Goal: Information Seeking & Learning: Find specific fact

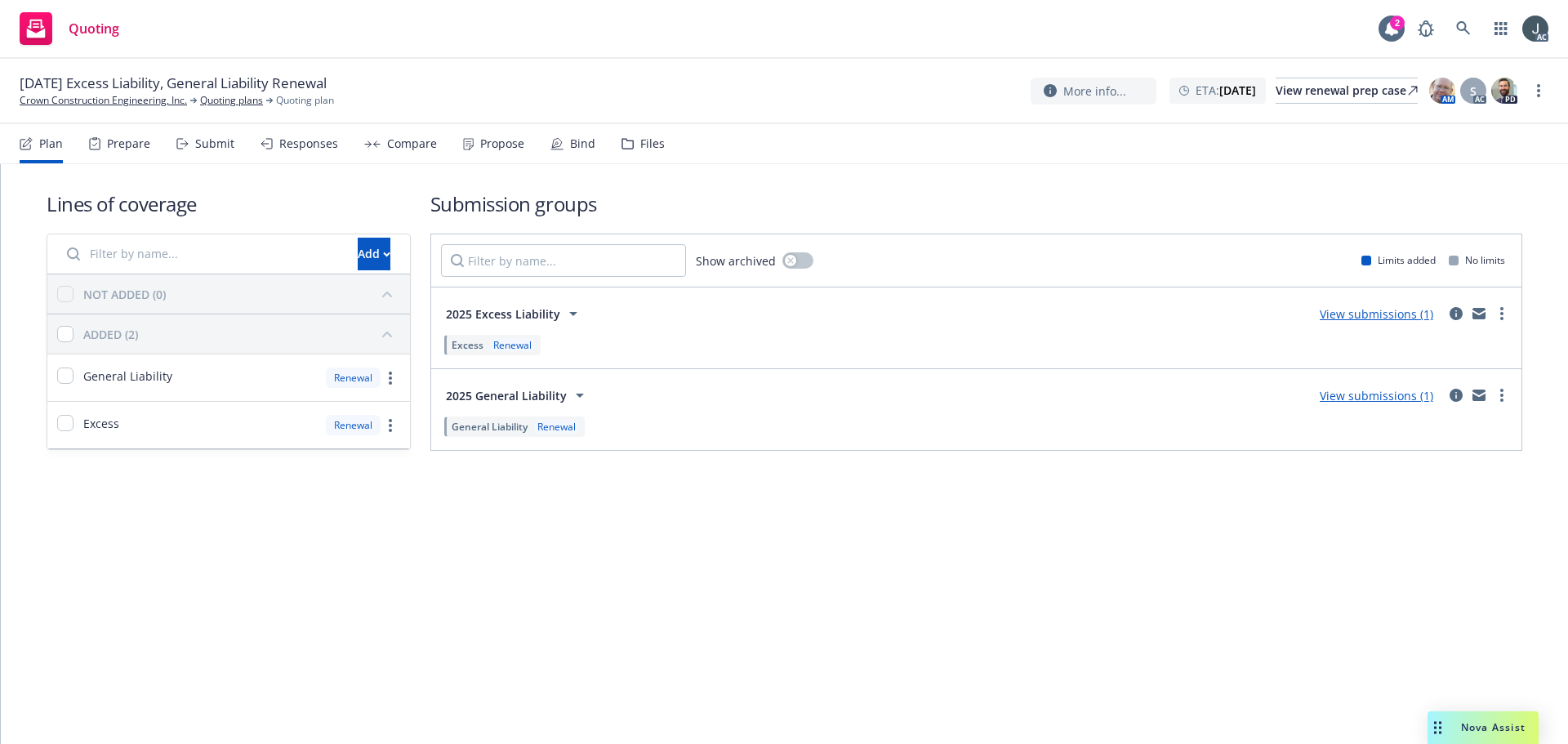
click at [105, 128] on div "Prepare" at bounding box center [120, 144] width 62 height 40
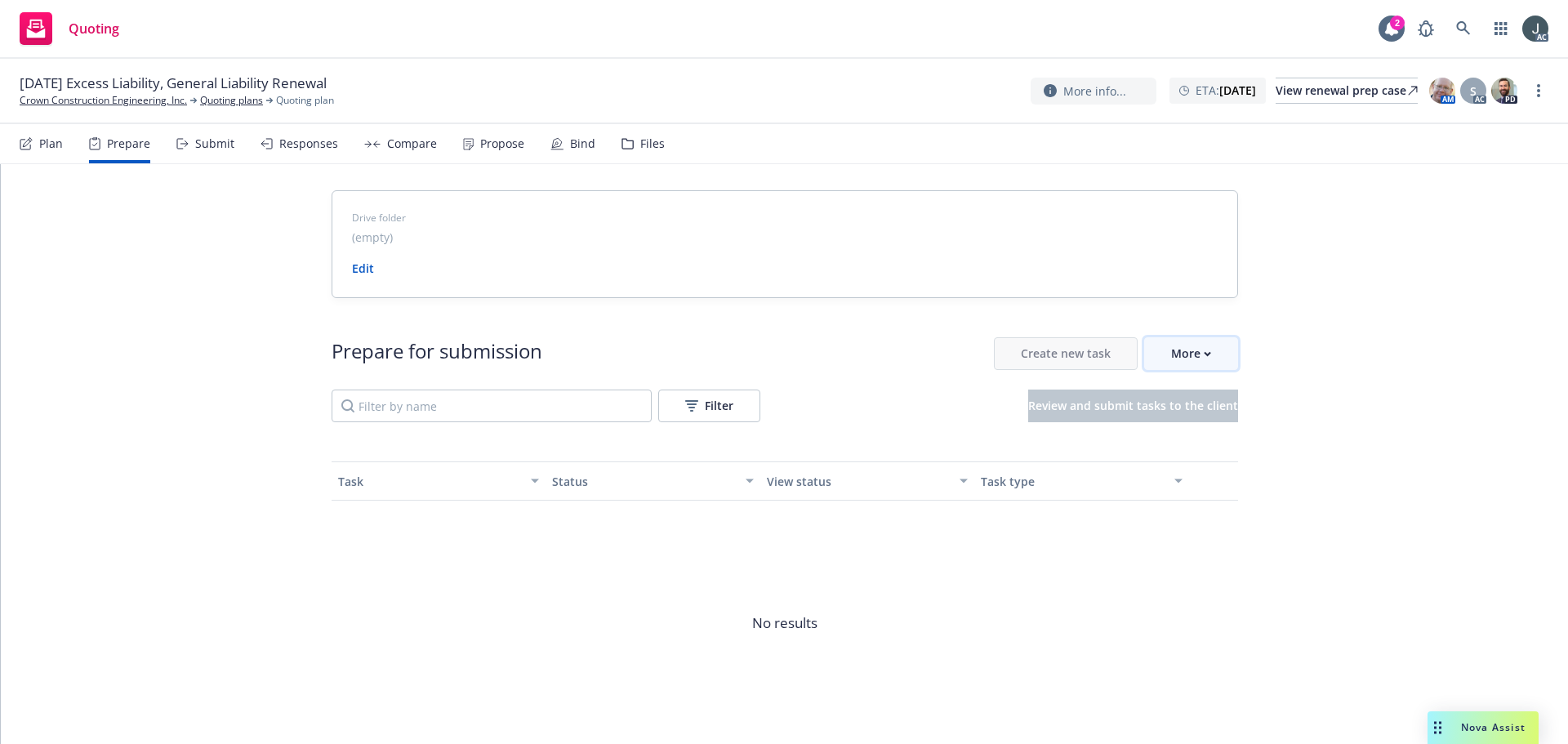
click at [1186, 342] on div "More" at bounding box center [1191, 354] width 40 height 31
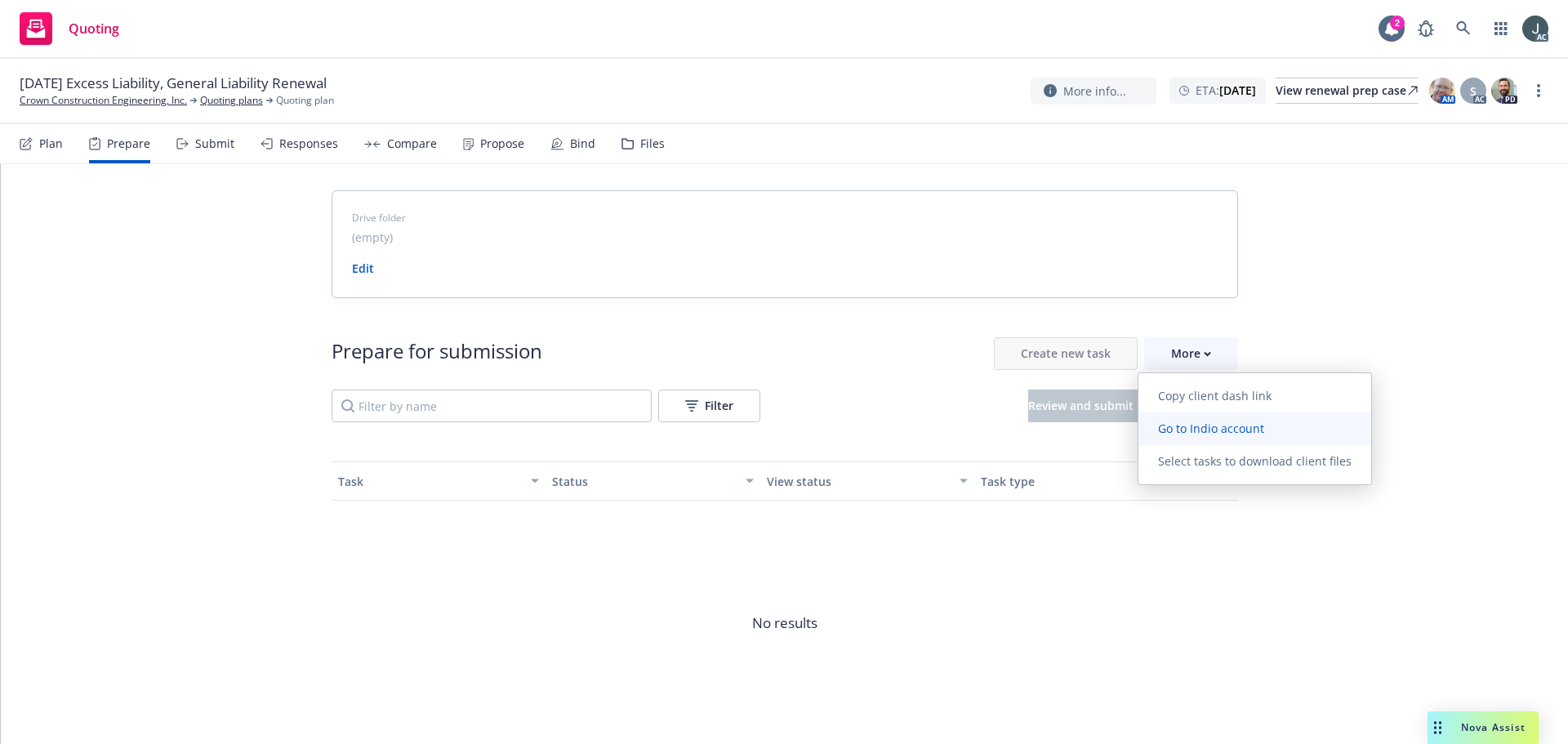
click at [1194, 427] on span "Go to Indio account" at bounding box center [1210, 428] width 146 height 15
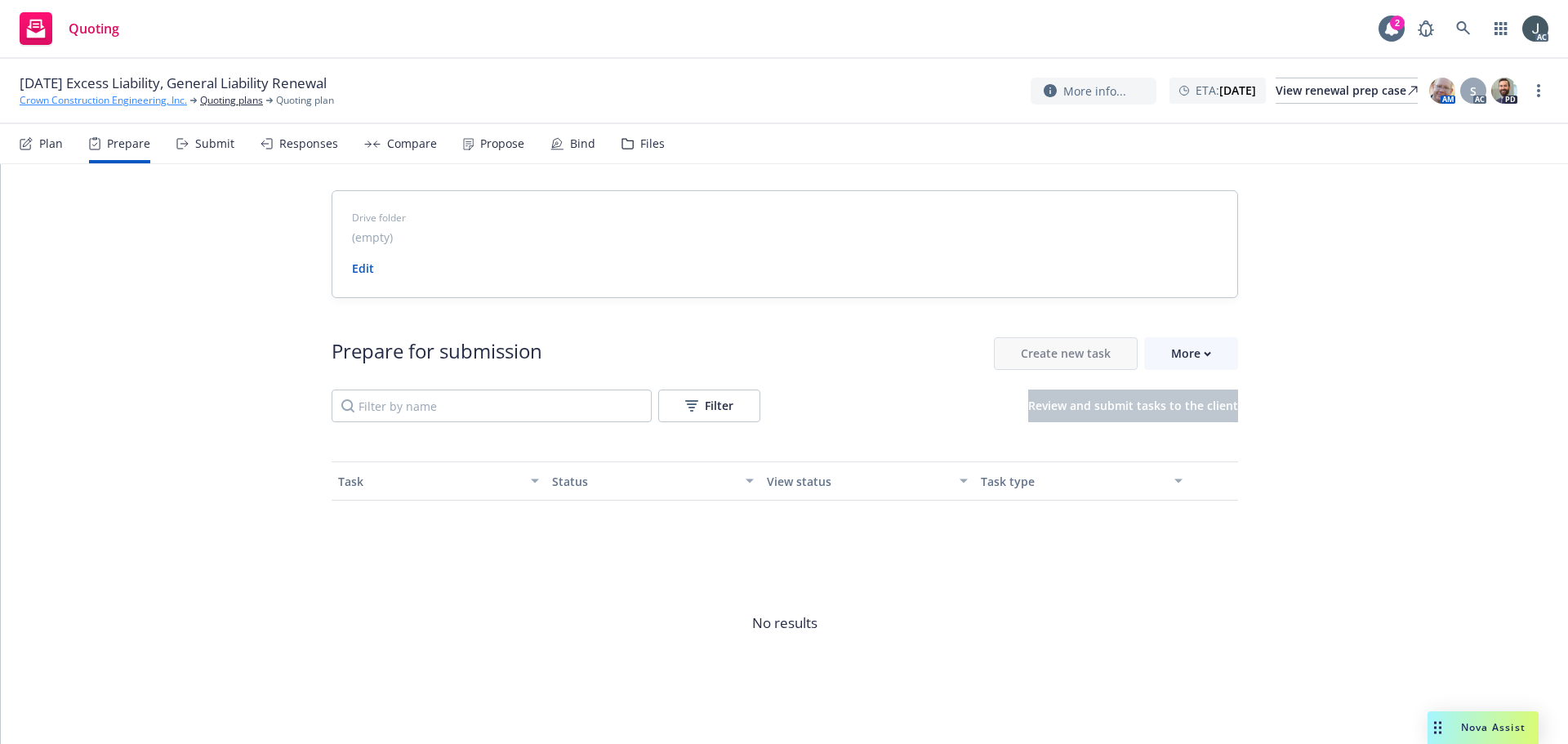
click at [147, 99] on link "Crown Construction Engineering, Inc." at bounding box center [103, 100] width 168 height 14
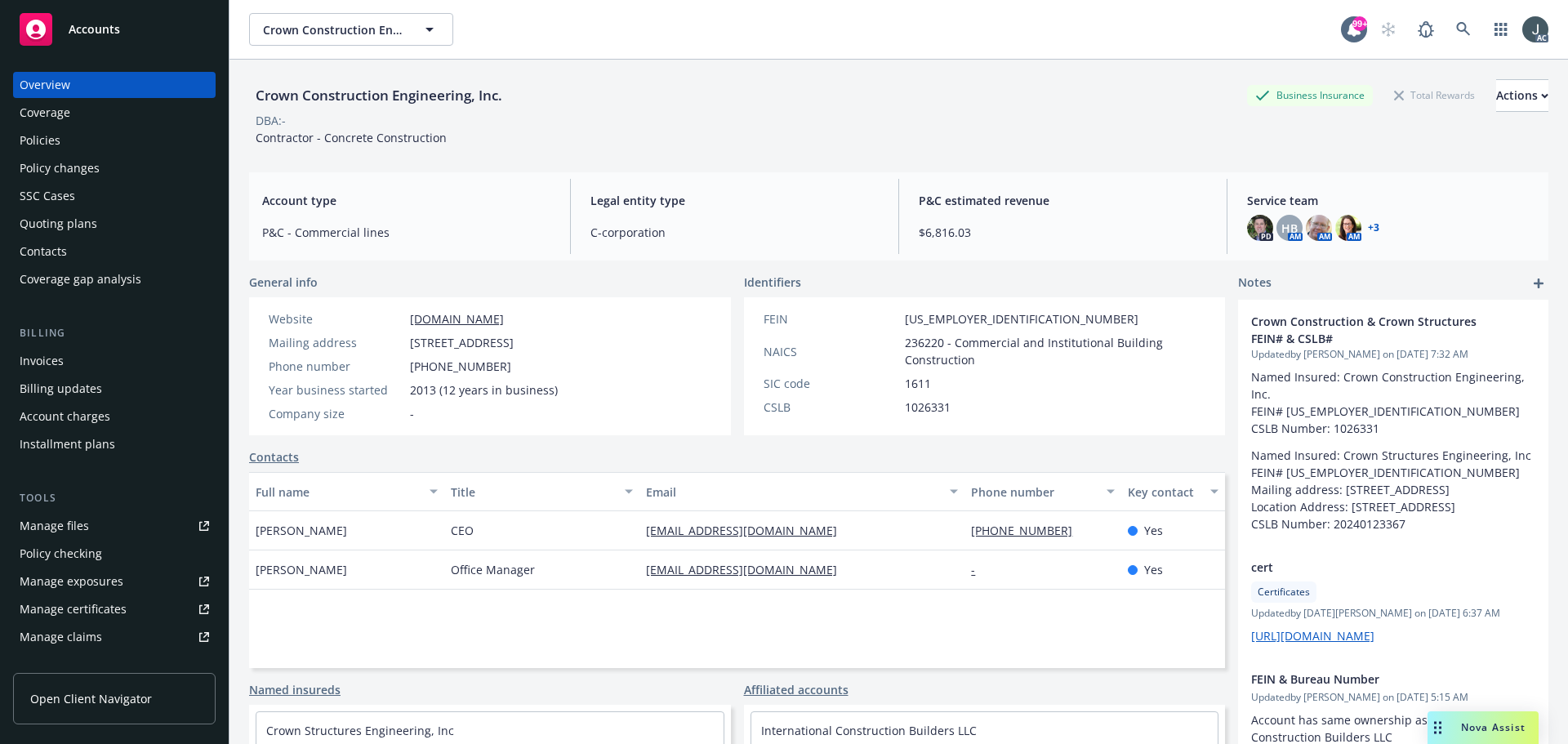
scroll to position [320, 0]
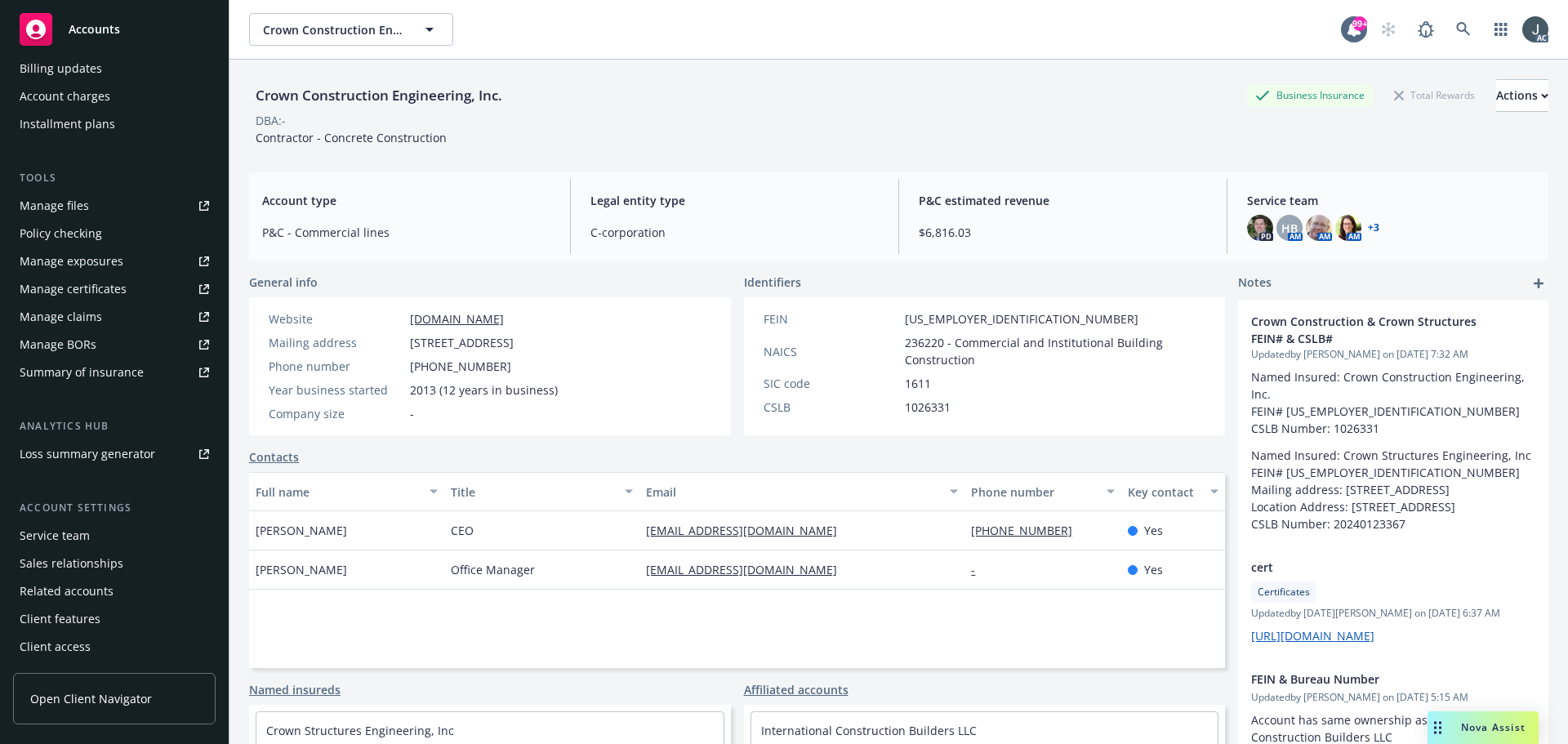
click at [73, 535] on div "Service team" at bounding box center [54, 535] width 70 height 26
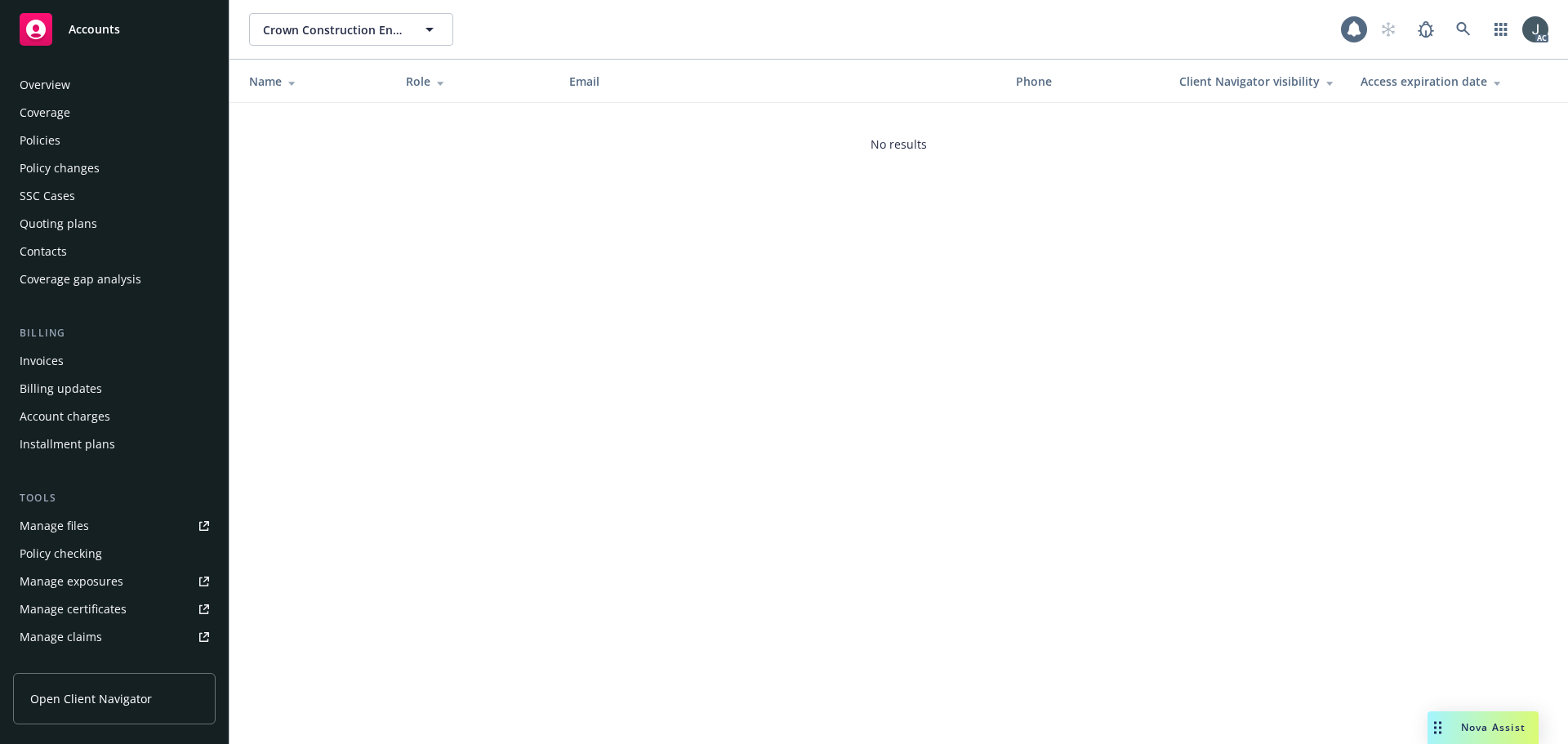
scroll to position [320, 0]
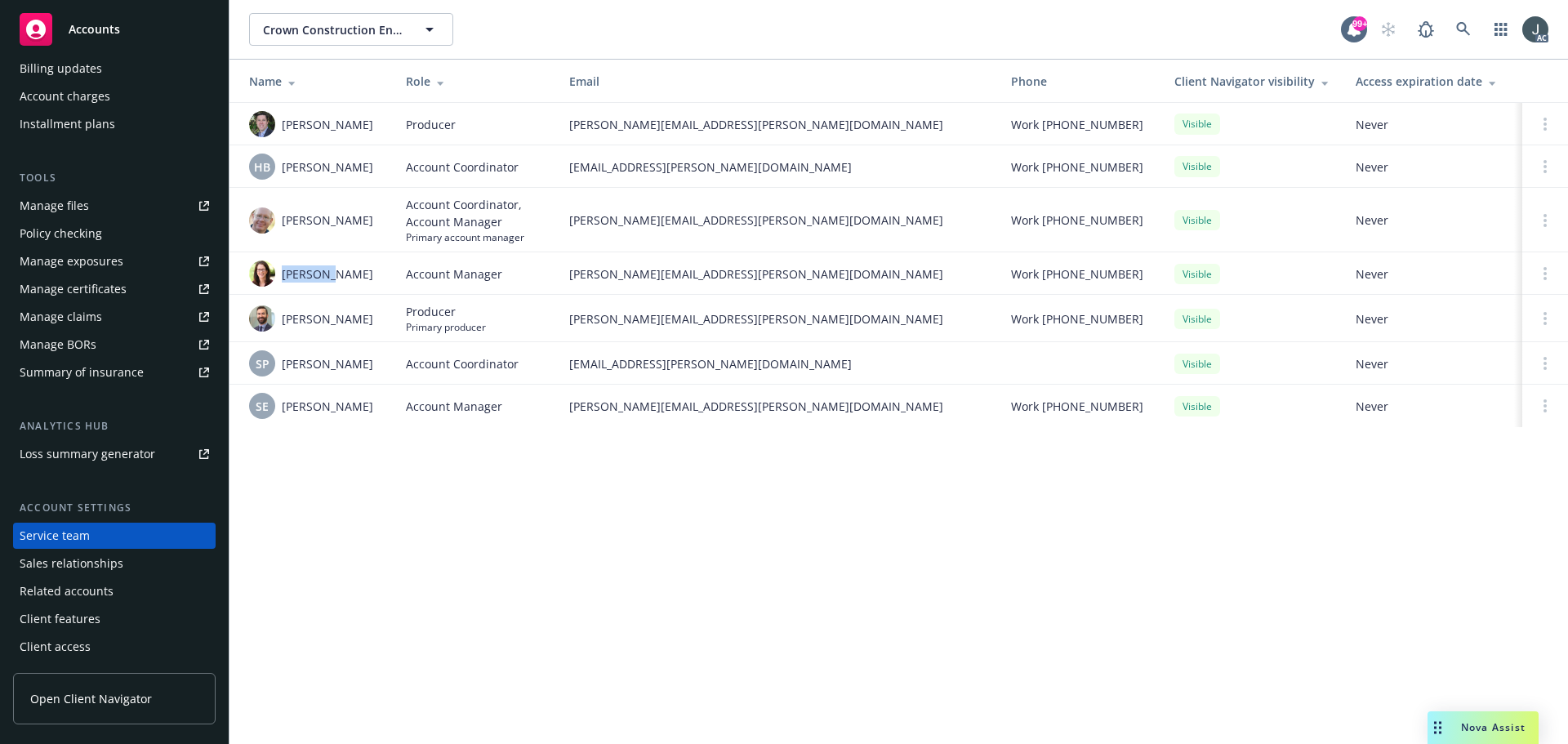
drag, startPoint x: 336, startPoint y: 275, endPoint x: 280, endPoint y: 279, distance: 56.1
click at [280, 279] on div "Jean Neu" at bounding box center [315, 273] width 131 height 26
copy span "Jean Neu"
click at [870, 510] on div "Crown Construction Engineering, Inc. Crown Construction Engineering, Inc. 99+ A…" at bounding box center [898, 372] width 1339 height 744
drag, startPoint x: 338, startPoint y: 276, endPoint x: 281, endPoint y: 276, distance: 57.0
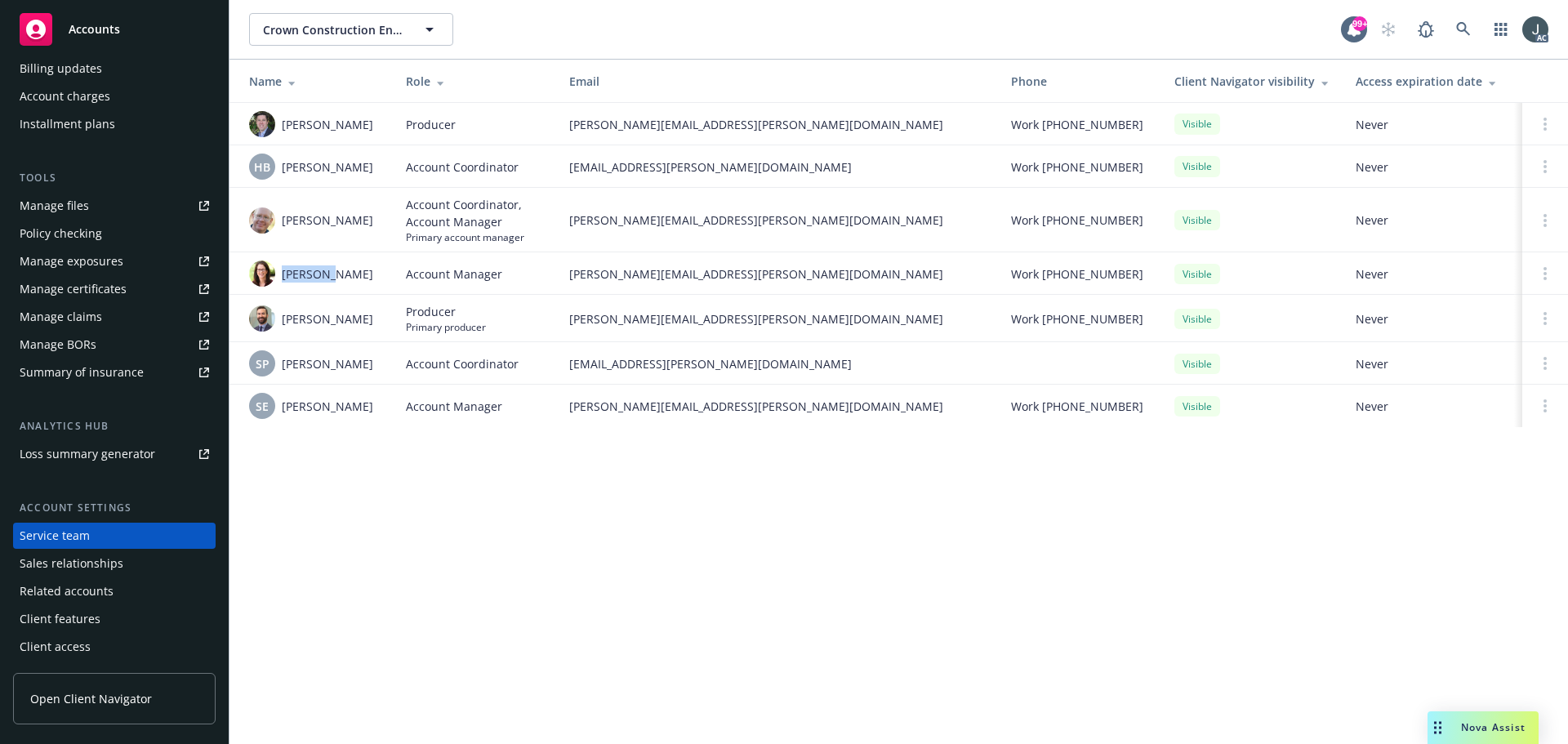
click at [281, 276] on div "Jean Neu" at bounding box center [315, 273] width 131 height 26
copy span "Jean Neu"
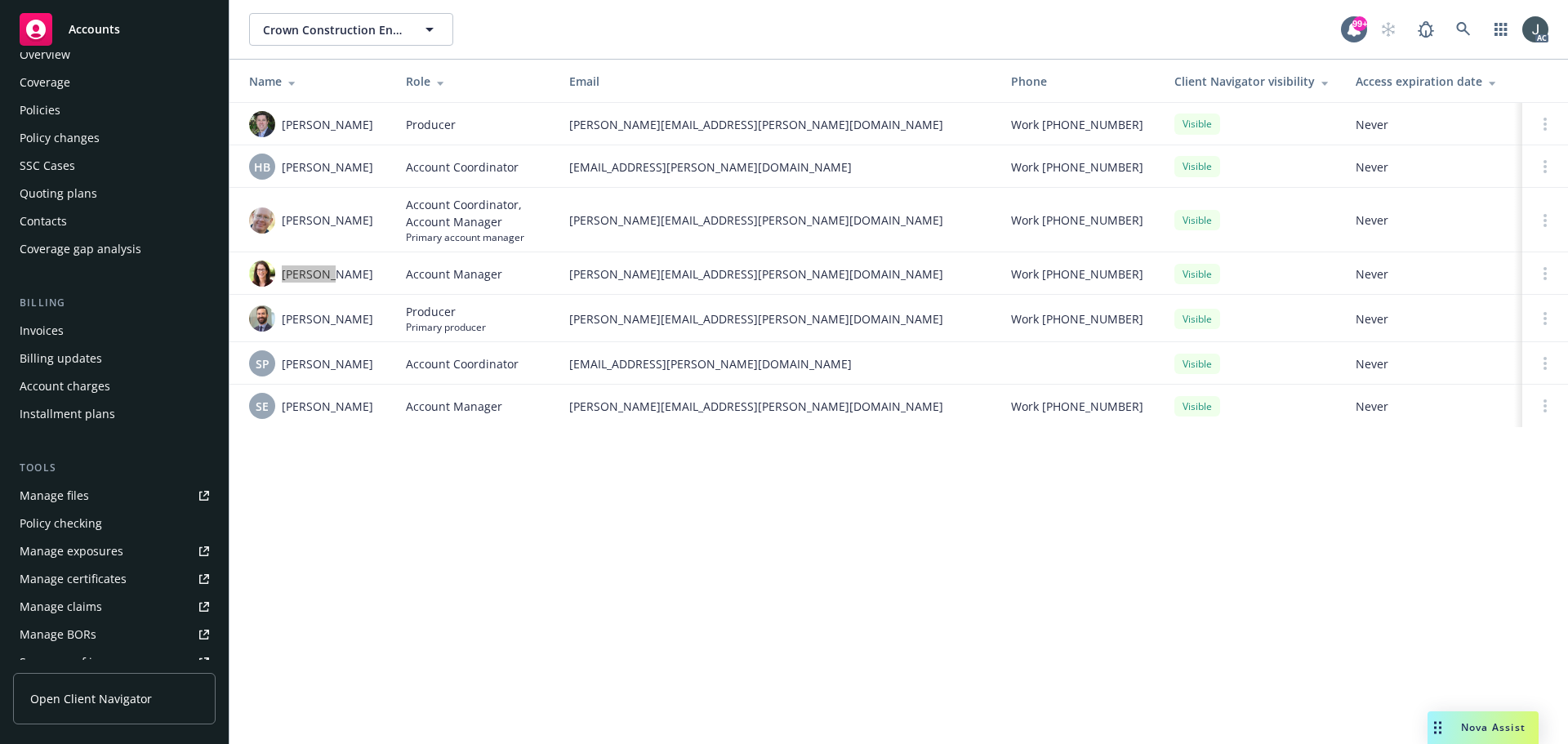
scroll to position [0, 0]
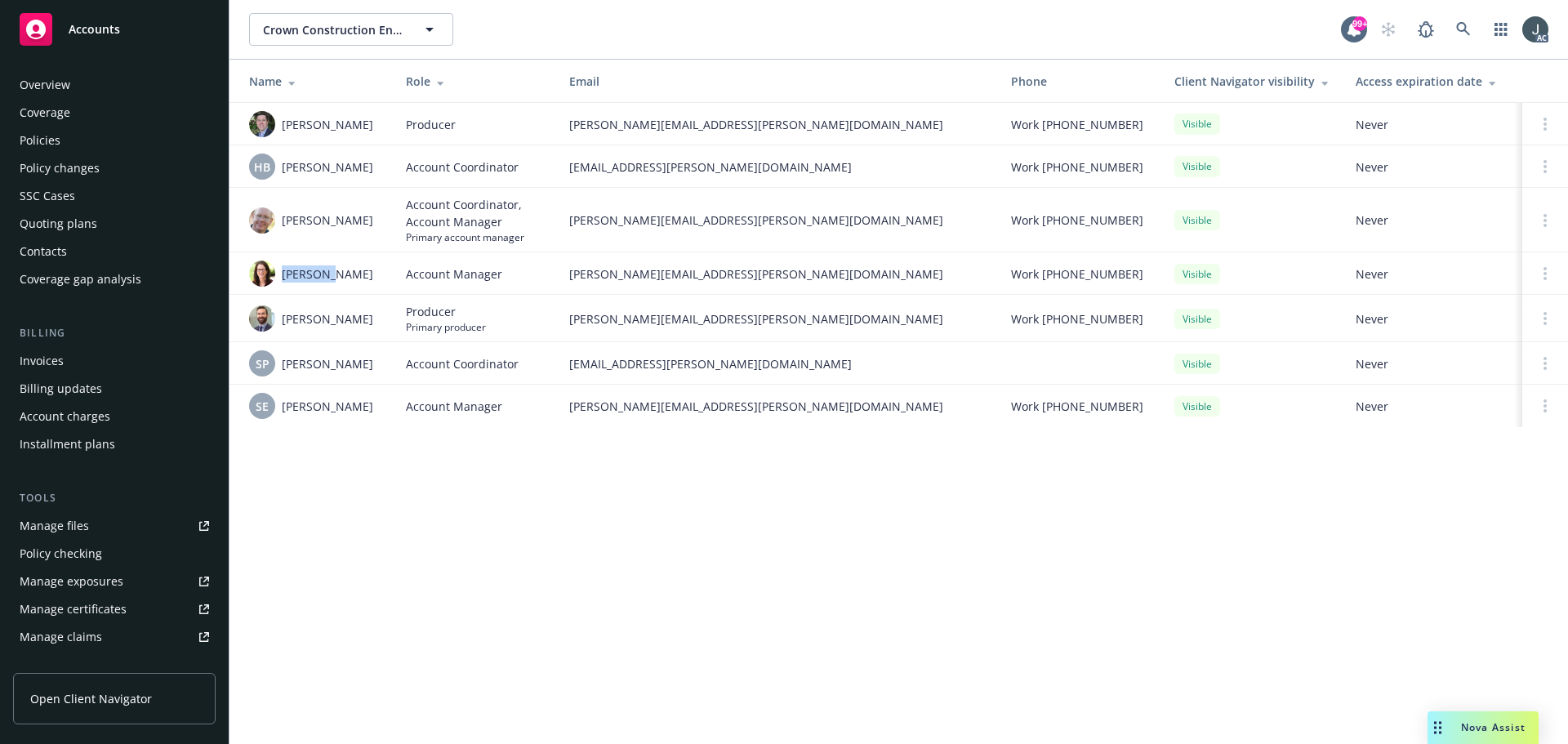
click at [58, 137] on div "Policies" at bounding box center [40, 140] width 40 height 26
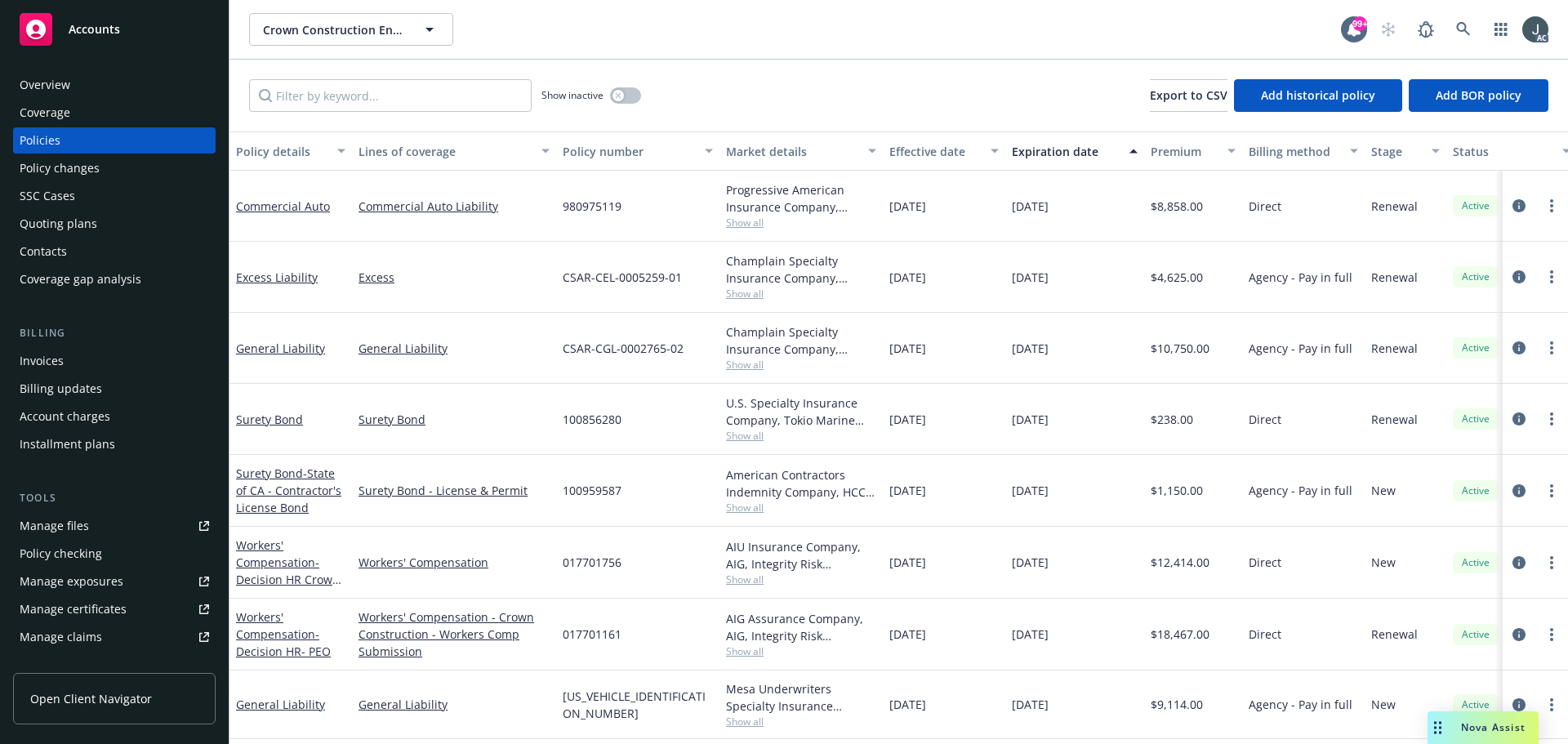
drag, startPoint x: 1009, startPoint y: 271, endPoint x: 1078, endPoint y: 361, distance: 113.4
click at [1078, 361] on div "Commercial Auto Commercial Auto Liability 980975119 Progressive American Insura…" at bounding box center [1018, 432] width 1577 height 522
click at [1078, 361] on div "12/08/2025" at bounding box center [1075, 349] width 139 height 71
drag, startPoint x: 1013, startPoint y: 341, endPoint x: 1109, endPoint y: 345, distance: 96.1
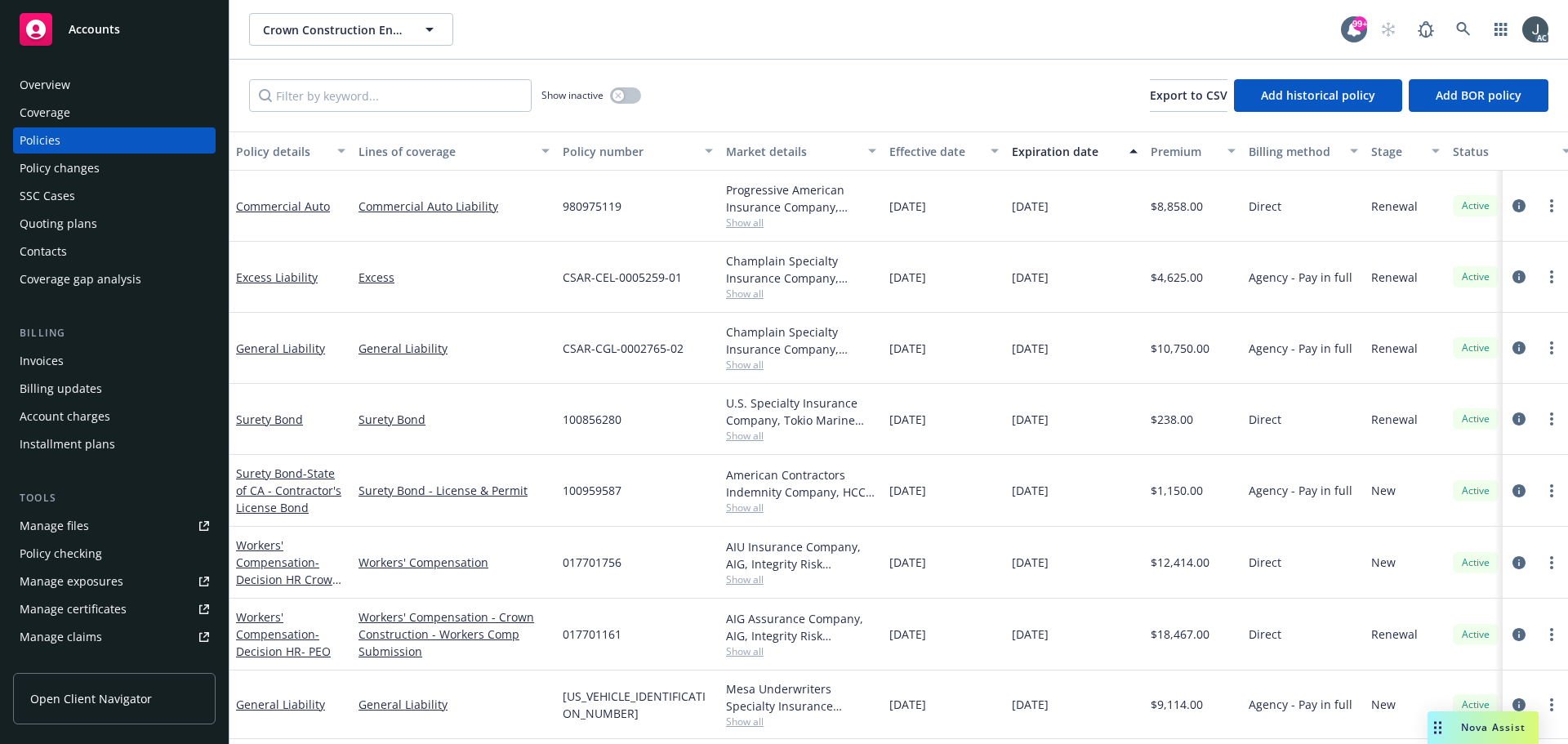
click at [1109, 345] on div "12/08/2025" at bounding box center [1075, 349] width 139 height 71
copy span "12/08/2025"
drag, startPoint x: 472, startPoint y: 363, endPoint x: 359, endPoint y: 359, distance: 113.1
click at [359, 359] on div "General Liability" at bounding box center [454, 349] width 204 height 71
copy link "General Liability"
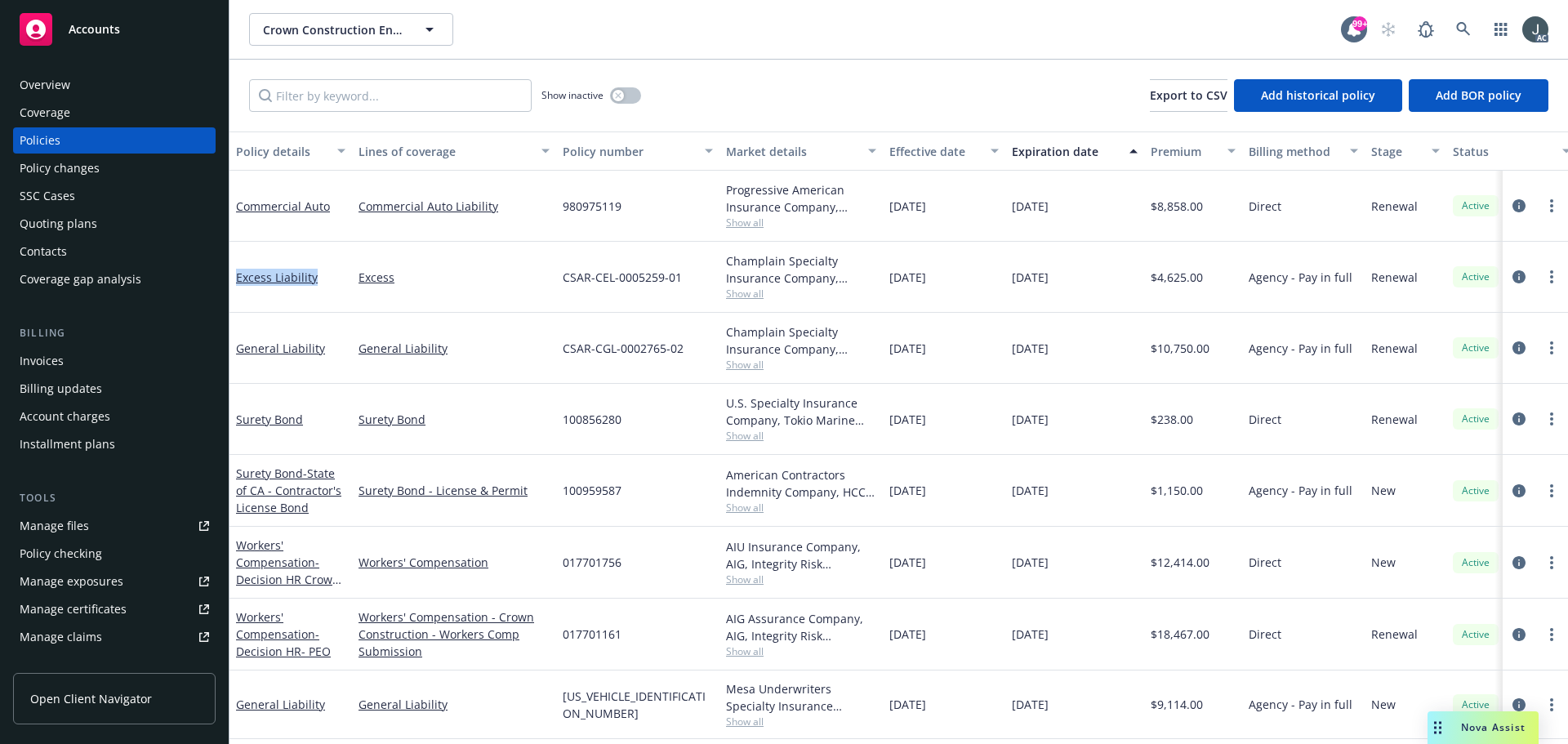
drag, startPoint x: 319, startPoint y: 285, endPoint x: 233, endPoint y: 283, distance: 86.0
click at [233, 283] on div "Excess Liability" at bounding box center [290, 278] width 122 height 71
copy link "Excess Liability"
click at [1513, 341] on icon "circleInformation" at bounding box center [1520, 348] width 13 height 13
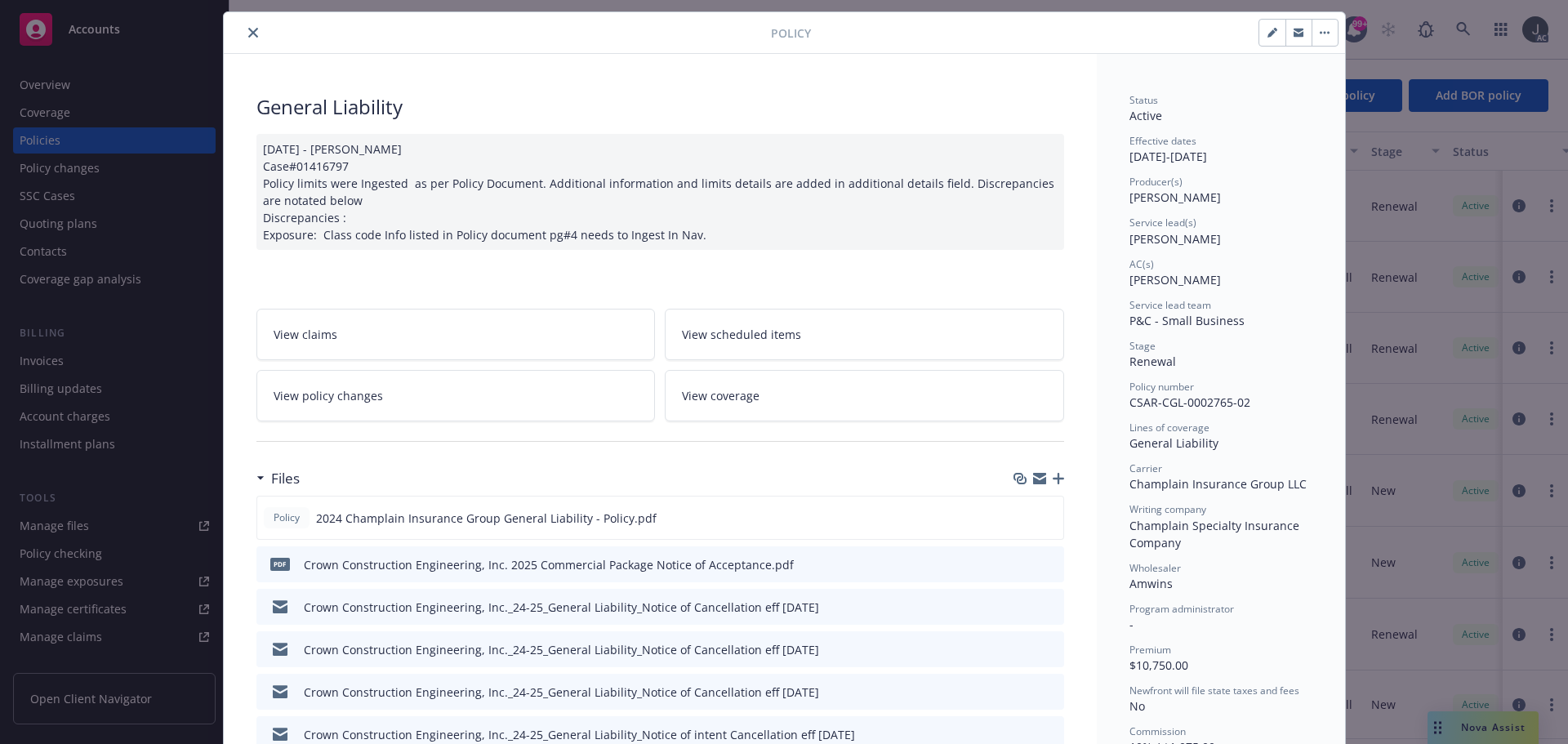
scroll to position [82, 0]
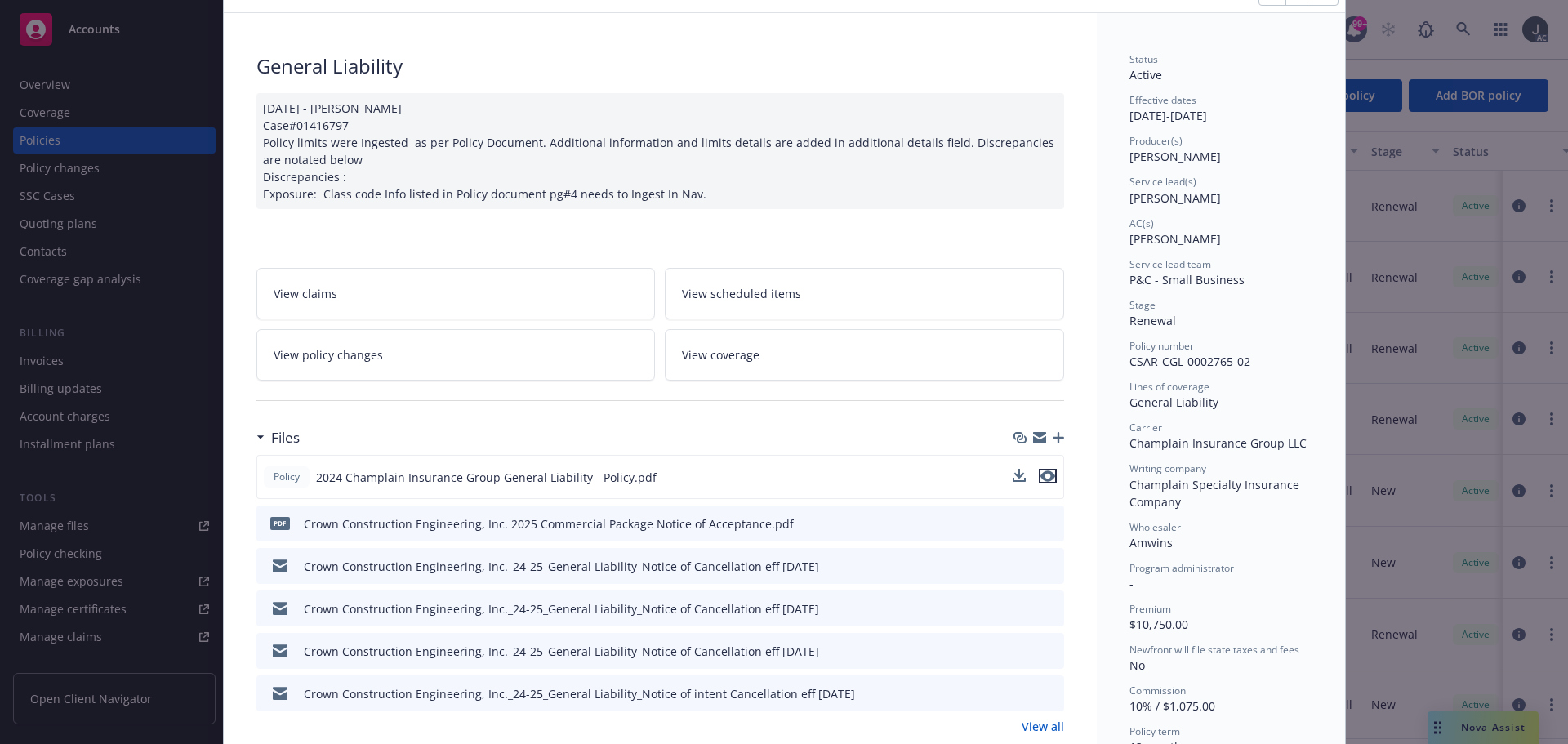
click at [1041, 480] on icon "preview file" at bounding box center [1048, 476] width 14 height 12
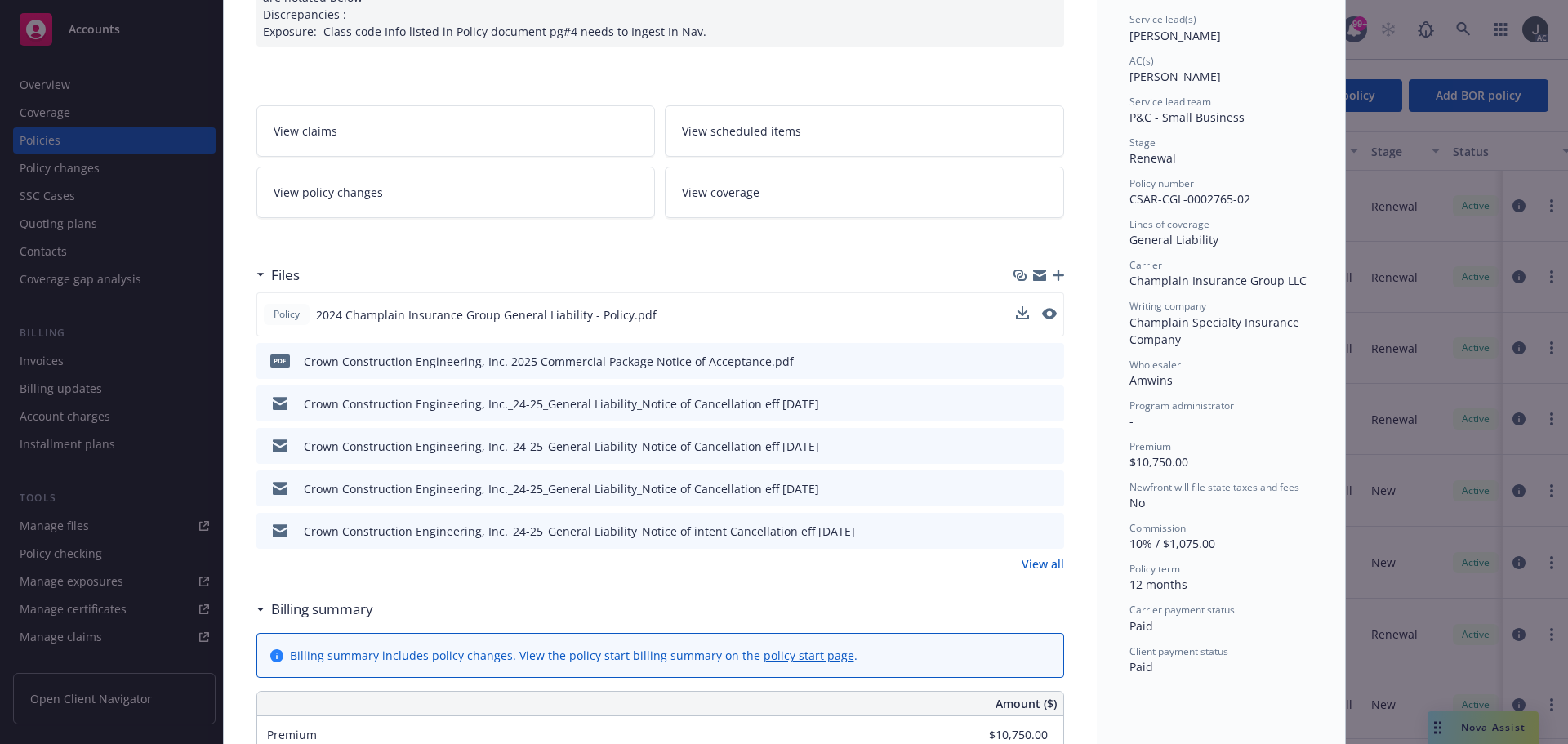
scroll to position [245, 0]
click at [1042, 564] on link "View all" at bounding box center [1043, 563] width 42 height 17
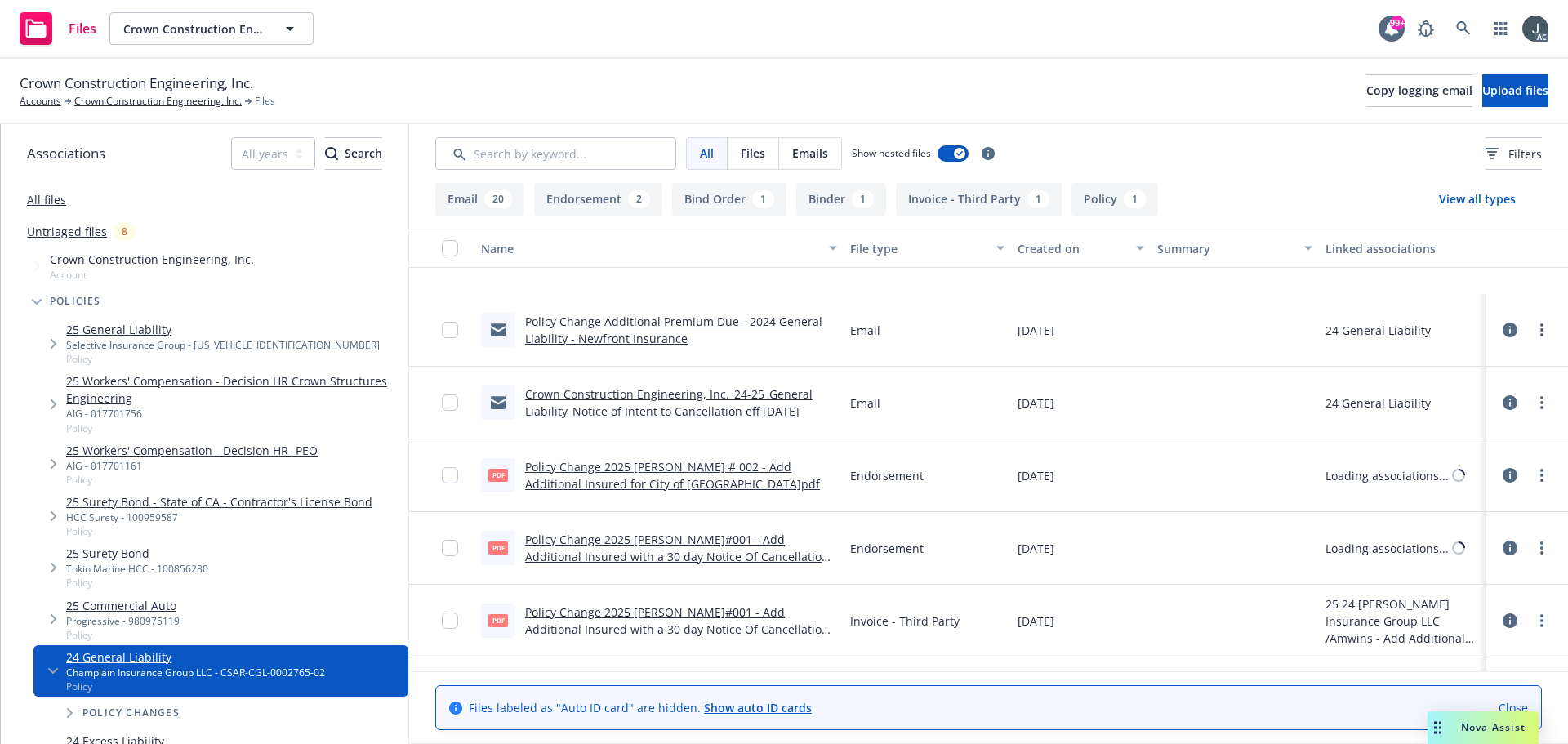
scroll to position [1471, 0]
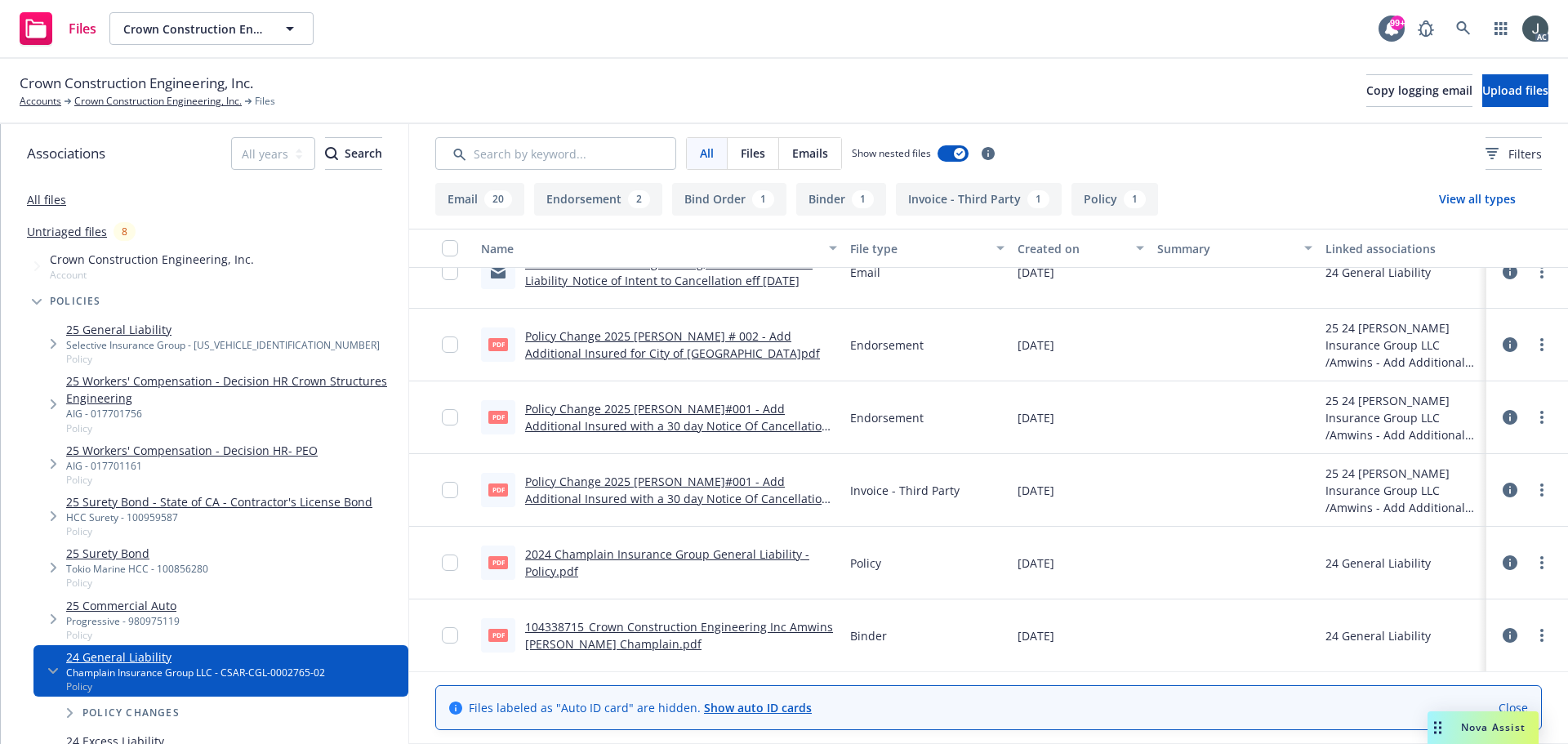
click at [745, 409] on link "Policy Change 2025 GL ENDT#001 - Add Additional Insured with a 30 day Notice Of…" at bounding box center [677, 426] width 304 height 50
click at [729, 340] on link "Policy Change 2025 GL ENDT # 002 - Add Additional Insured for City of Fullerton…" at bounding box center [673, 345] width 295 height 33
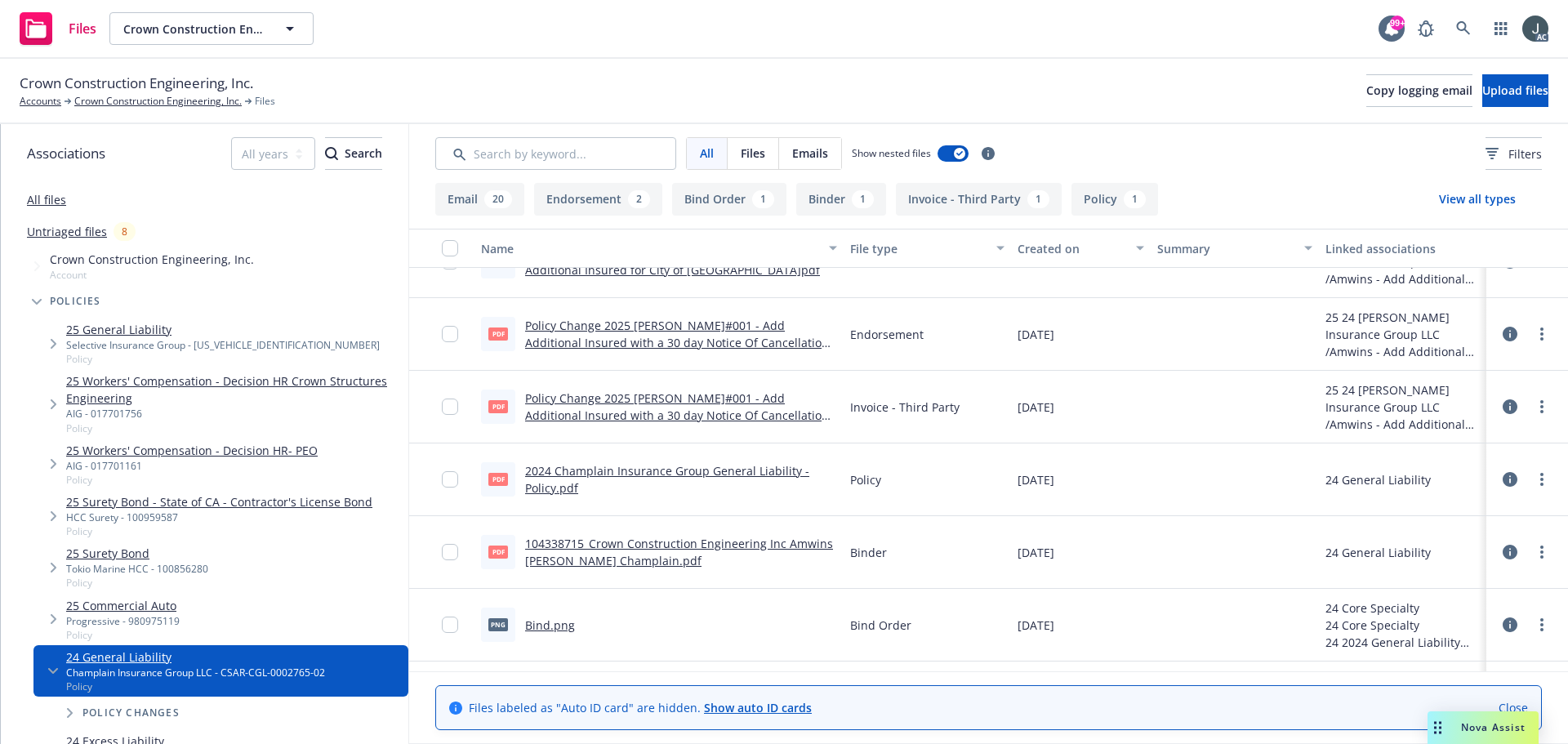
scroll to position [1615, 0]
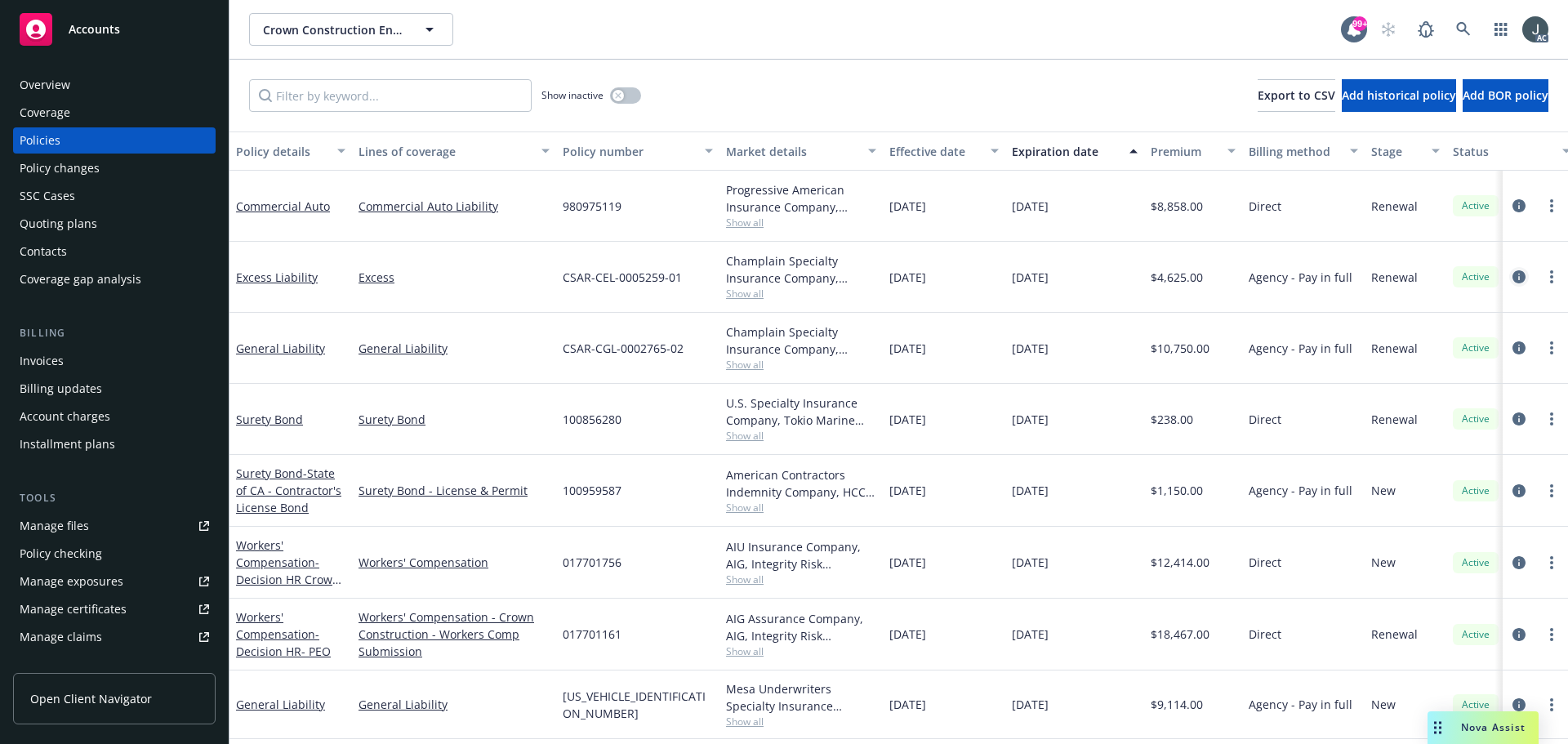
click at [1513, 277] on icon "circleInformation" at bounding box center [1520, 278] width 13 height 13
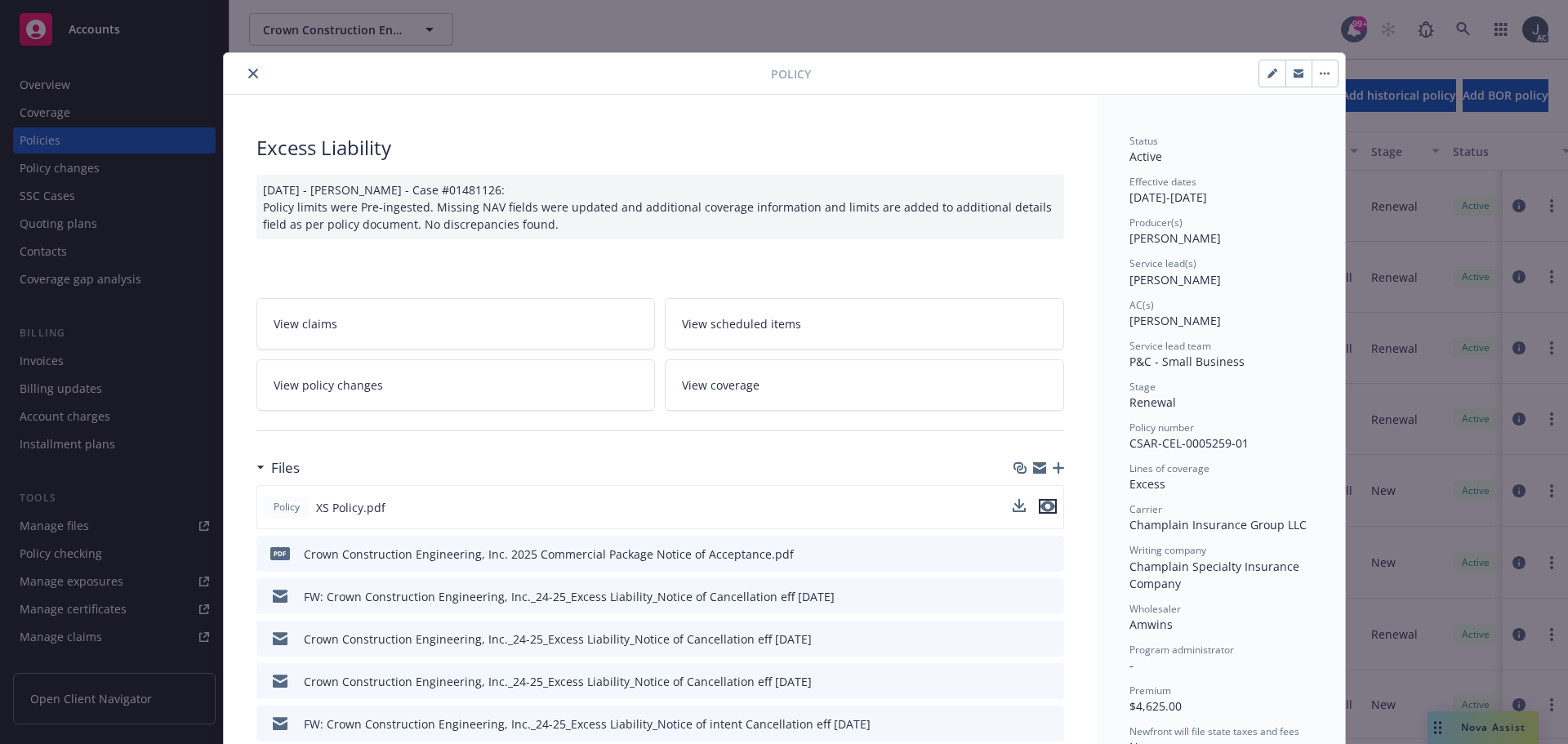
click at [1042, 507] on icon "preview file" at bounding box center [1048, 507] width 14 height 12
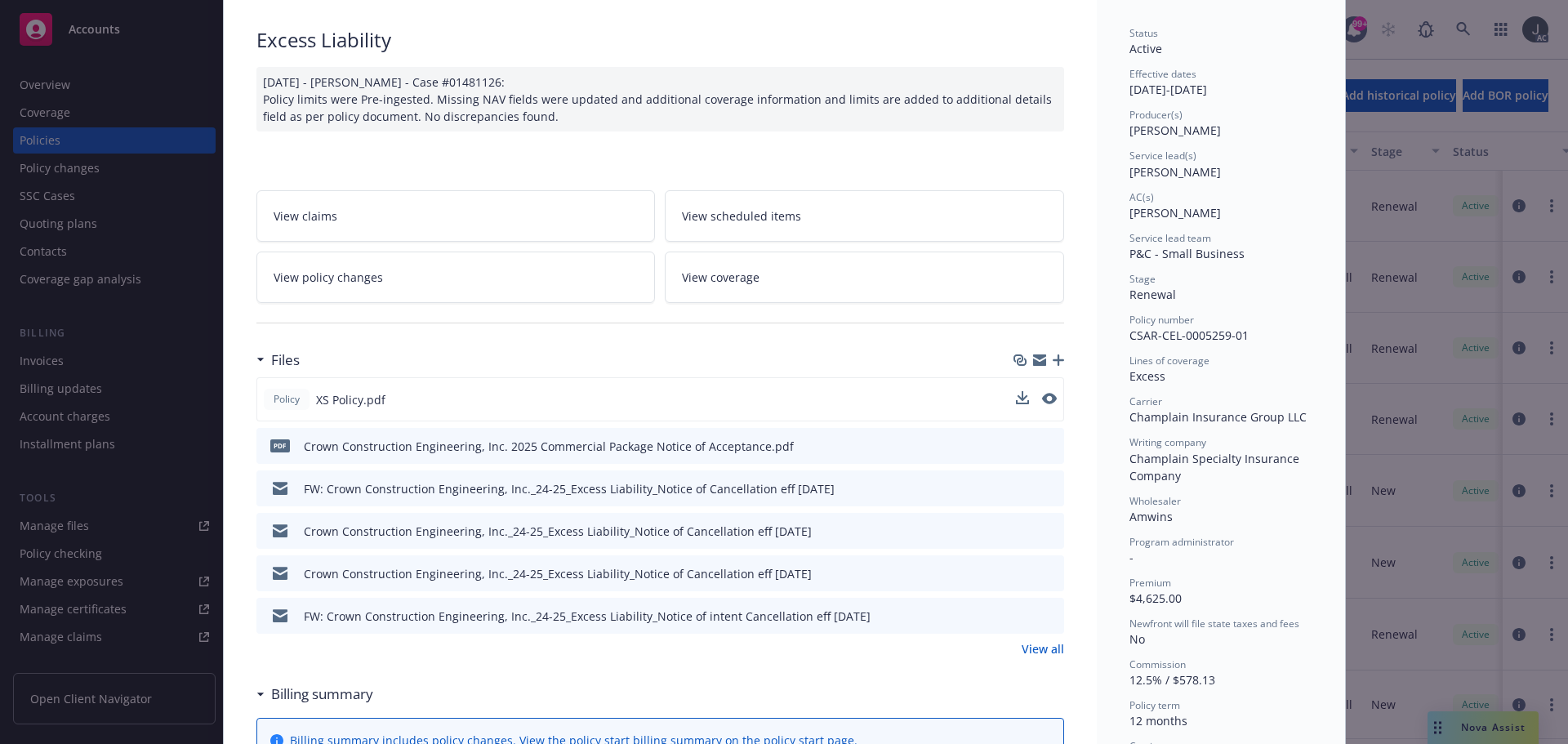
scroll to position [245, 0]
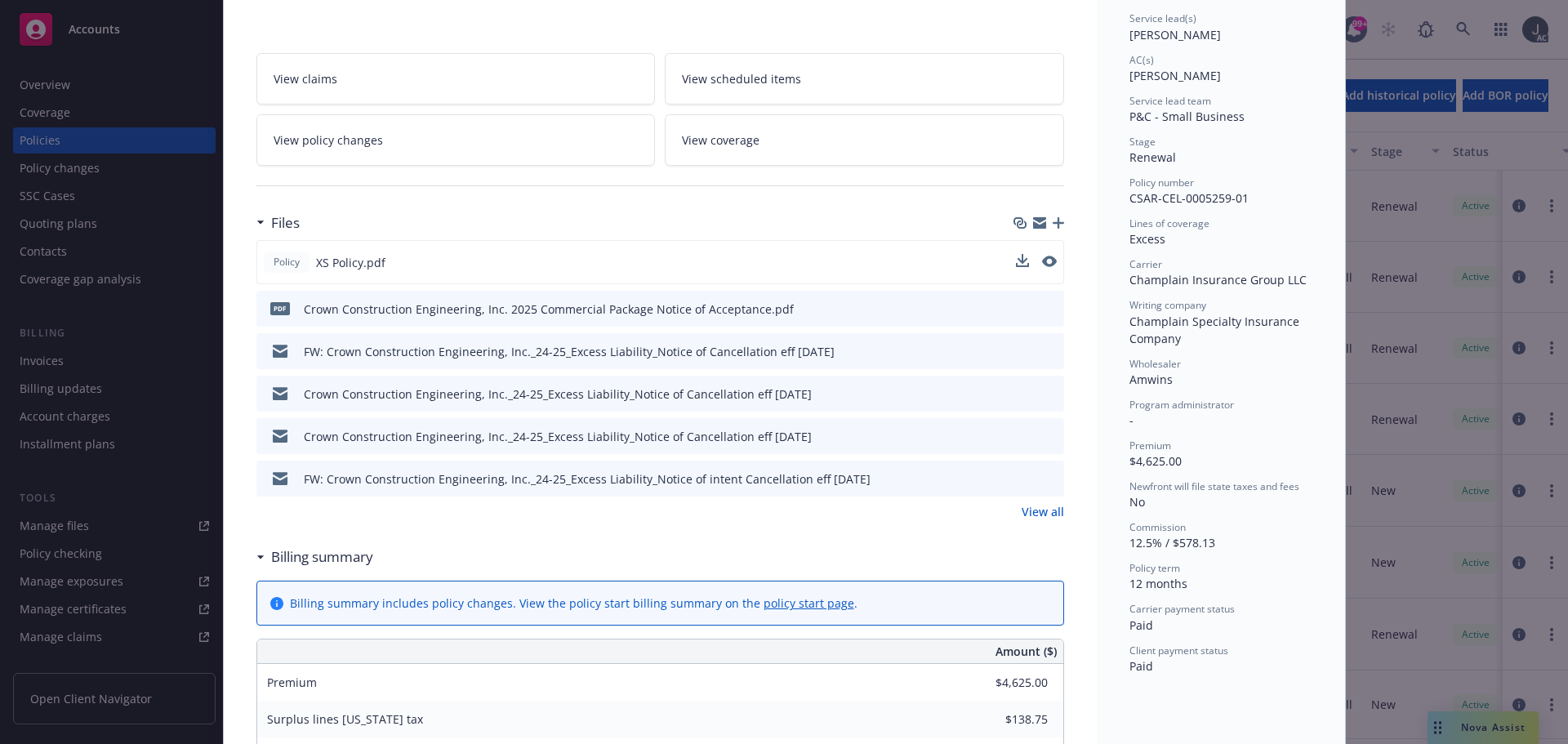
click at [1040, 512] on link "View all" at bounding box center [1043, 512] width 42 height 17
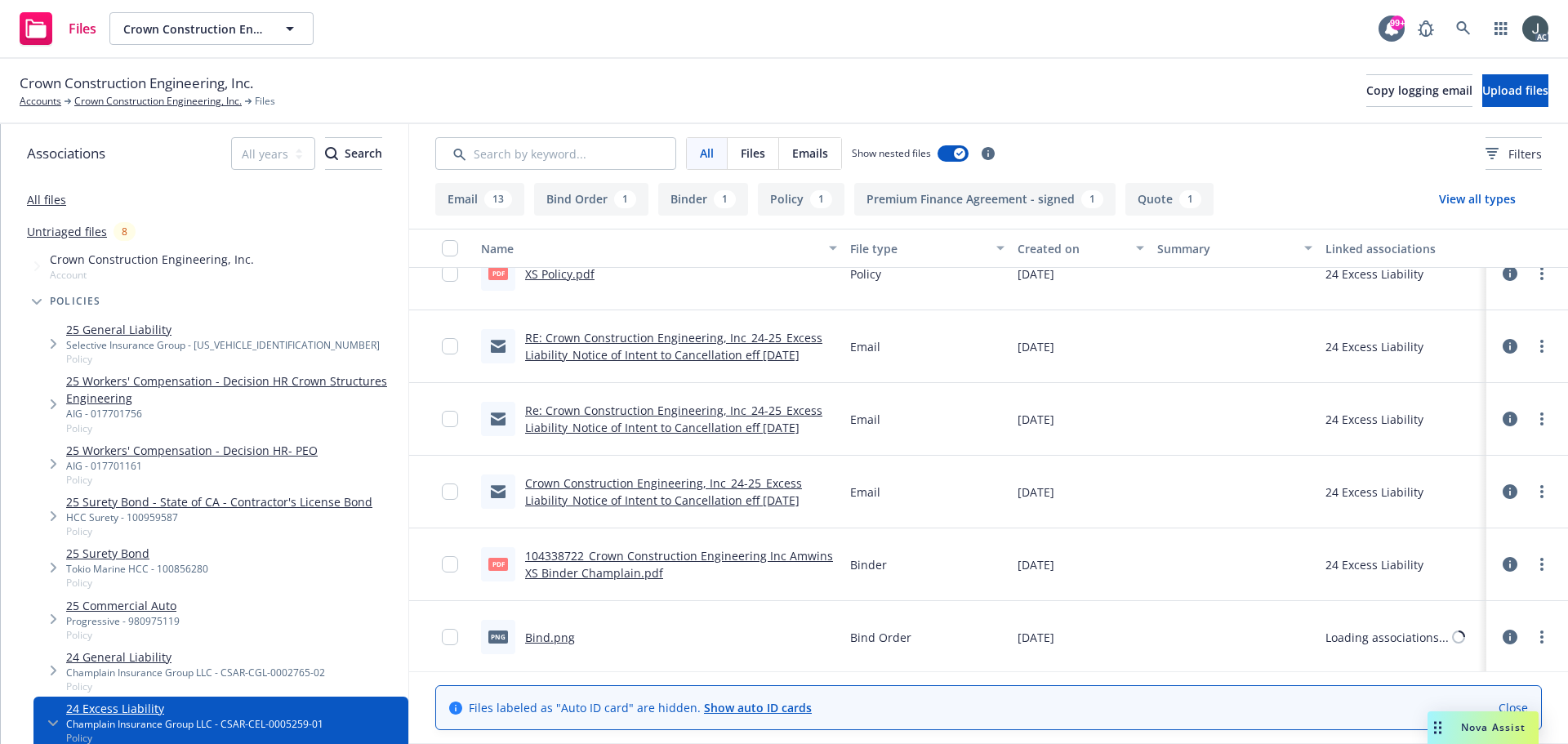
scroll to position [896, 0]
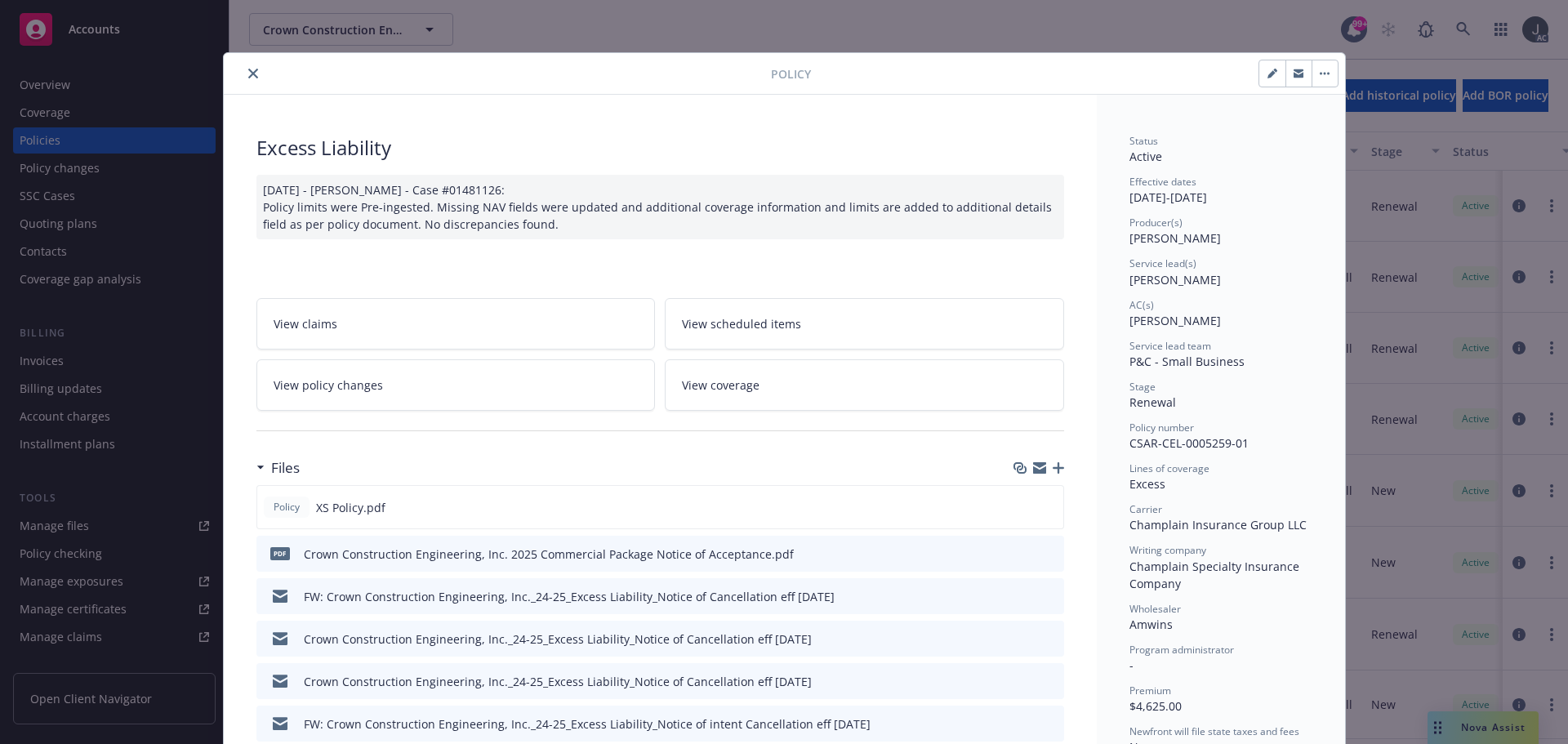
click at [253, 69] on button "close" at bounding box center [253, 73] width 19 height 19
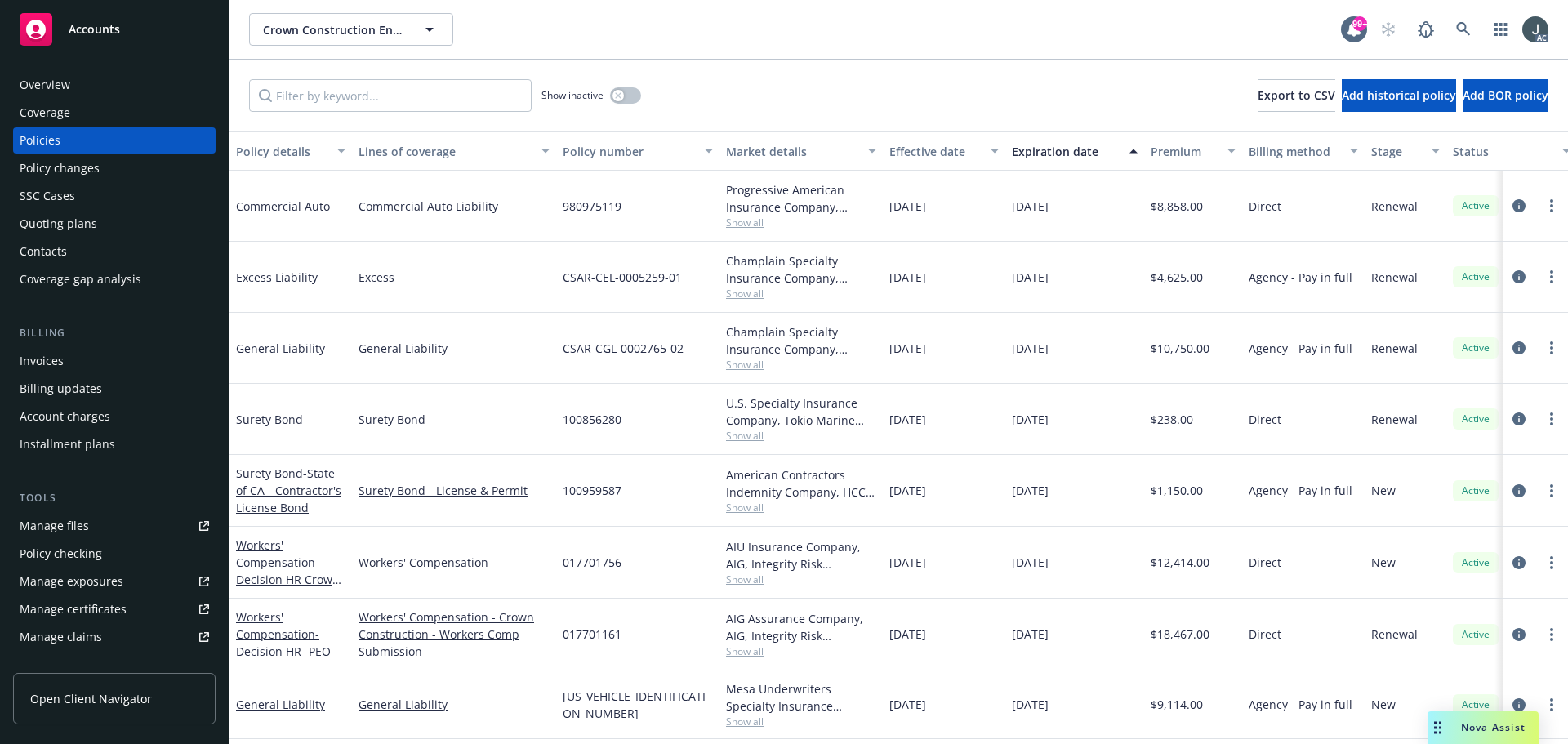
click at [83, 80] on div "Overview" at bounding box center [114, 85] width 190 height 26
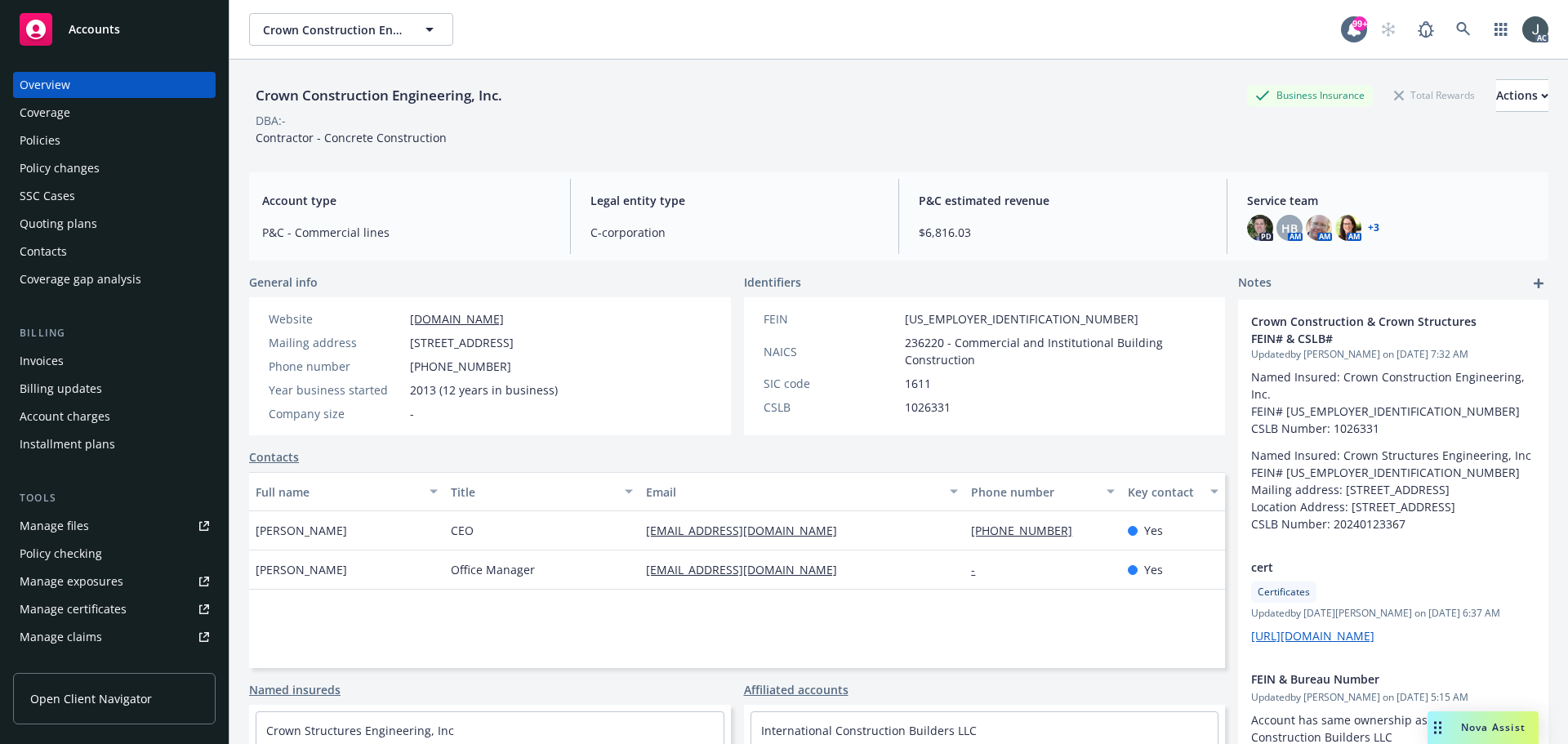
drag, startPoint x: 410, startPoint y: 345, endPoint x: 533, endPoint y: 345, distance: 123.0
click at [533, 345] on div "Mailing address 6371 Haven Ave #3-160 , Rancho Cucamonga, CA, 91737" at bounding box center [413, 343] width 303 height 17
copy span "6371 Haven Ave #3-160"
drag, startPoint x: 548, startPoint y: 343, endPoint x: 645, endPoint y: 346, distance: 97.0
click at [514, 346] on span "6371 Haven Ave #3-160 , Rancho Cucamonga, CA, 91737" at bounding box center [462, 343] width 104 height 17
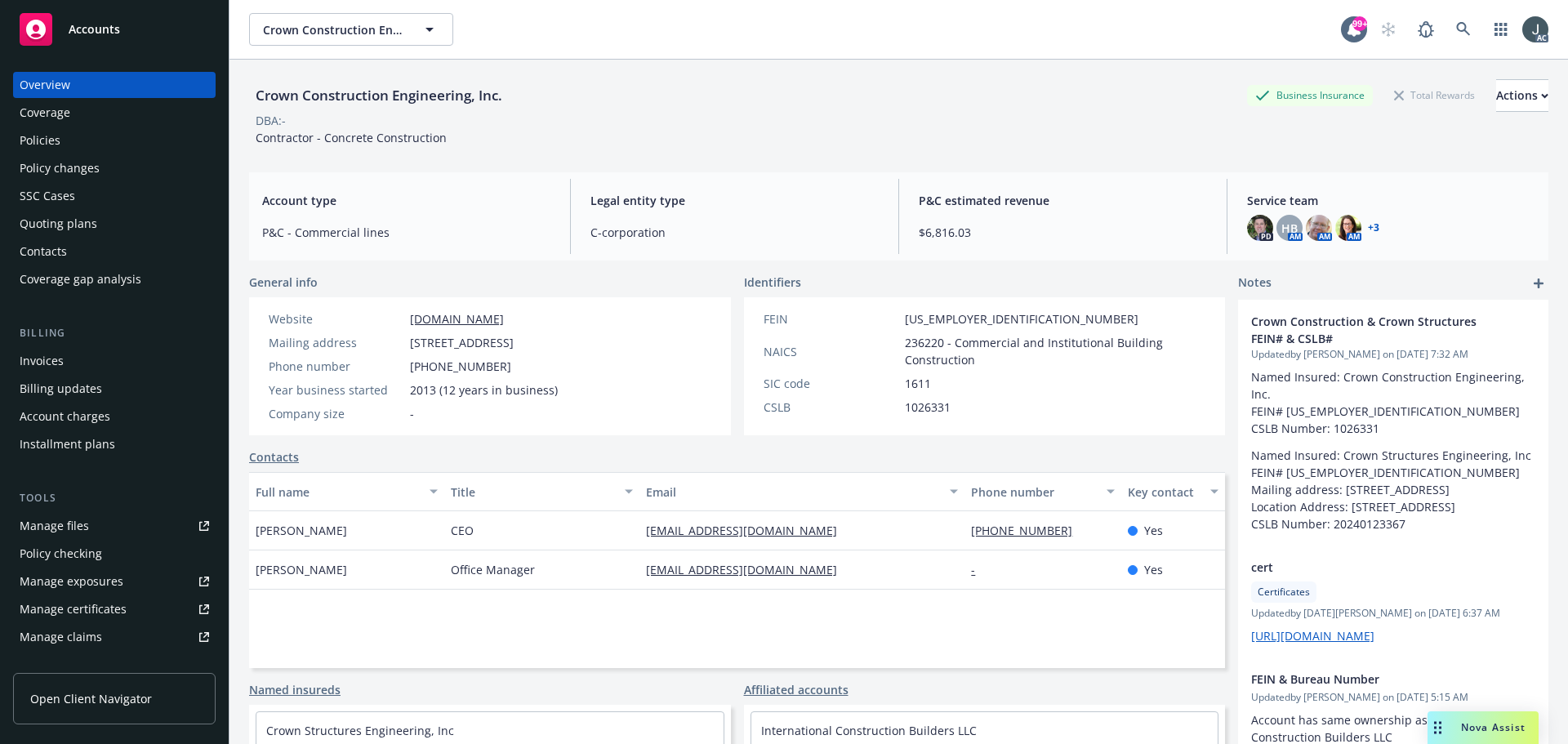
click at [514, 351] on span "6371 Haven Ave #3-160 , Rancho Cucamonga, CA, 91737" at bounding box center [462, 343] width 104 height 17
drag, startPoint x: 545, startPoint y: 341, endPoint x: 651, endPoint y: 343, distance: 106.0
click at [514, 343] on span "6371 Haven Ave #3-160 , Rancho Cucamonga, CA, 91737" at bounding box center [462, 343] width 104 height 17
copy span "Rancho Cucamonga"
drag, startPoint x: 491, startPoint y: 384, endPoint x: 411, endPoint y: 386, distance: 80.0
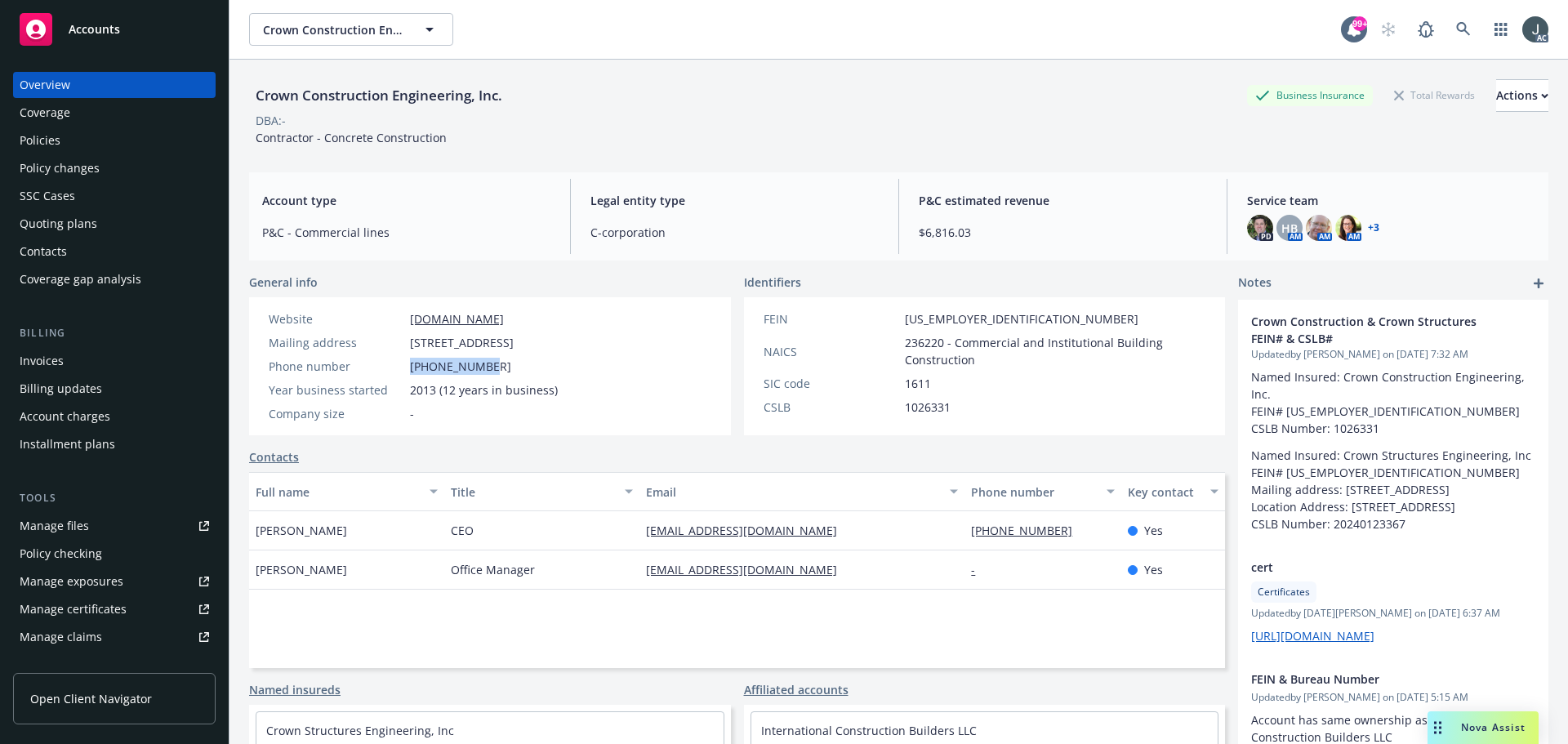
click at [411, 375] on div "Phone number 909-477-0892" at bounding box center [413, 366] width 303 height 17
copy span "909-477-0892"
drag, startPoint x: 603, startPoint y: 319, endPoint x: 408, endPoint y: 318, distance: 195.0
click at [408, 318] on div "Website crownconstructioneng.com" at bounding box center [413, 319] width 303 height 17
copy link "crownconstructioneng.com"
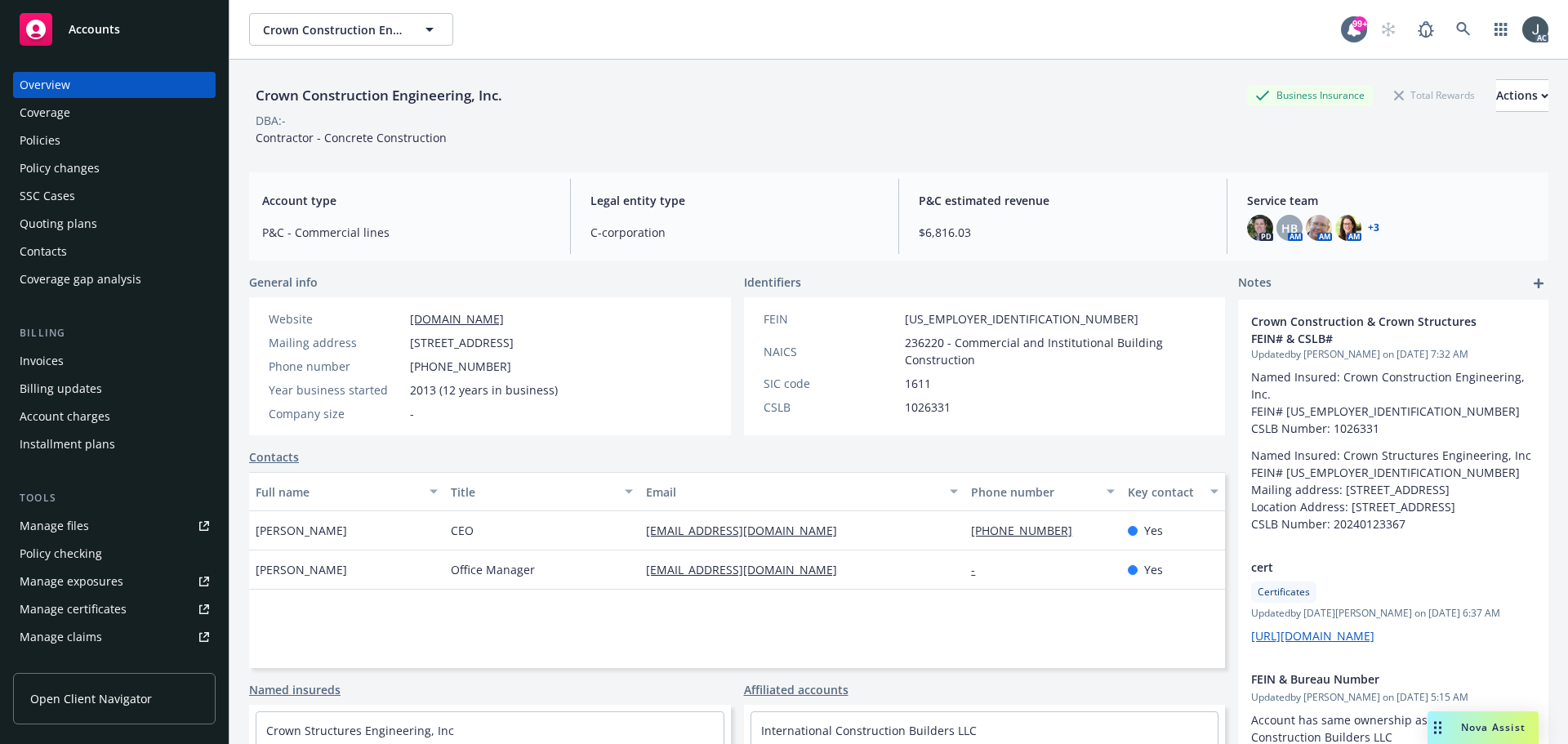
click at [926, 347] on span "236220 - Commercial and Institutional Building Construction" at bounding box center [1055, 352] width 302 height 35
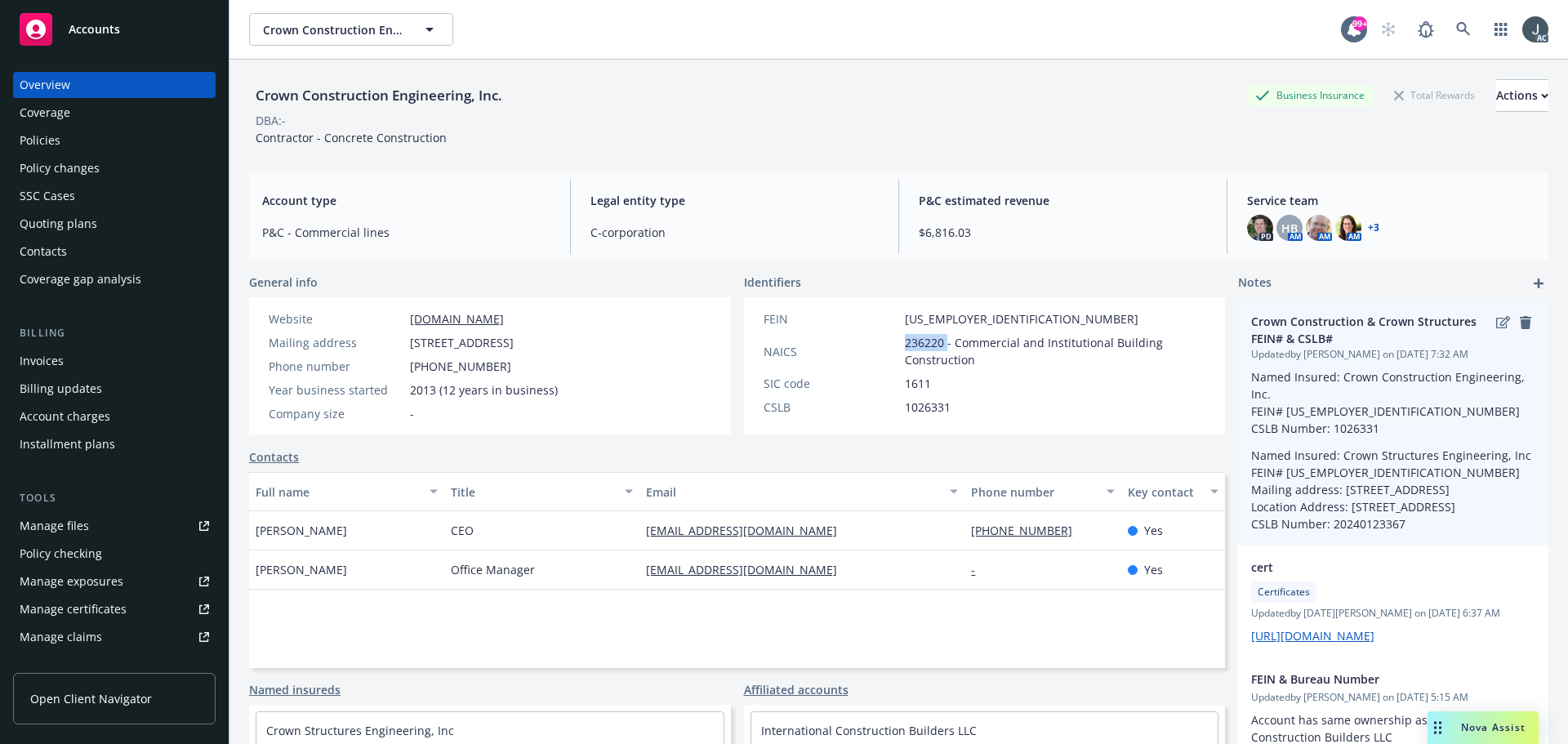
copy span "236220"
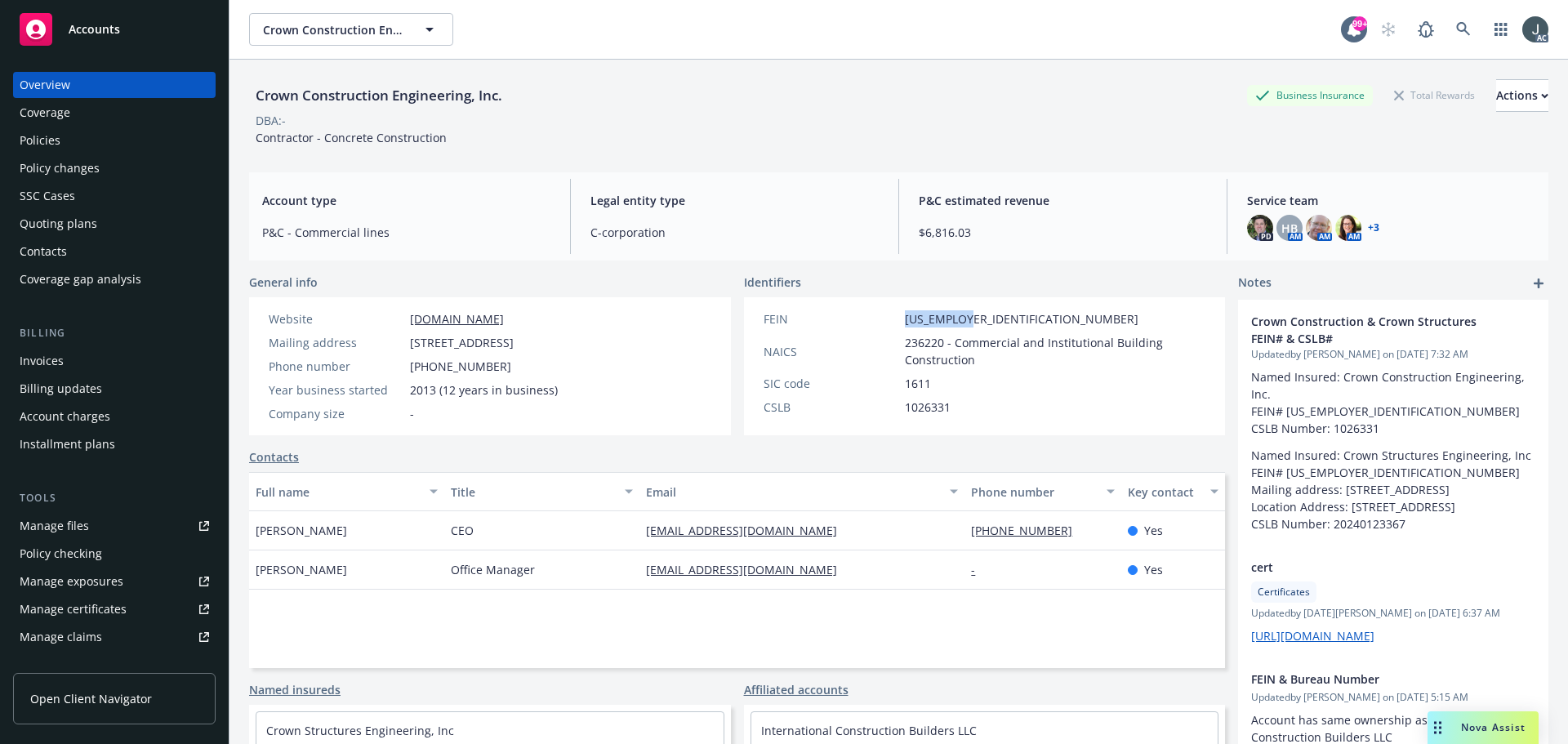
drag, startPoint x: 961, startPoint y: 321, endPoint x: 898, endPoint y: 317, distance: 63.1
click at [905, 317] on span "82-2295538" at bounding box center [1022, 319] width 233 height 17
copy span "82-2295538"
drag, startPoint x: 545, startPoint y: 343, endPoint x: 651, endPoint y: 340, distance: 106.0
click at [514, 340] on span "6371 Haven Ave #3-160 , Rancho Cucamonga, CA, 91737" at bounding box center [462, 343] width 104 height 17
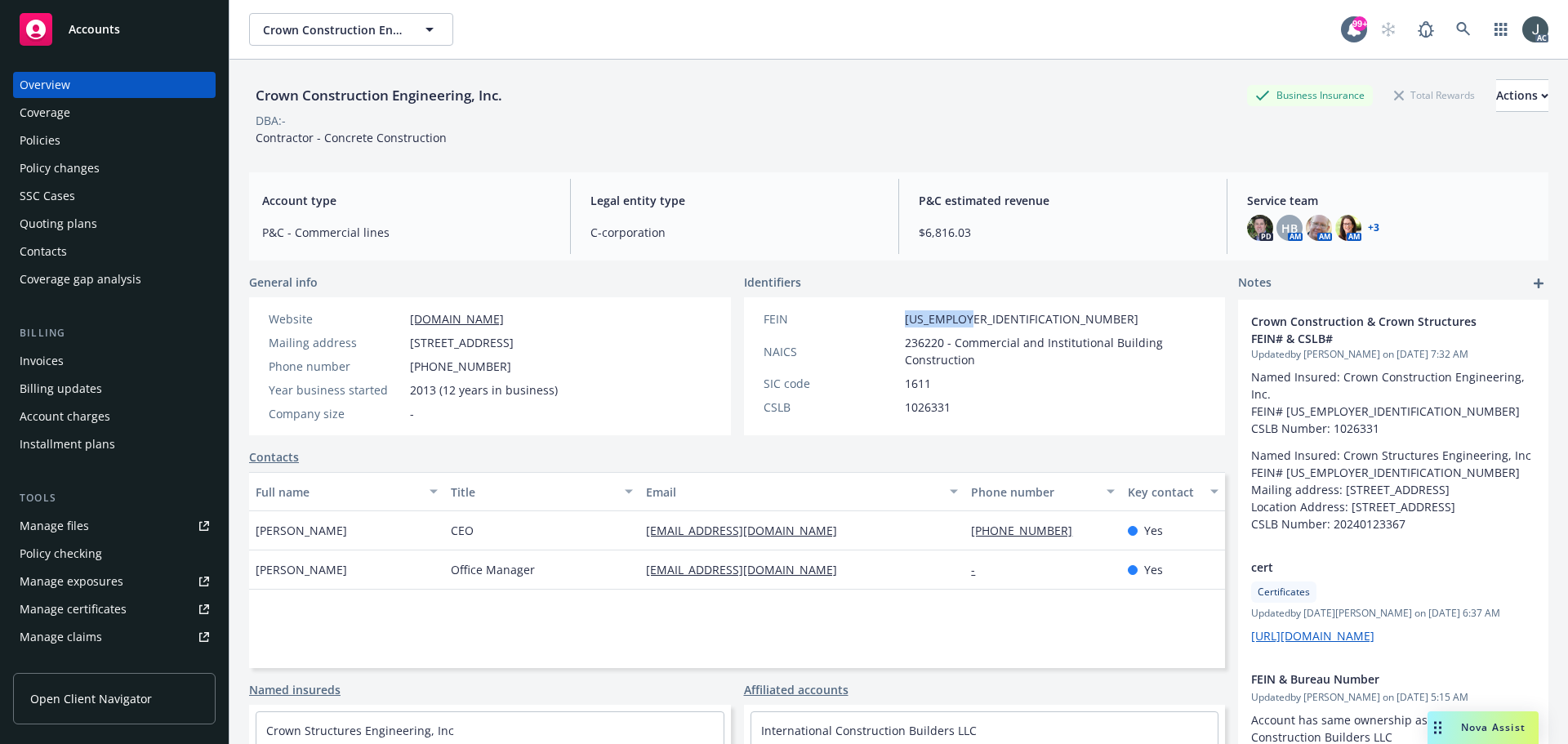
copy span "Rancho Cucamonga"
drag, startPoint x: 254, startPoint y: 139, endPoint x: 512, endPoint y: 139, distance: 258.0
click at [512, 139] on div "Crown Construction Engineering, Inc. Business Insurance Total Rewards Actions D…" at bounding box center [899, 112] width 1299 height 66
copy span "Contractor - Concrete Construction"
drag, startPoint x: 758, startPoint y: 412, endPoint x: 963, endPoint y: 411, distance: 205.0
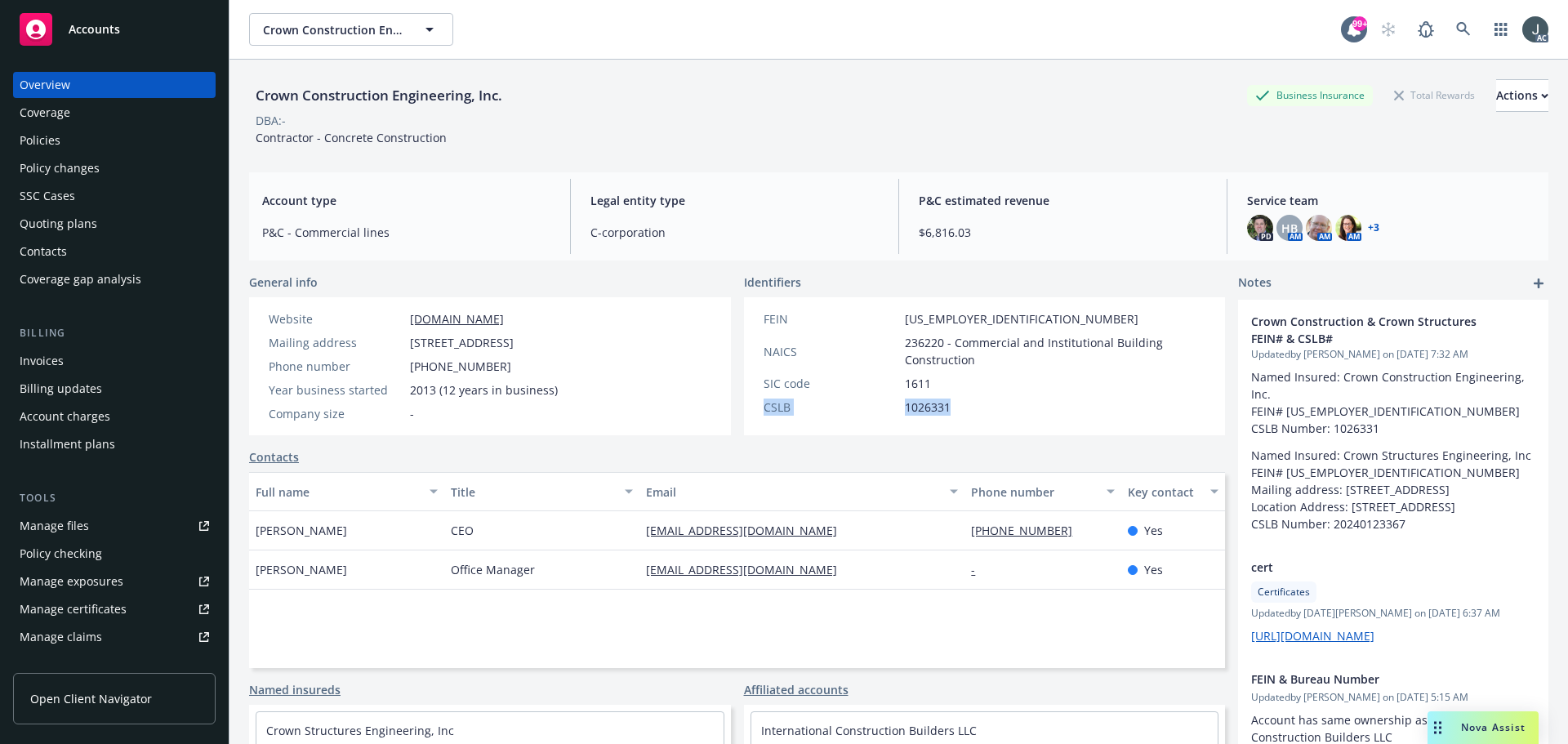
click at [963, 411] on div "CSLB 1026331" at bounding box center [985, 408] width 456 height 17
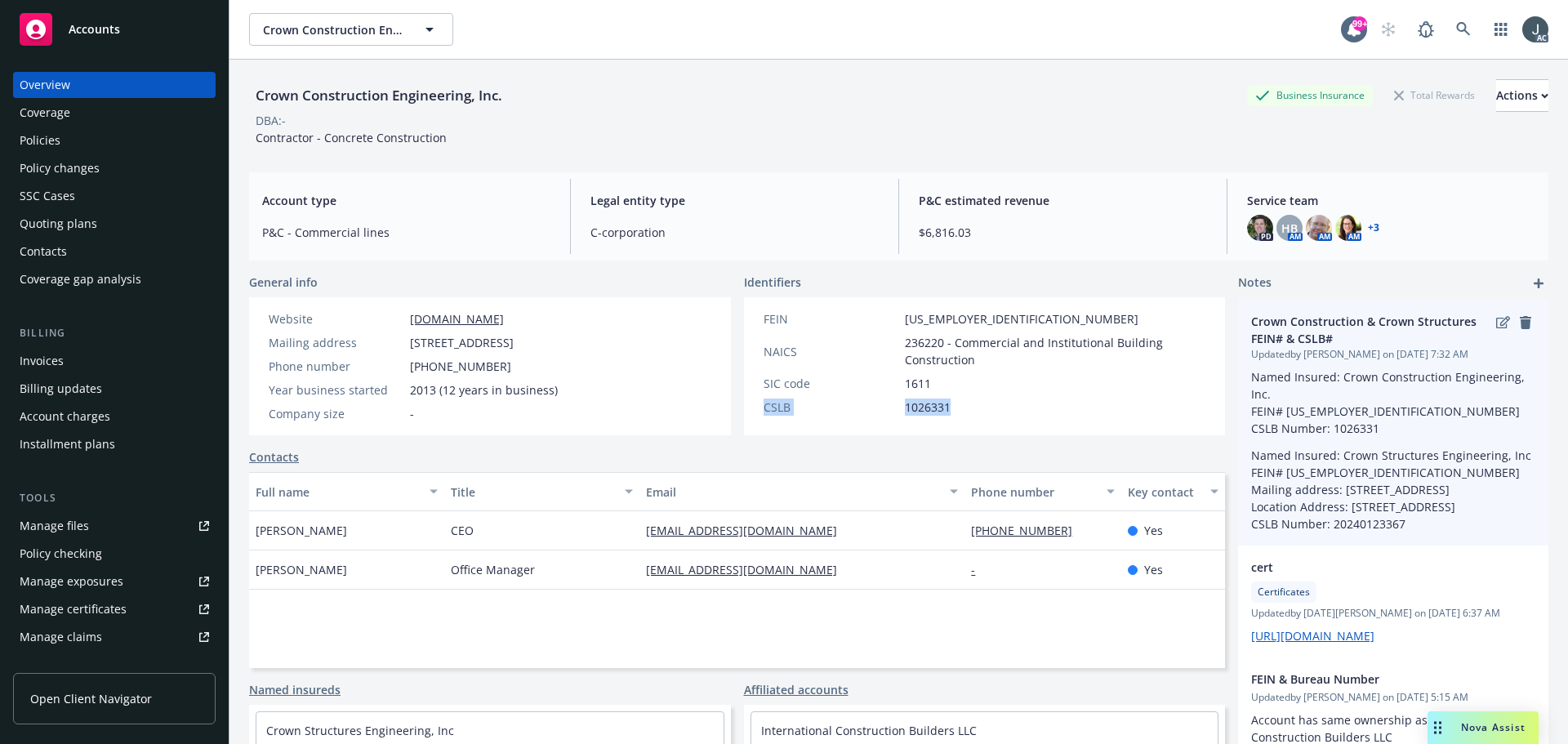
copy div "CSLB 1026331"
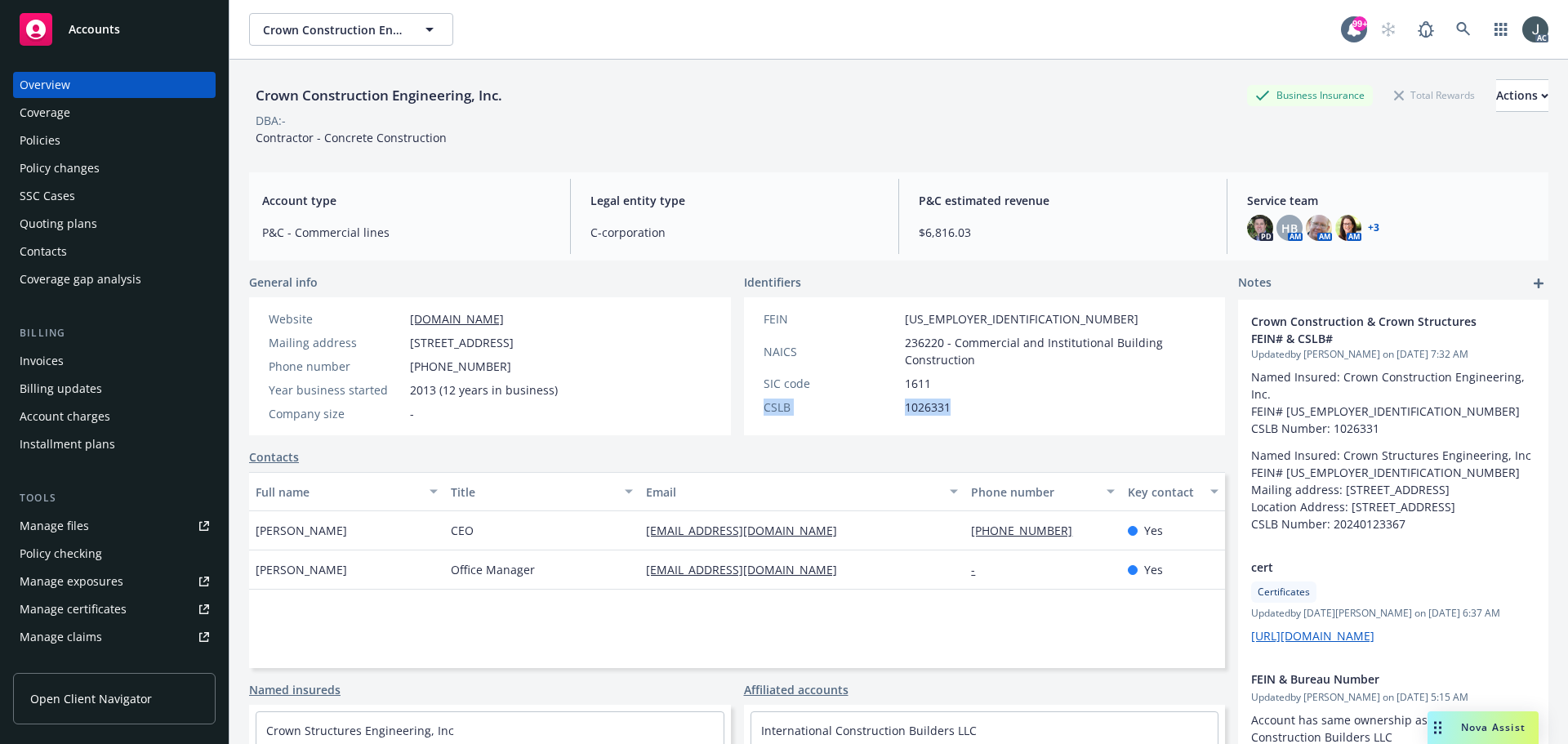
click at [33, 147] on div "Policies" at bounding box center [40, 140] width 40 height 26
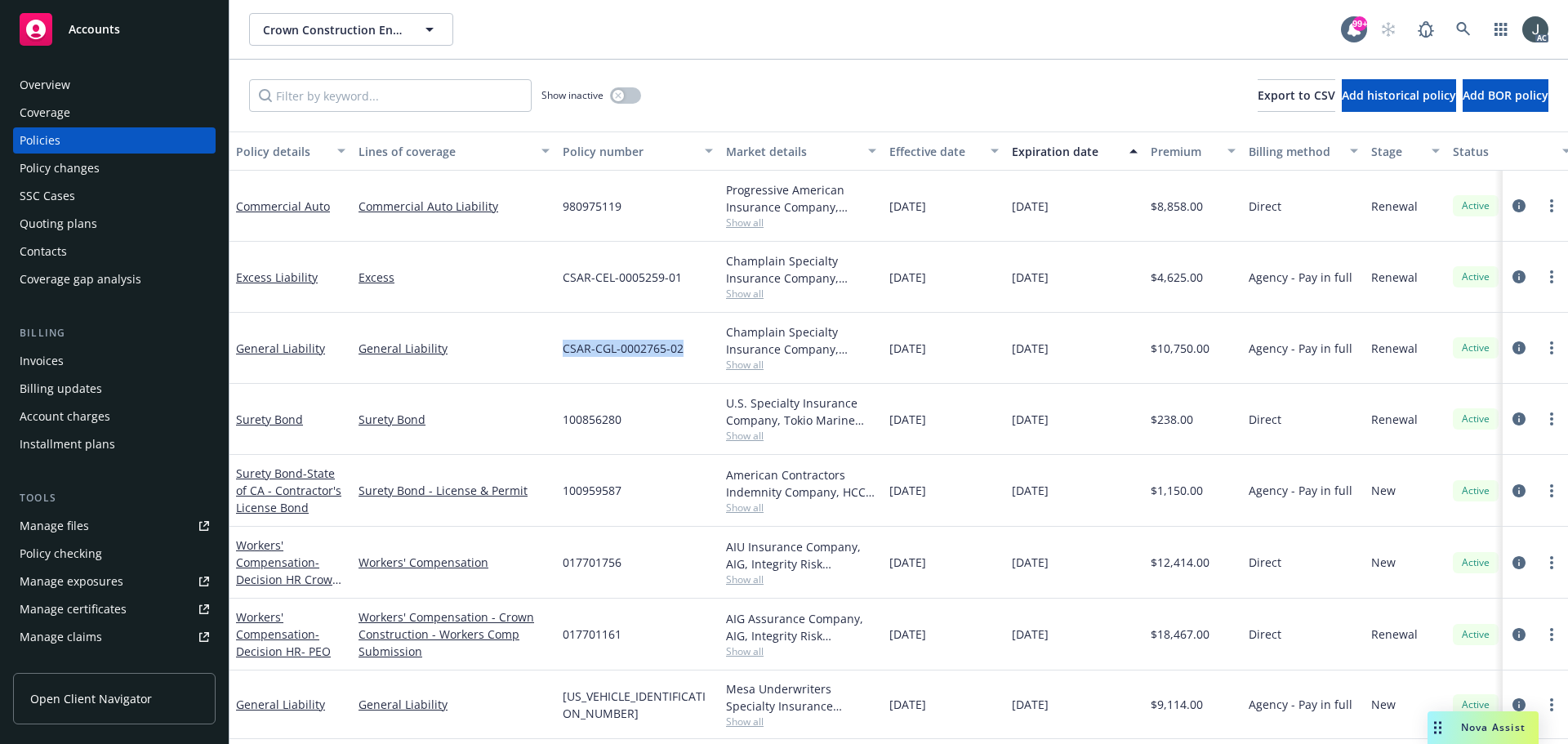
drag, startPoint x: 566, startPoint y: 346, endPoint x: 687, endPoint y: 347, distance: 121.0
click at [687, 347] on div "CSAR-CGL-0002765-02" at bounding box center [638, 349] width 164 height 71
copy span "CSAR-CGL-0002765-02"
click at [747, 367] on span "Show all" at bounding box center [801, 364] width 150 height 13
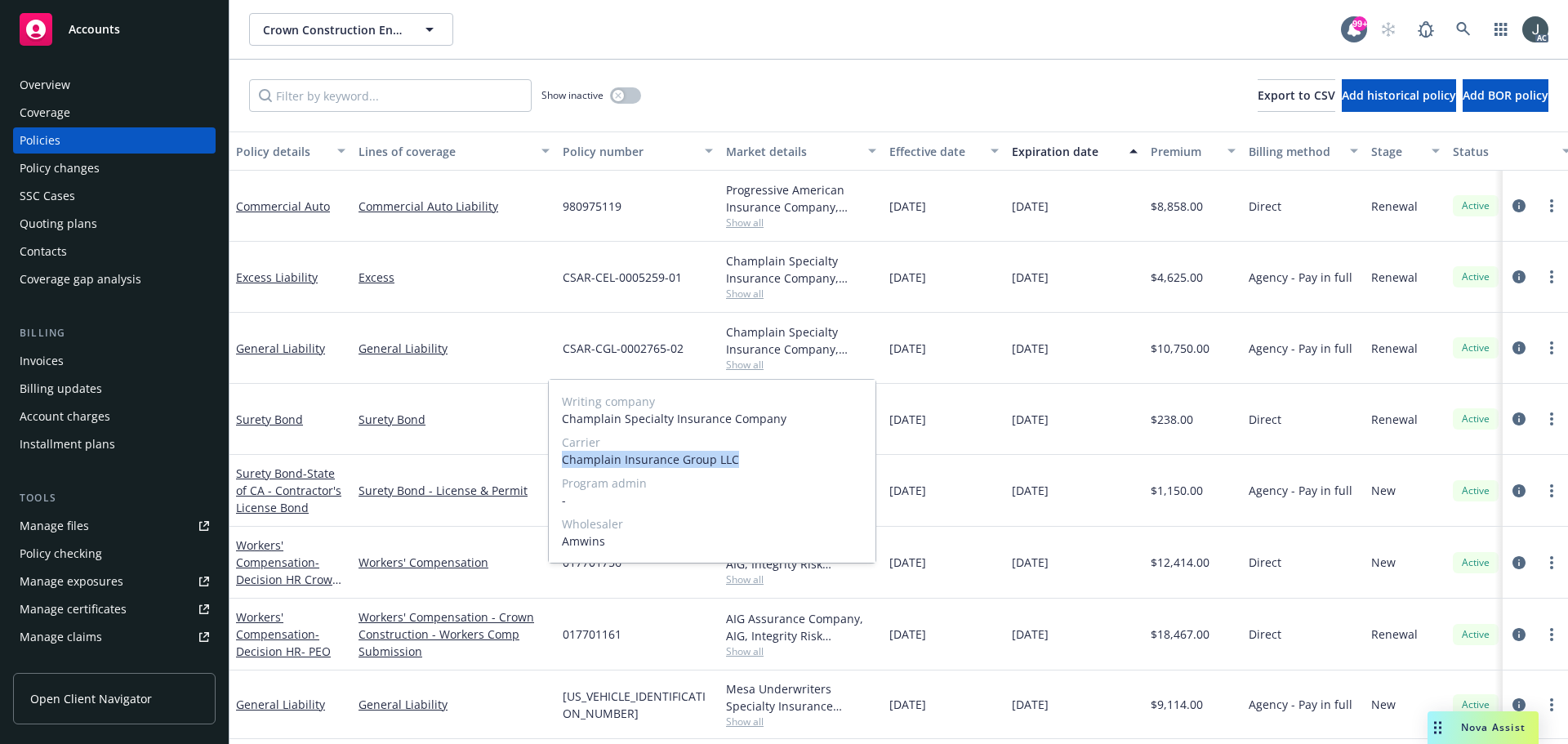
drag, startPoint x: 564, startPoint y: 458, endPoint x: 733, endPoint y: 462, distance: 169.0
click at [733, 462] on span "Champlain Insurance Group LLC" at bounding box center [712, 460] width 301 height 17
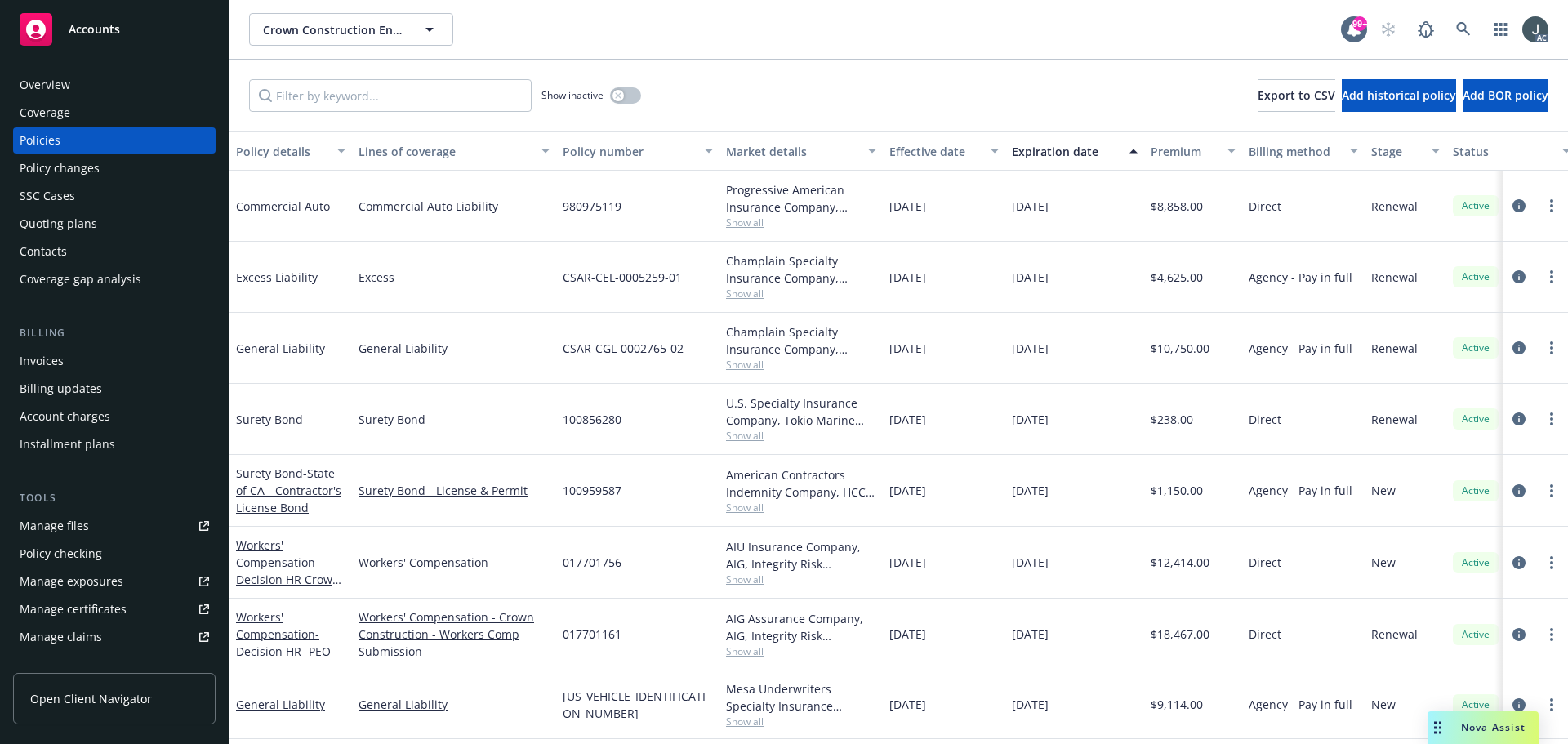
click at [926, 340] on span "12/08/2024" at bounding box center [908, 349] width 37 height 17
drag, startPoint x: 892, startPoint y: 351, endPoint x: 970, endPoint y: 354, distance: 78.1
click at [970, 354] on div "12/08/2024" at bounding box center [943, 349] width 122 height 71
click at [1171, 348] on span "$10,750.00" at bounding box center [1180, 349] width 59 height 17
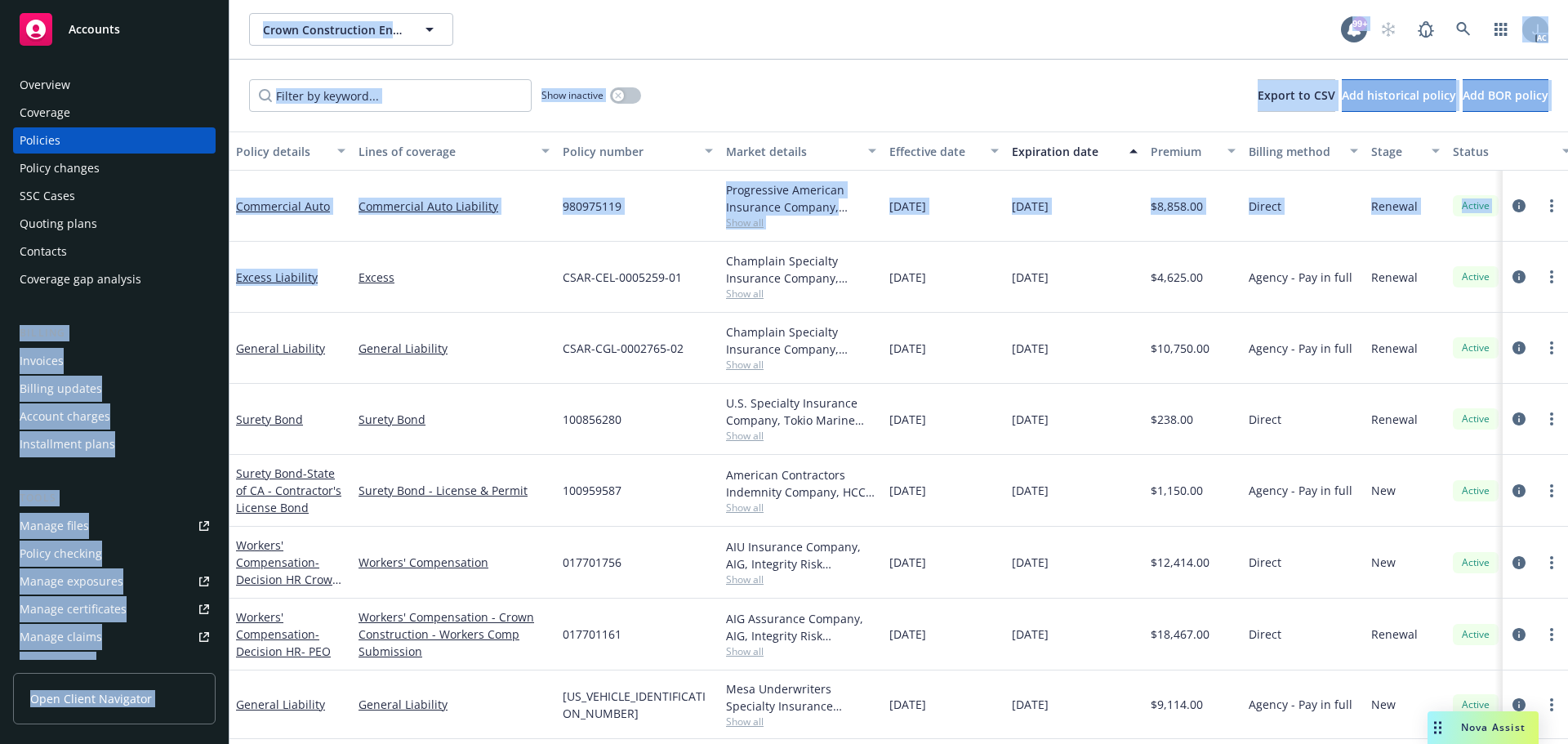
drag, startPoint x: 330, startPoint y: 298, endPoint x: 243, endPoint y: 306, distance: 87.4
click at [220, 297] on div "Accounts Overview Coverage Policies Policy changes SSC Cases Quoting plans Cont…" at bounding box center [784, 372] width 1568 height 744
click at [250, 308] on div "Excess Liability" at bounding box center [290, 278] width 122 height 71
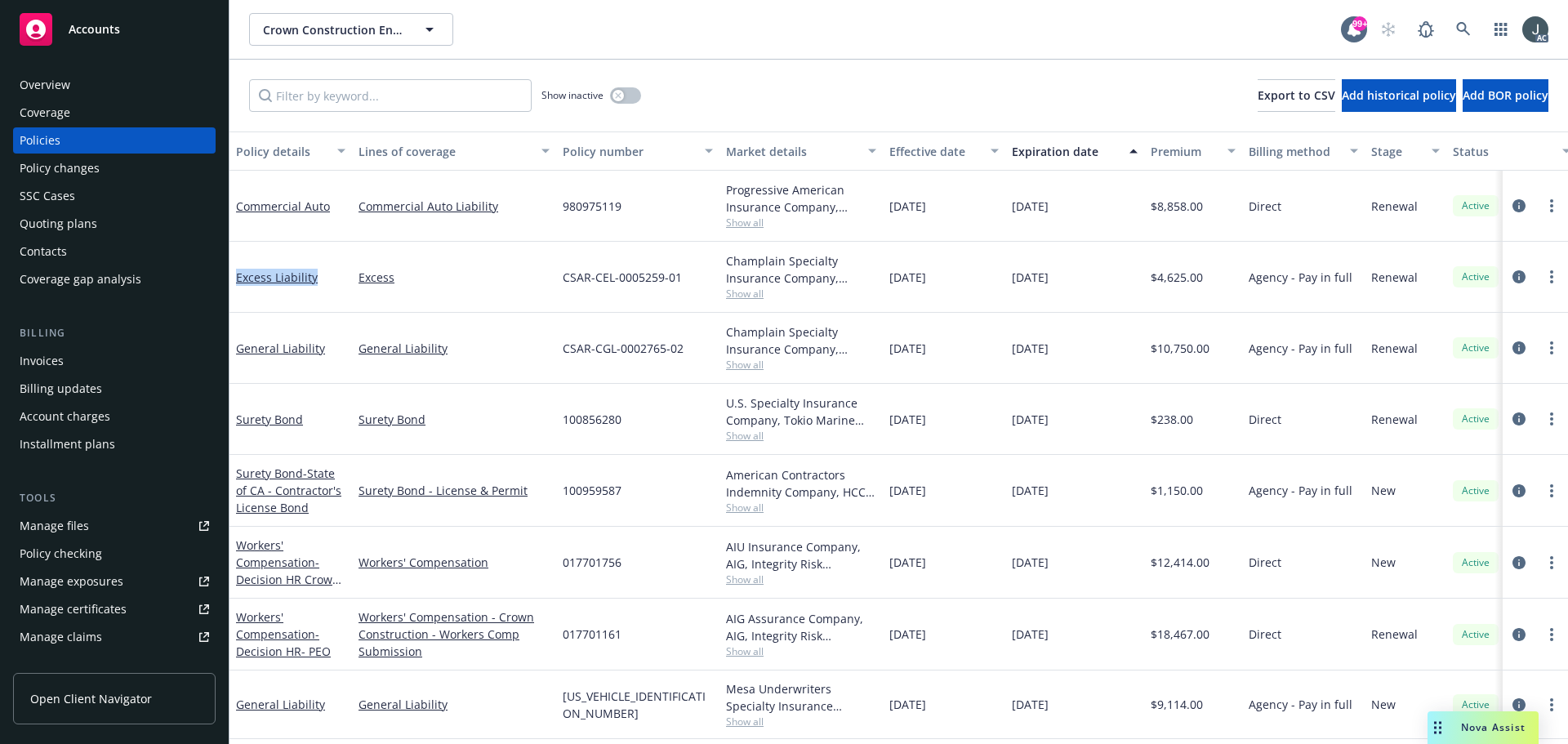
drag, startPoint x: 234, startPoint y: 292, endPoint x: 314, endPoint y: 295, distance: 80.1
click at [314, 295] on div "Excess Liability" at bounding box center [290, 278] width 122 height 71
drag, startPoint x: 560, startPoint y: 278, endPoint x: 687, endPoint y: 279, distance: 127.0
click at [687, 279] on div "CSAR-CEL-0005259-01" at bounding box center [638, 278] width 164 height 71
click at [751, 296] on span "Show all" at bounding box center [801, 293] width 150 height 13
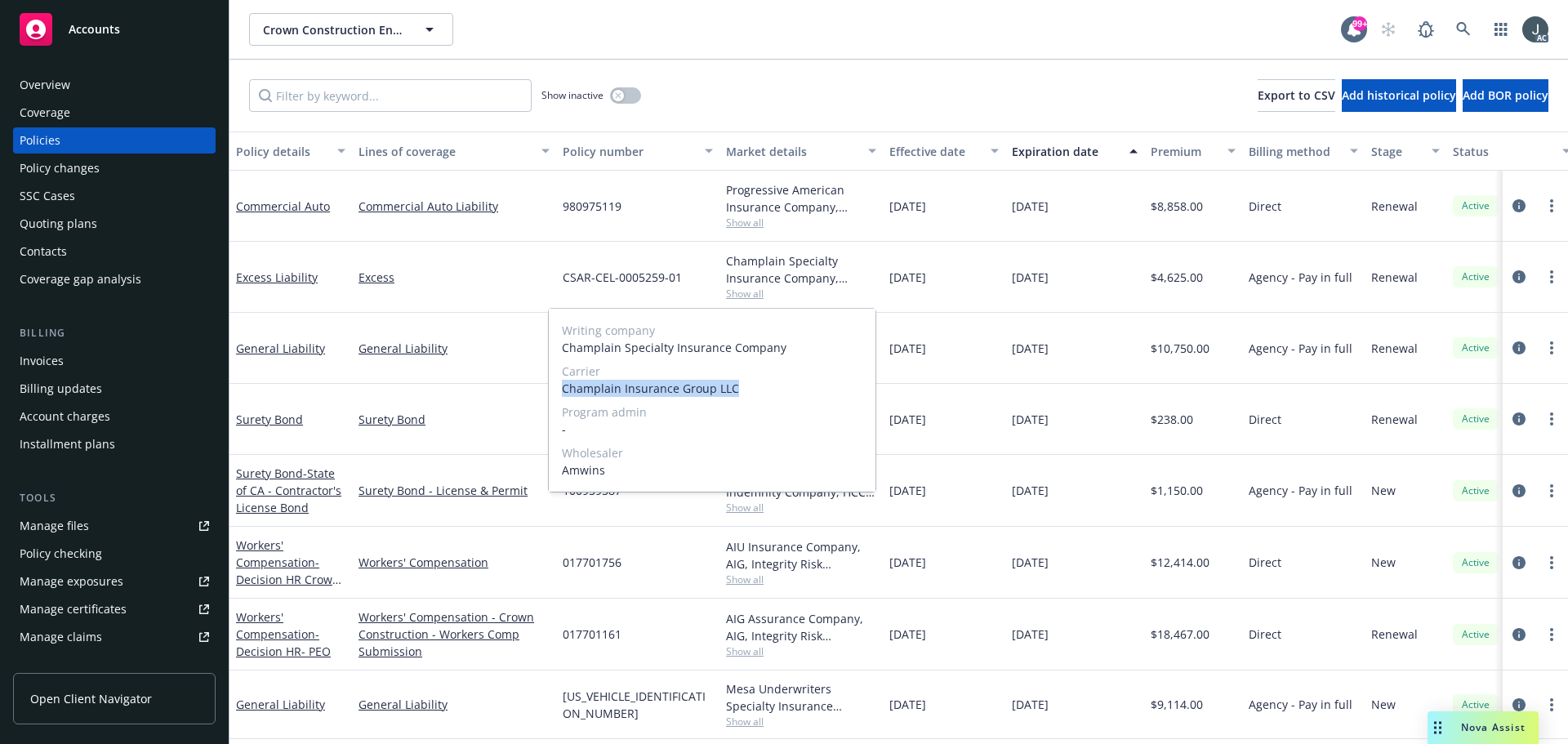
drag, startPoint x: 564, startPoint y: 388, endPoint x: 777, endPoint y: 394, distance: 213.1
click at [777, 394] on span "Champlain Insurance Group LLC" at bounding box center [712, 388] width 301 height 17
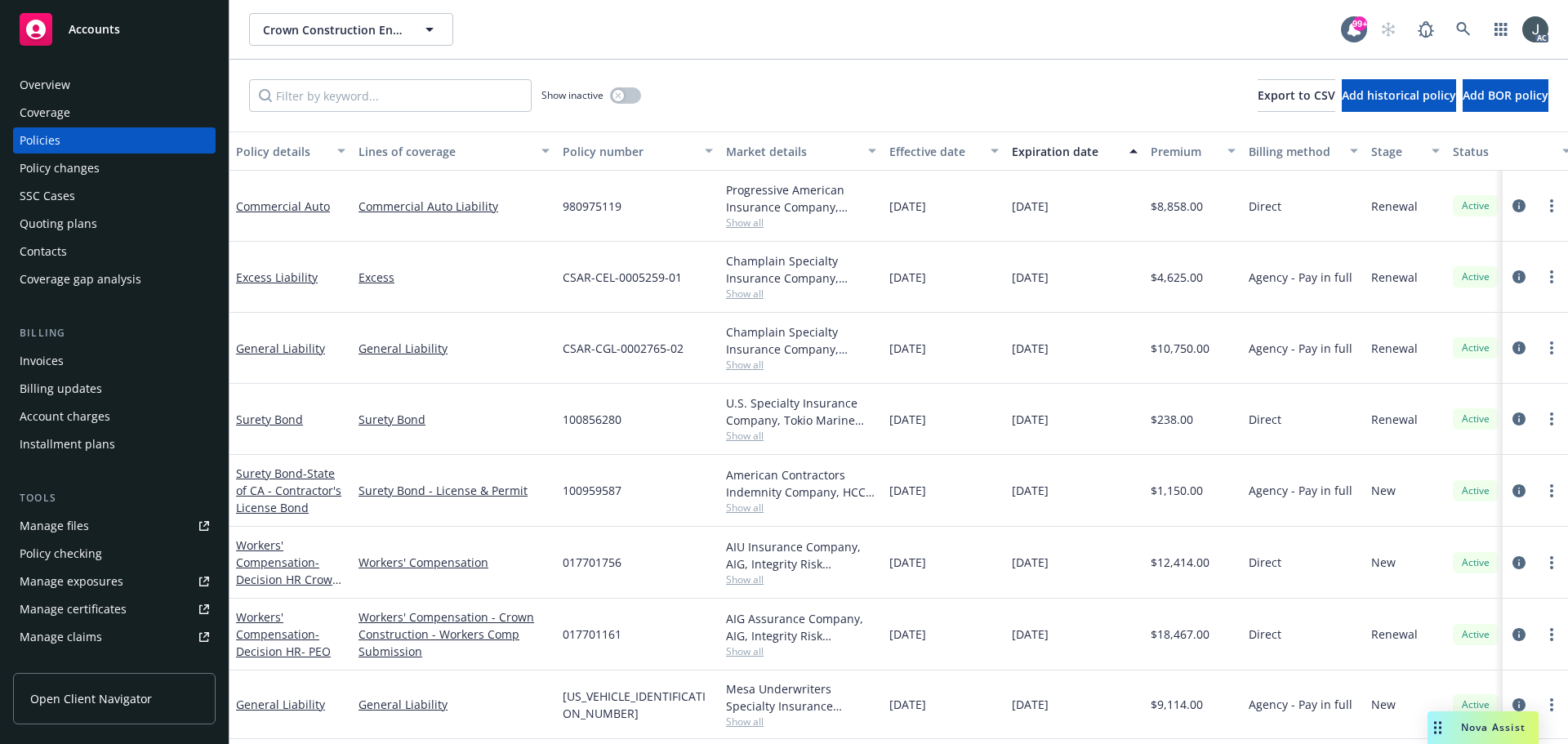
click at [1117, 356] on div "12/08/2025" at bounding box center [1075, 349] width 139 height 71
click at [1180, 280] on span "$4,625.00" at bounding box center [1177, 278] width 52 height 17
click at [625, 95] on button "button" at bounding box center [625, 95] width 31 height 16
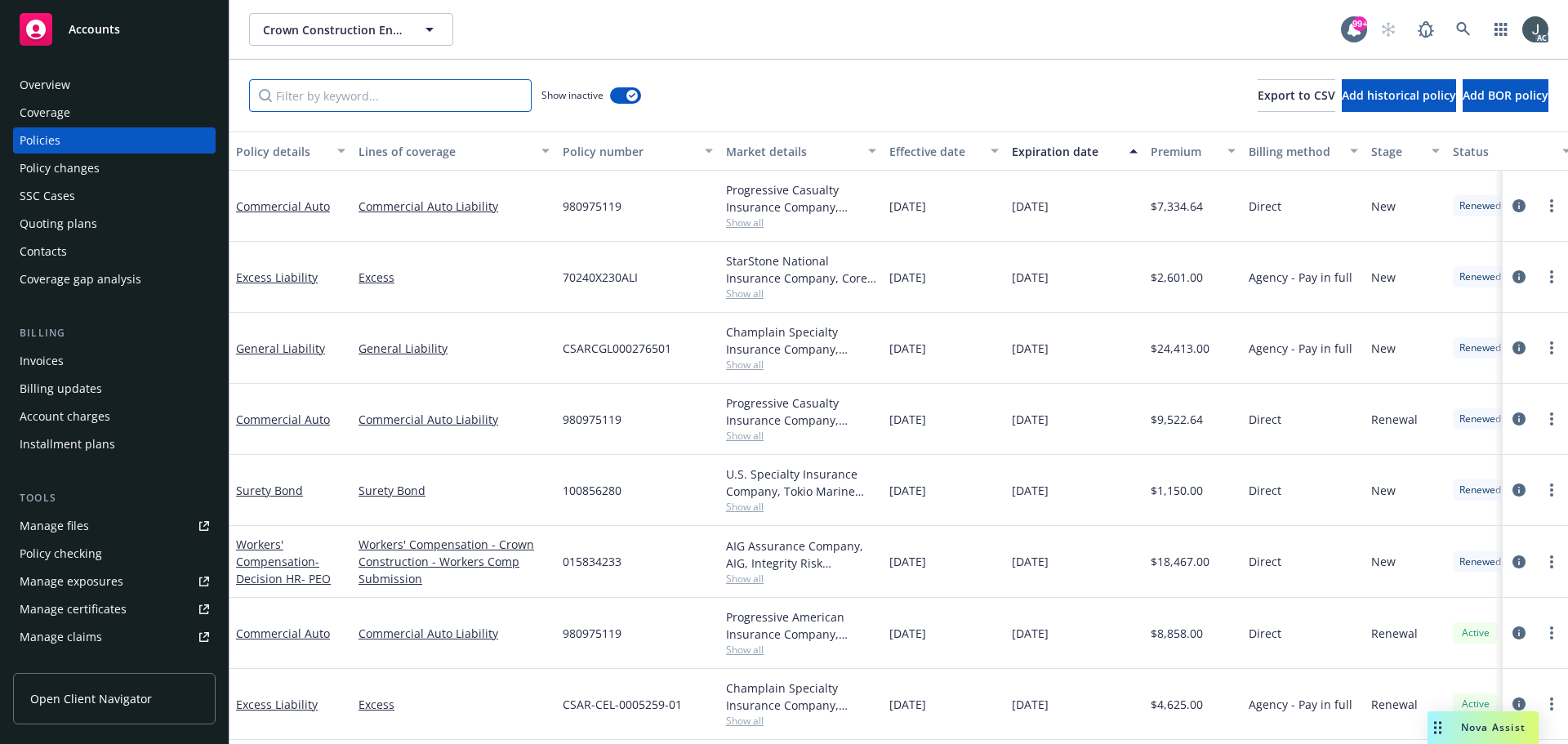
click at [390, 94] on input "Filter by keyword..." at bounding box center [390, 95] width 282 height 33
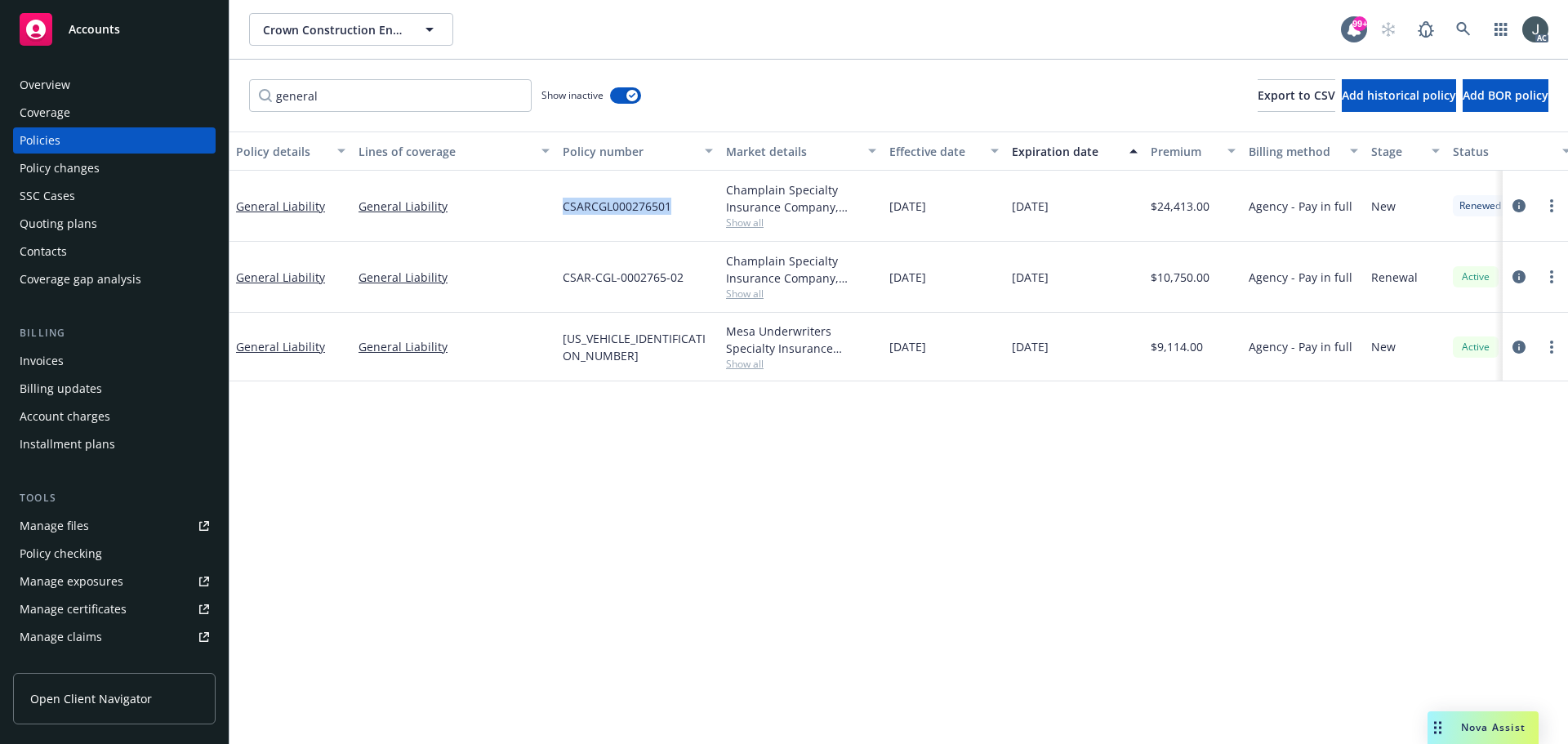
drag, startPoint x: 565, startPoint y: 203, endPoint x: 688, endPoint y: 209, distance: 123.1
click at [688, 209] on div "CSARCGL000276501" at bounding box center [638, 206] width 164 height 71
click at [743, 227] on span "Show all" at bounding box center [801, 223] width 150 height 13
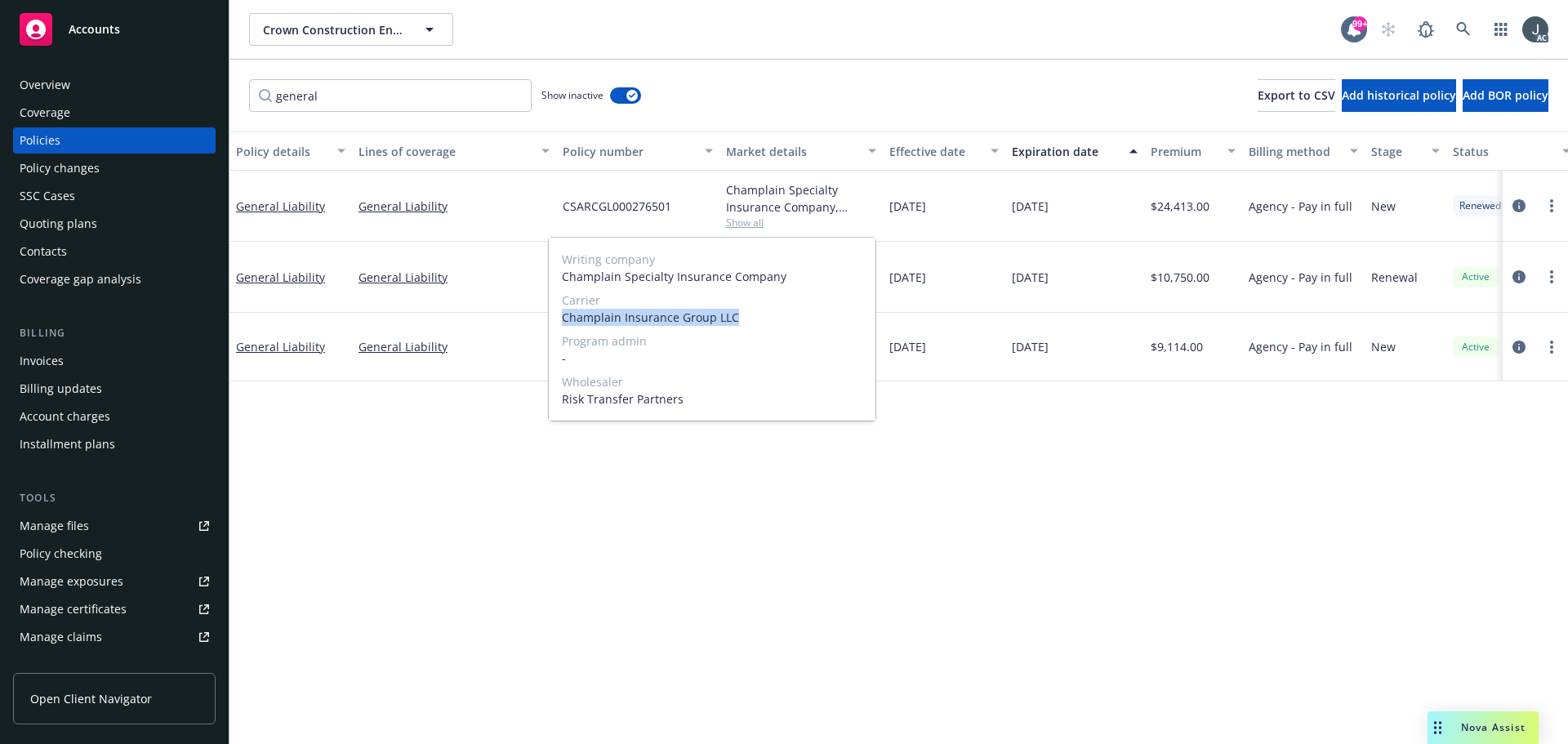
drag, startPoint x: 602, startPoint y: 318, endPoint x: 760, endPoint y: 321, distance: 158.0
click at [760, 321] on span "Champlain Insurance Group LLC" at bounding box center [712, 317] width 301 height 17
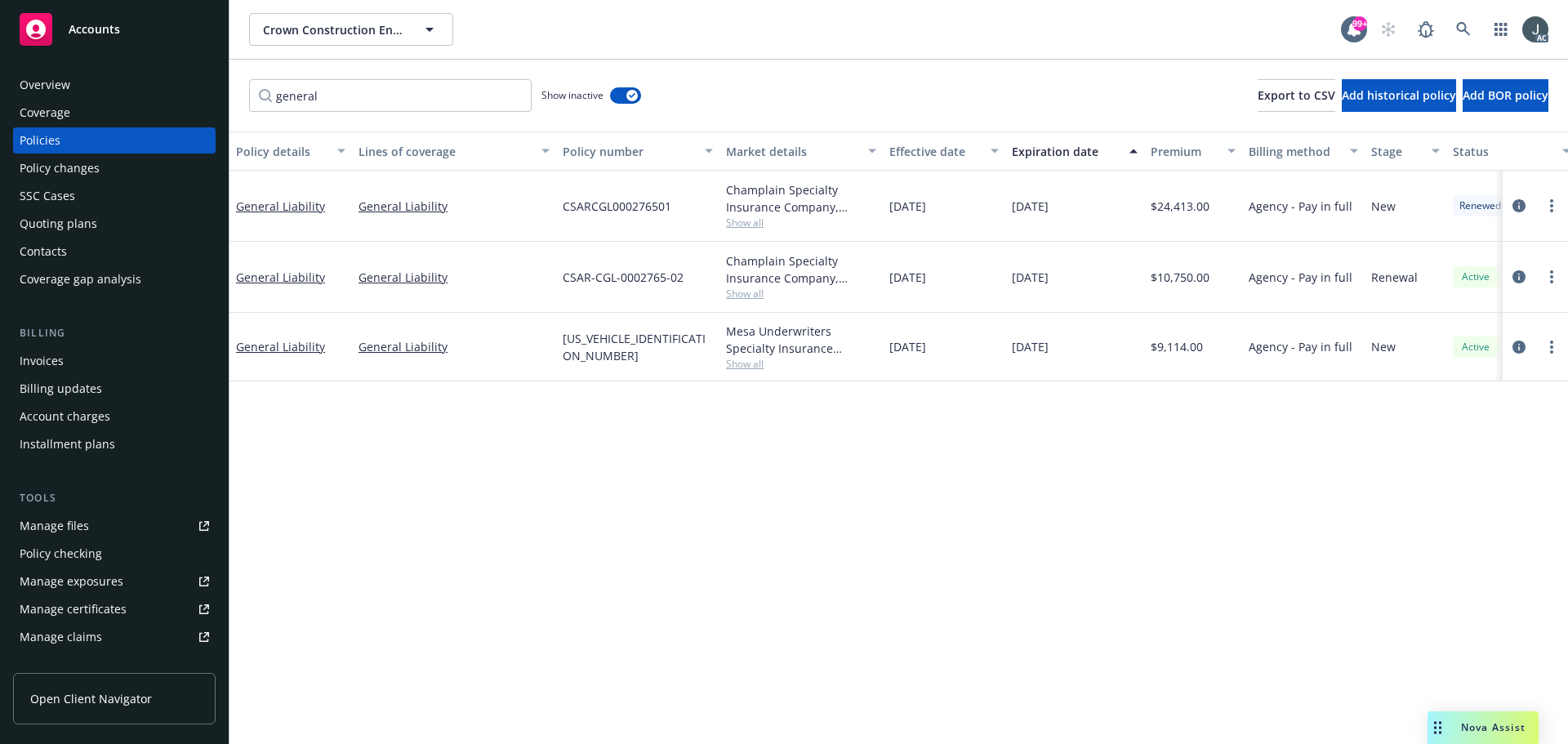
click at [1168, 279] on span "$10,750.00" at bounding box center [1180, 278] width 59 height 17
click at [1183, 206] on span "$24,413.00" at bounding box center [1180, 206] width 59 height 17
click at [287, 100] on input "general" at bounding box center [390, 95] width 282 height 33
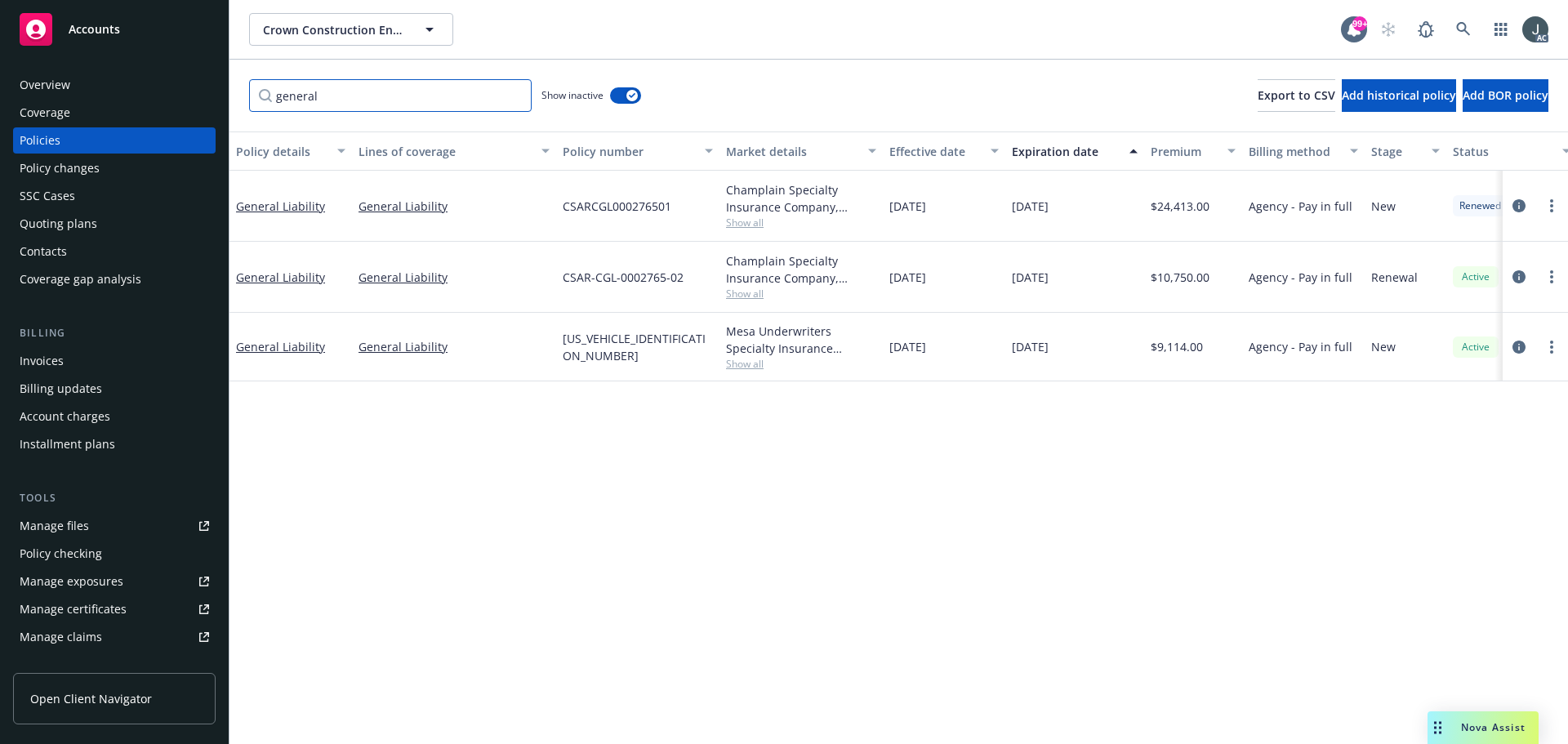
click at [287, 100] on input "general" at bounding box center [390, 95] width 282 height 33
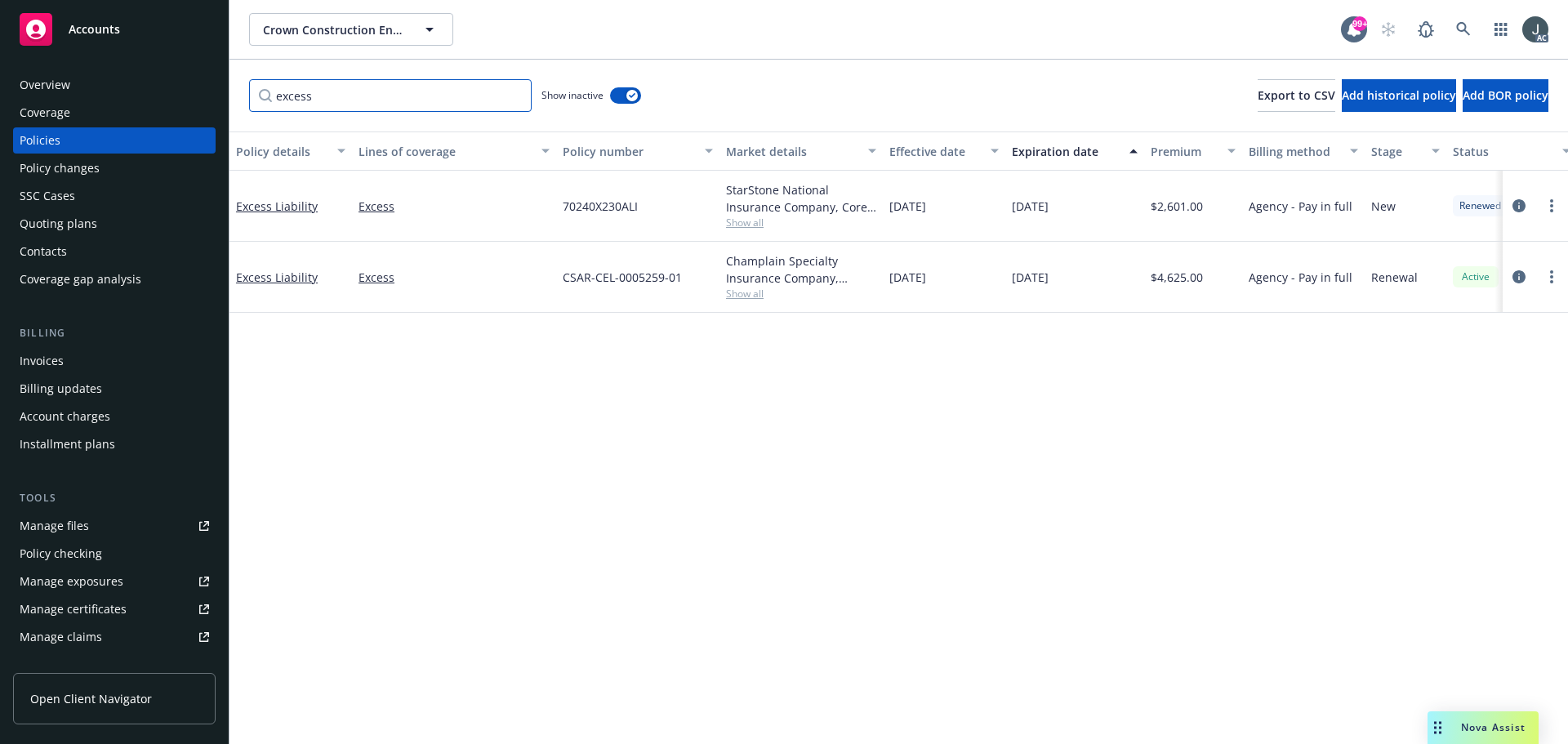
type input "excess"
click at [590, 206] on span "70240X230ALI" at bounding box center [600, 206] width 75 height 17
click at [750, 219] on span "Show all" at bounding box center [801, 223] width 150 height 13
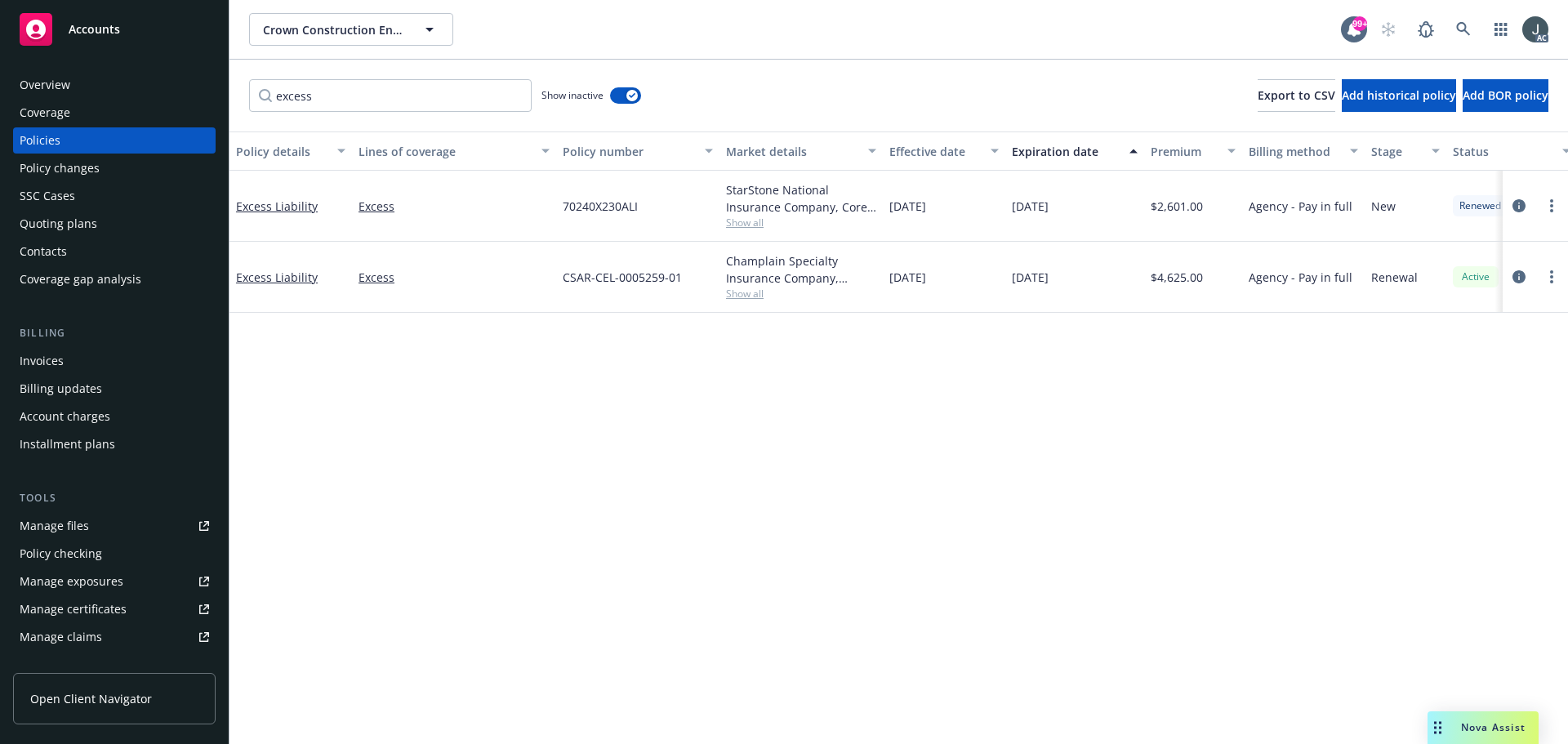
click at [1171, 205] on span "$2,601.00" at bounding box center [1177, 206] width 52 height 17
click at [625, 96] on button "button" at bounding box center [625, 95] width 31 height 16
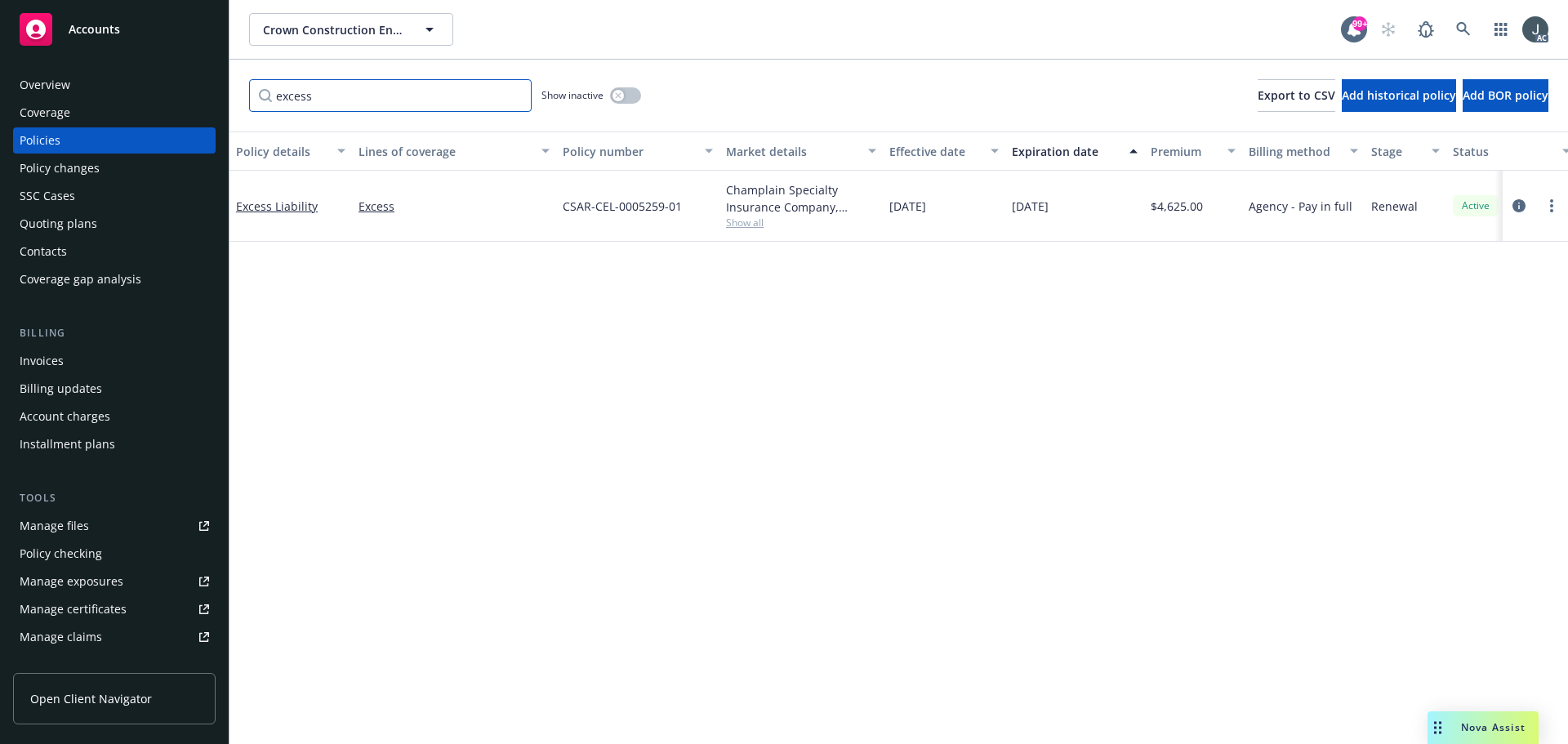
click at [386, 102] on input "excess" at bounding box center [390, 95] width 282 height 33
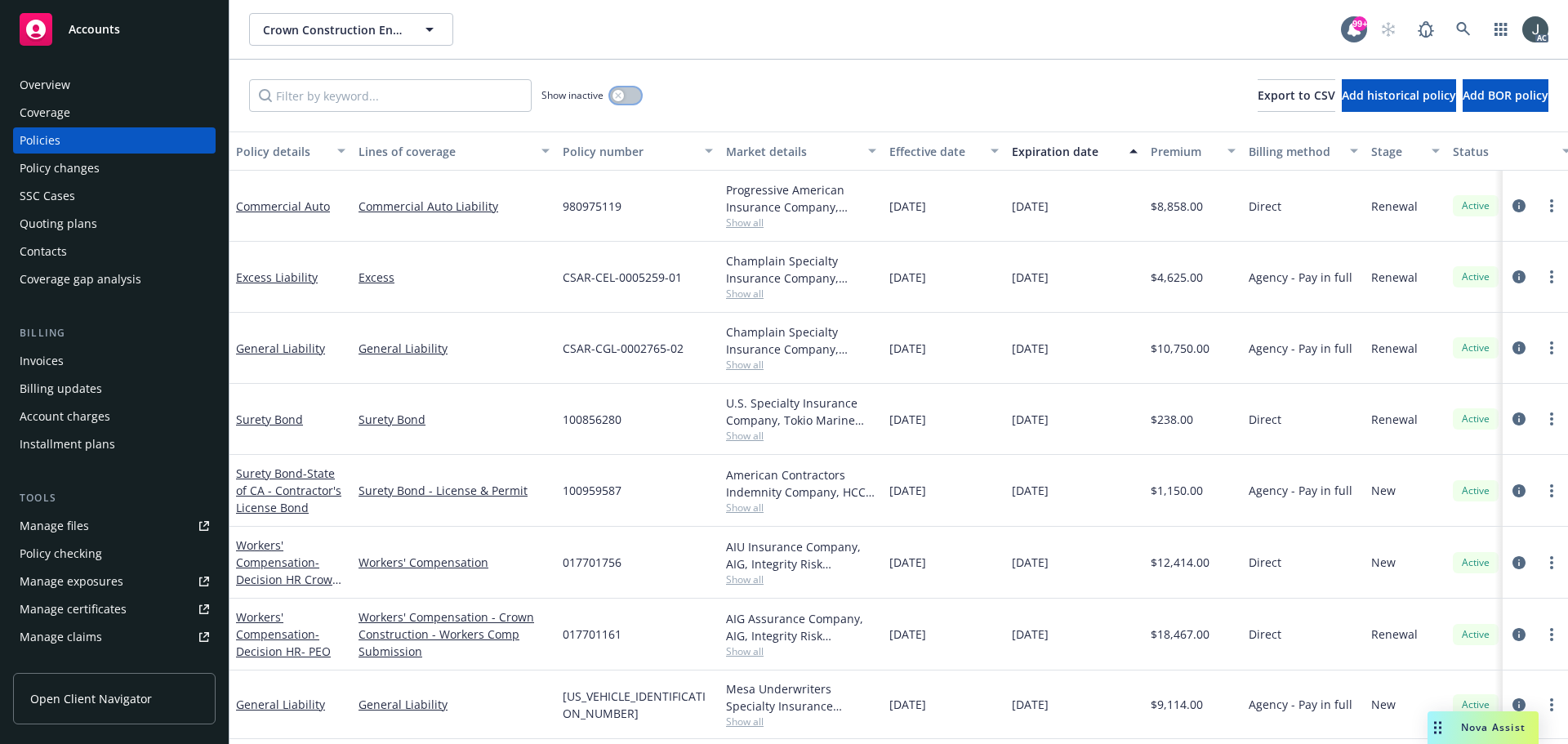
click at [625, 94] on button "button" at bounding box center [625, 95] width 31 height 16
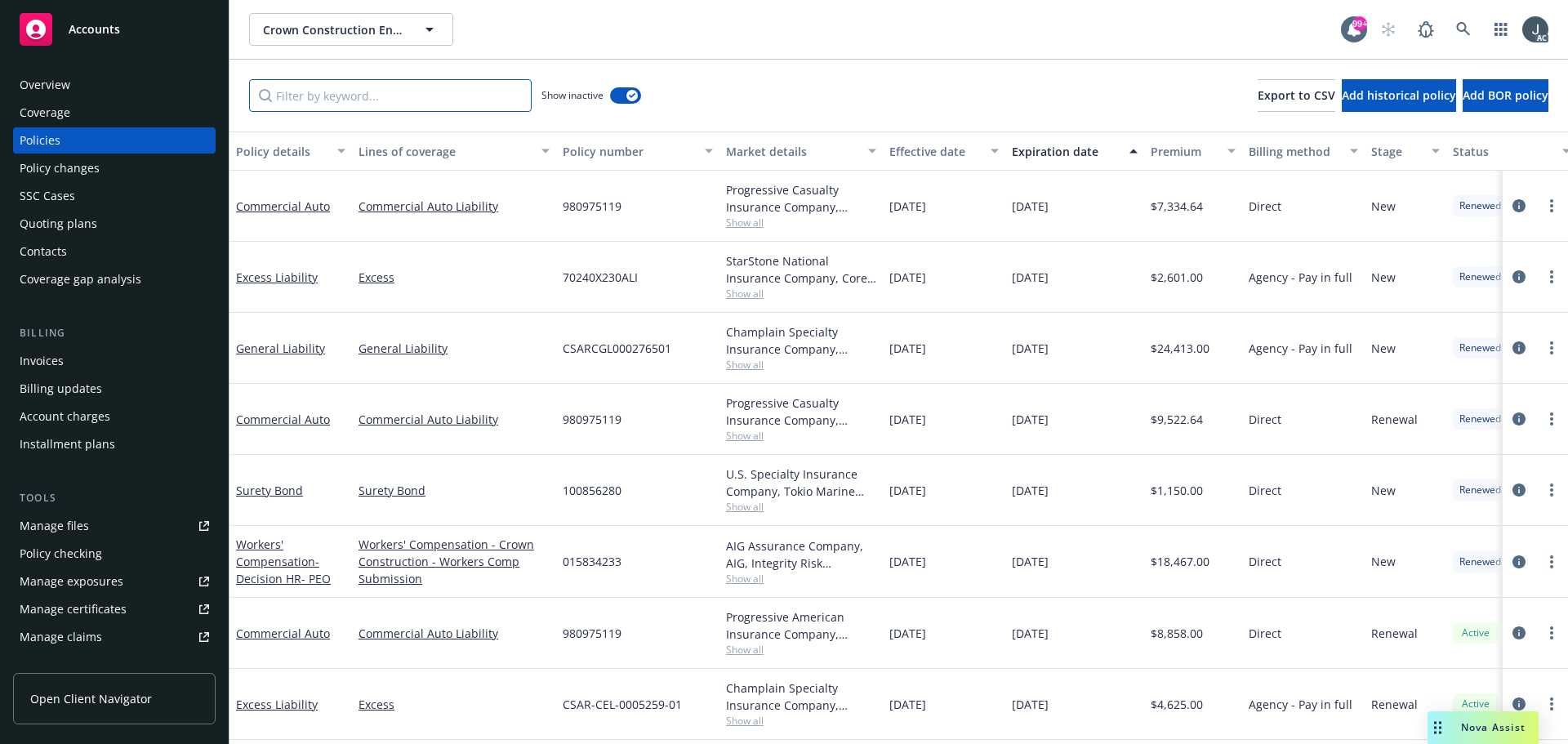
click at [304, 107] on input "Filter by keyword..." at bounding box center [390, 95] width 282 height 33
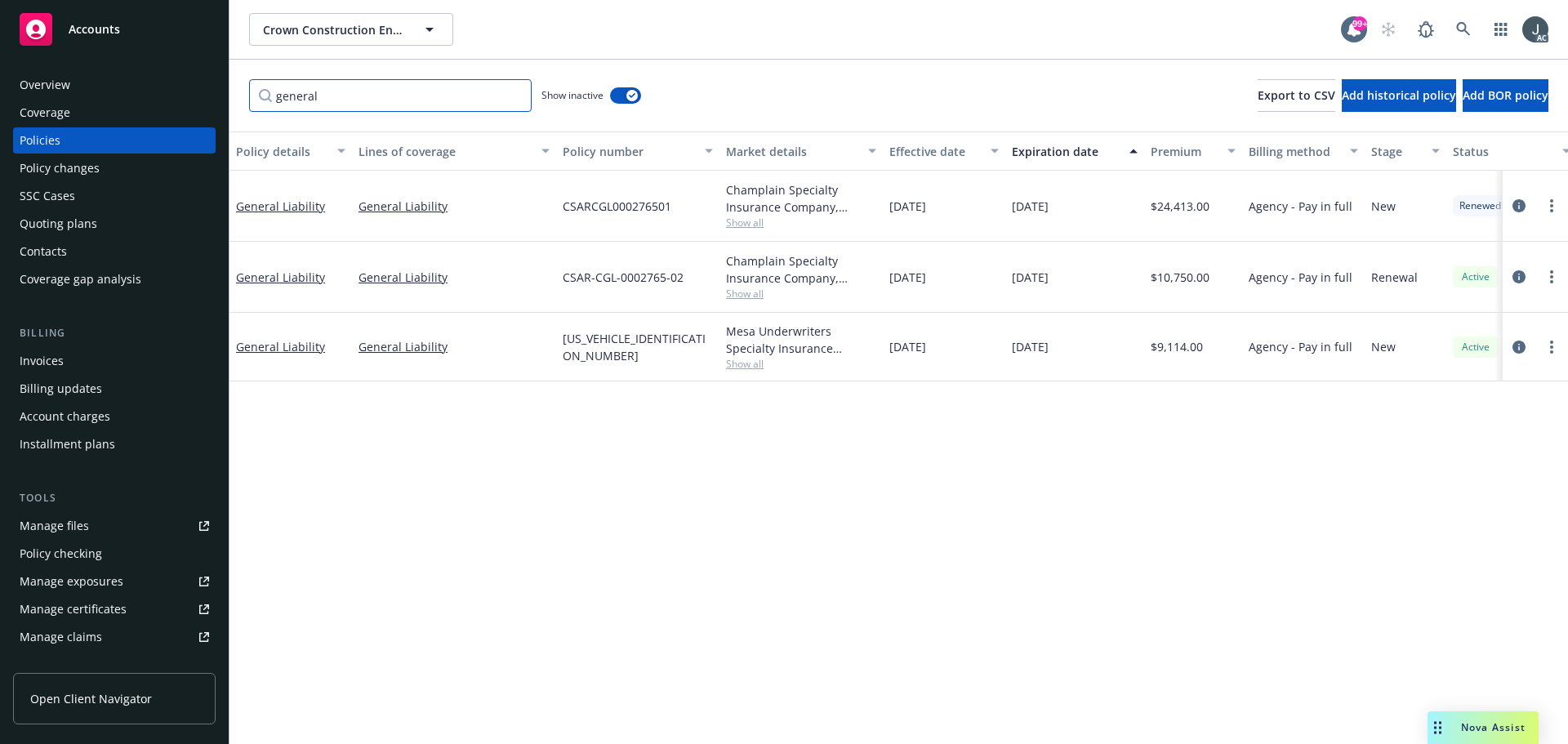
click at [316, 110] on input "general" at bounding box center [390, 95] width 282 height 33
click at [316, 109] on input "general" at bounding box center [390, 95] width 282 height 33
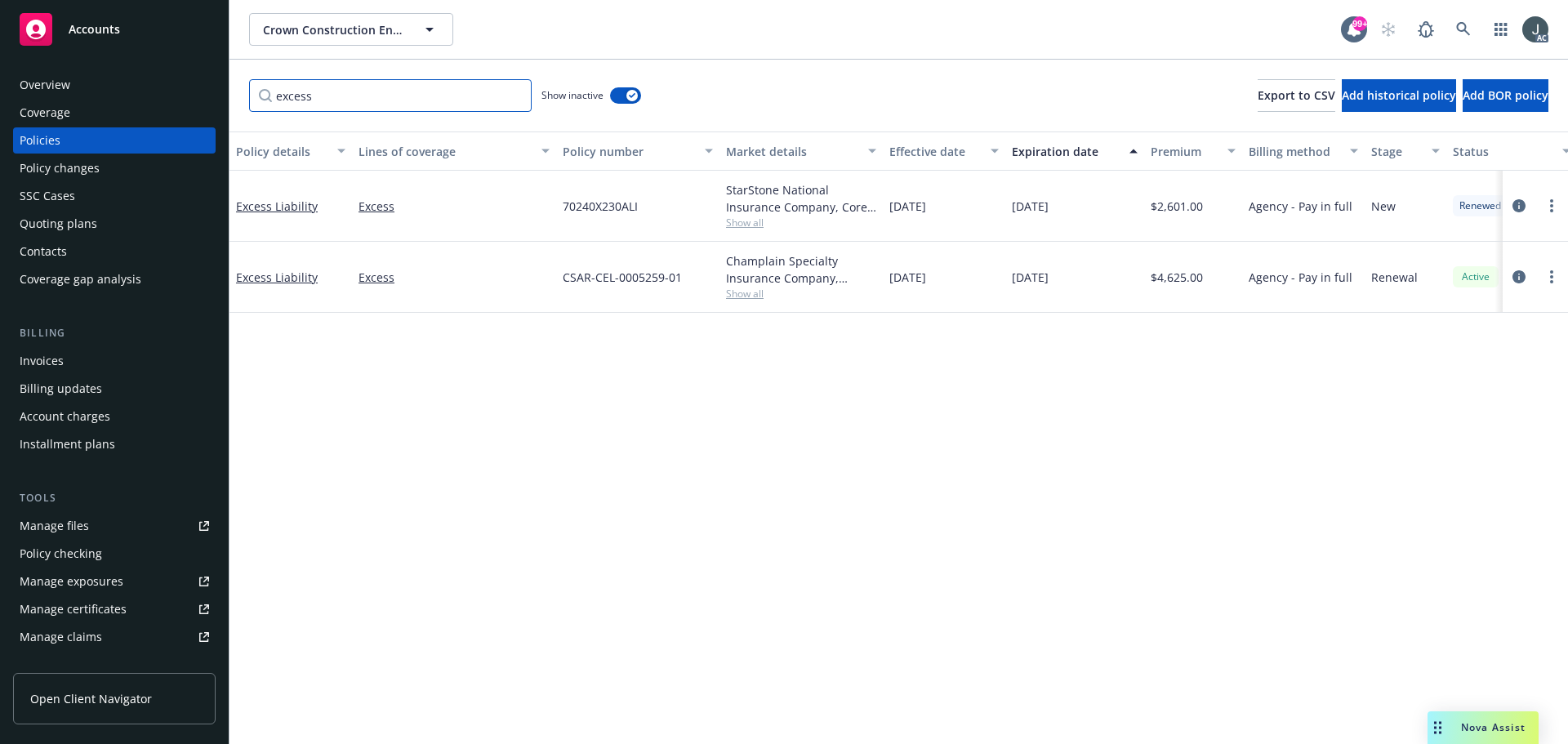
type input "excess"
click at [514, 94] on input "excess" at bounding box center [390, 95] width 282 height 33
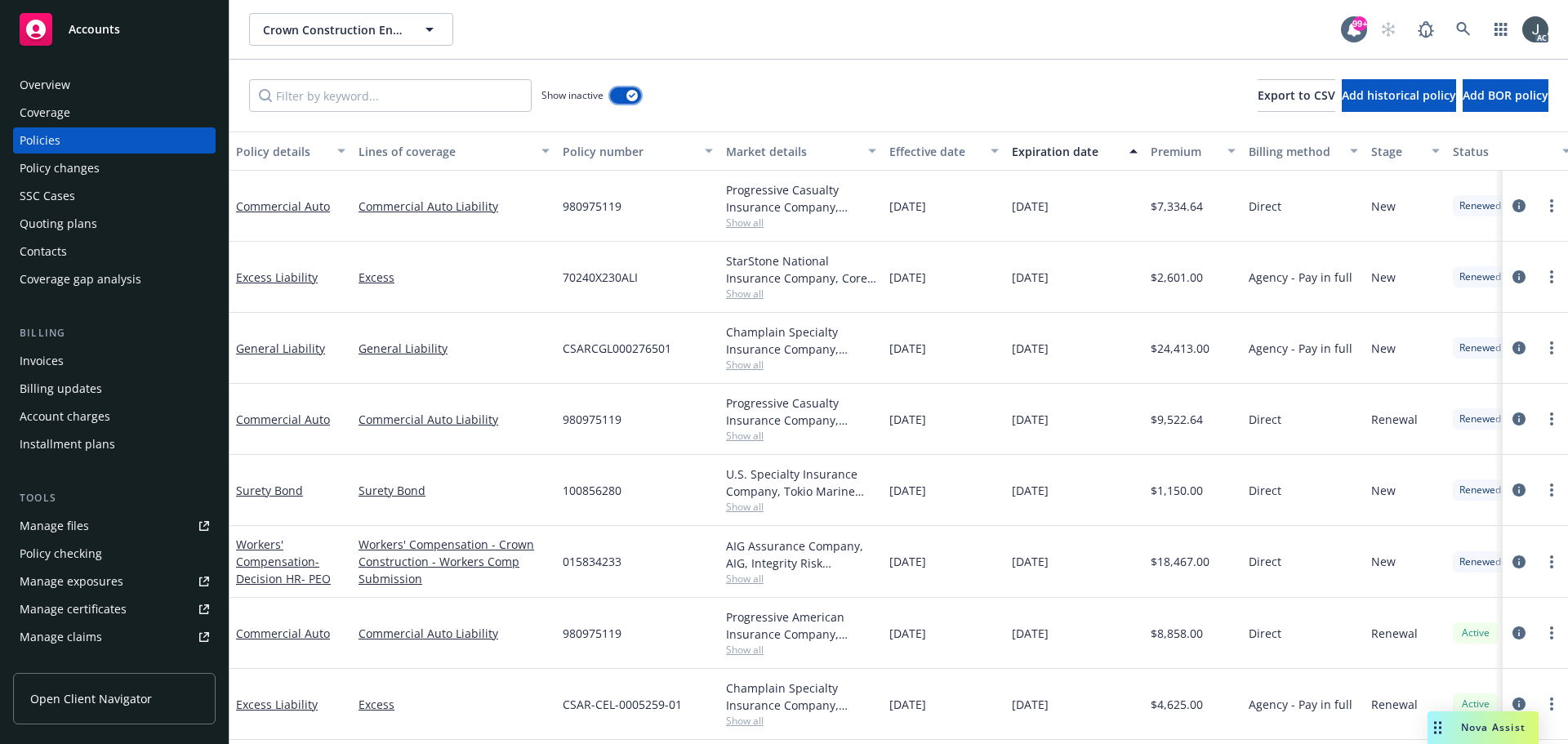
click at [631, 93] on div "button" at bounding box center [632, 95] width 12 height 12
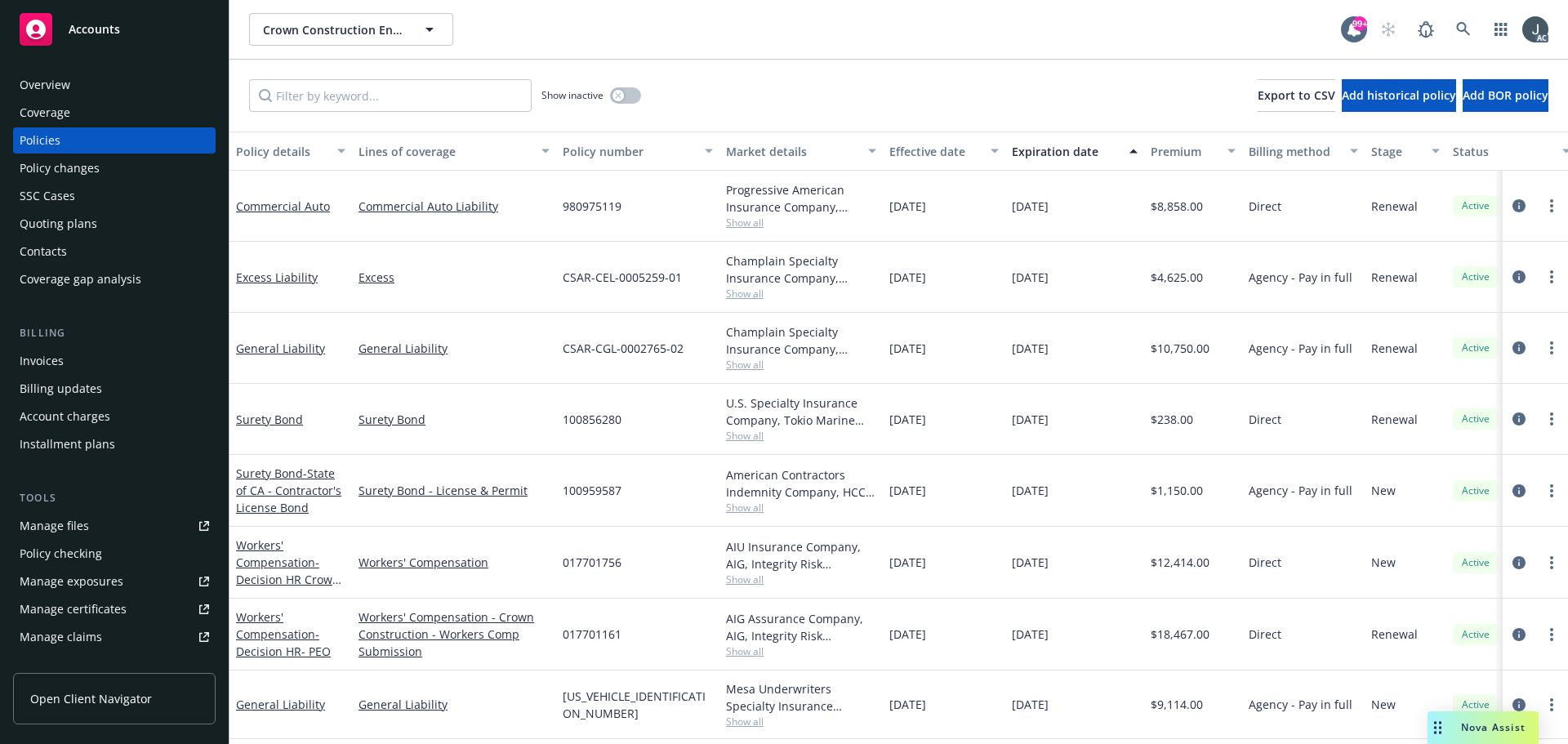
click at [65, 81] on div "Overview" at bounding box center [44, 85] width 51 height 26
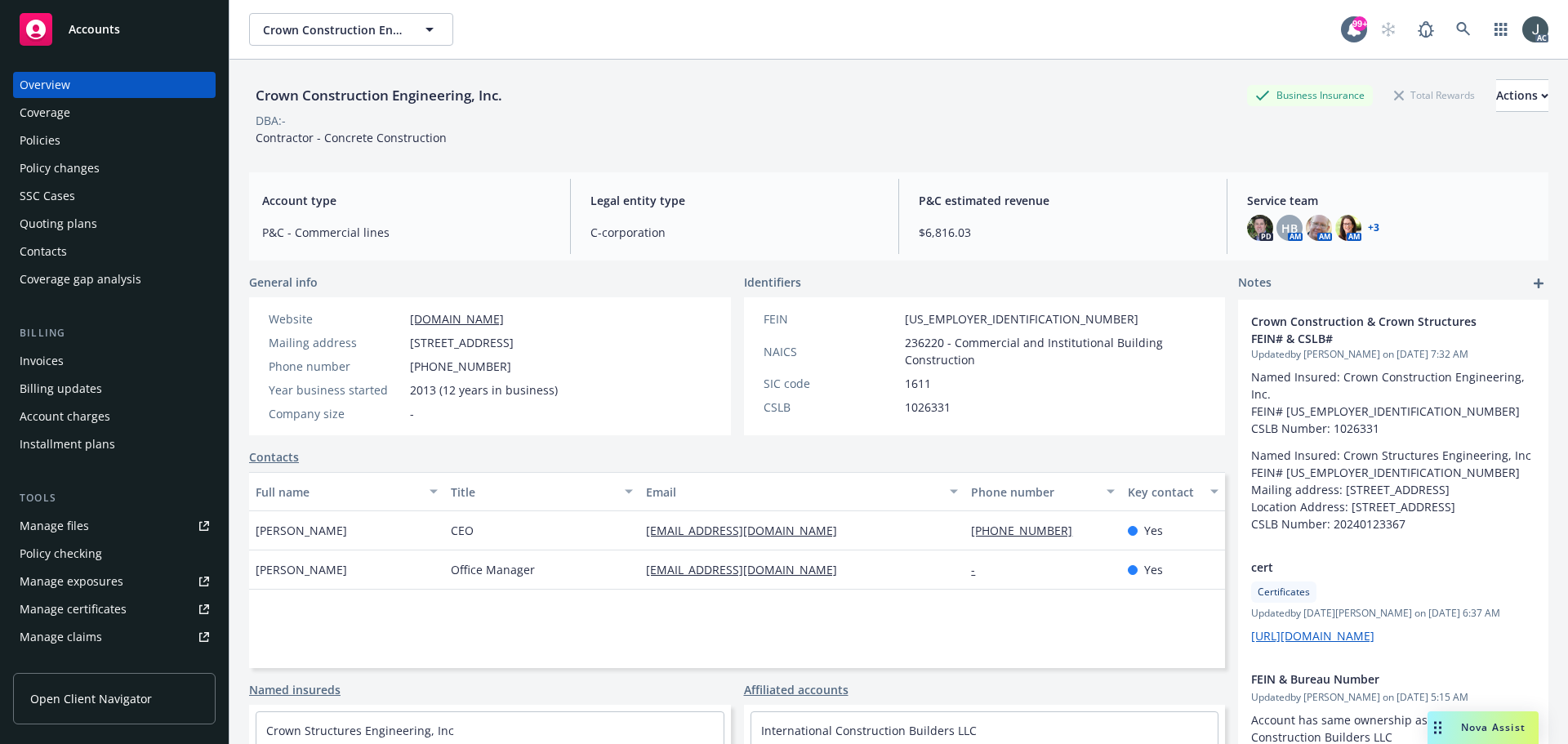
click at [75, 148] on div "Policies" at bounding box center [114, 140] width 190 height 26
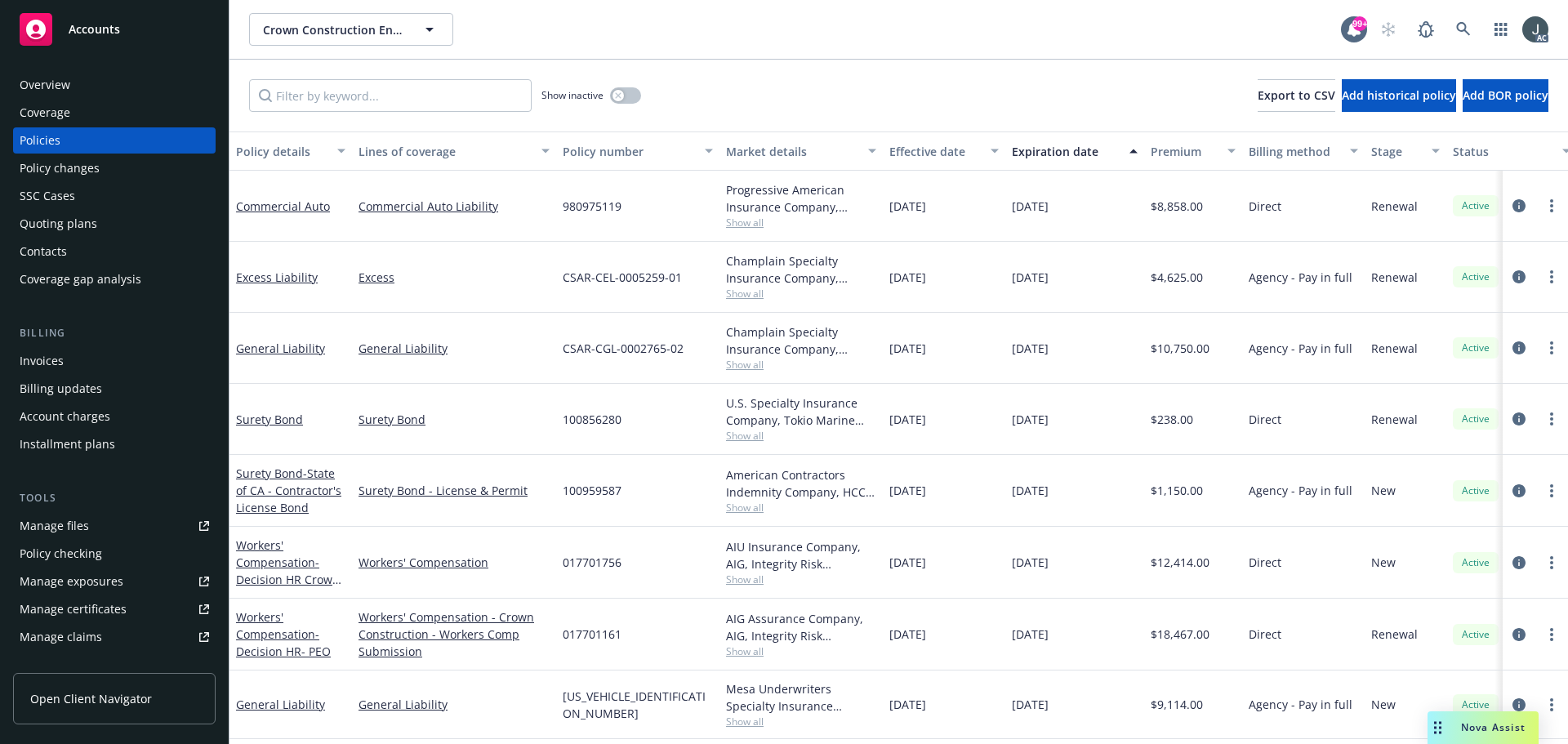
scroll to position [8, 0]
click at [1513, 556] on icon "circleInformation" at bounding box center [1520, 563] width 13 height 13
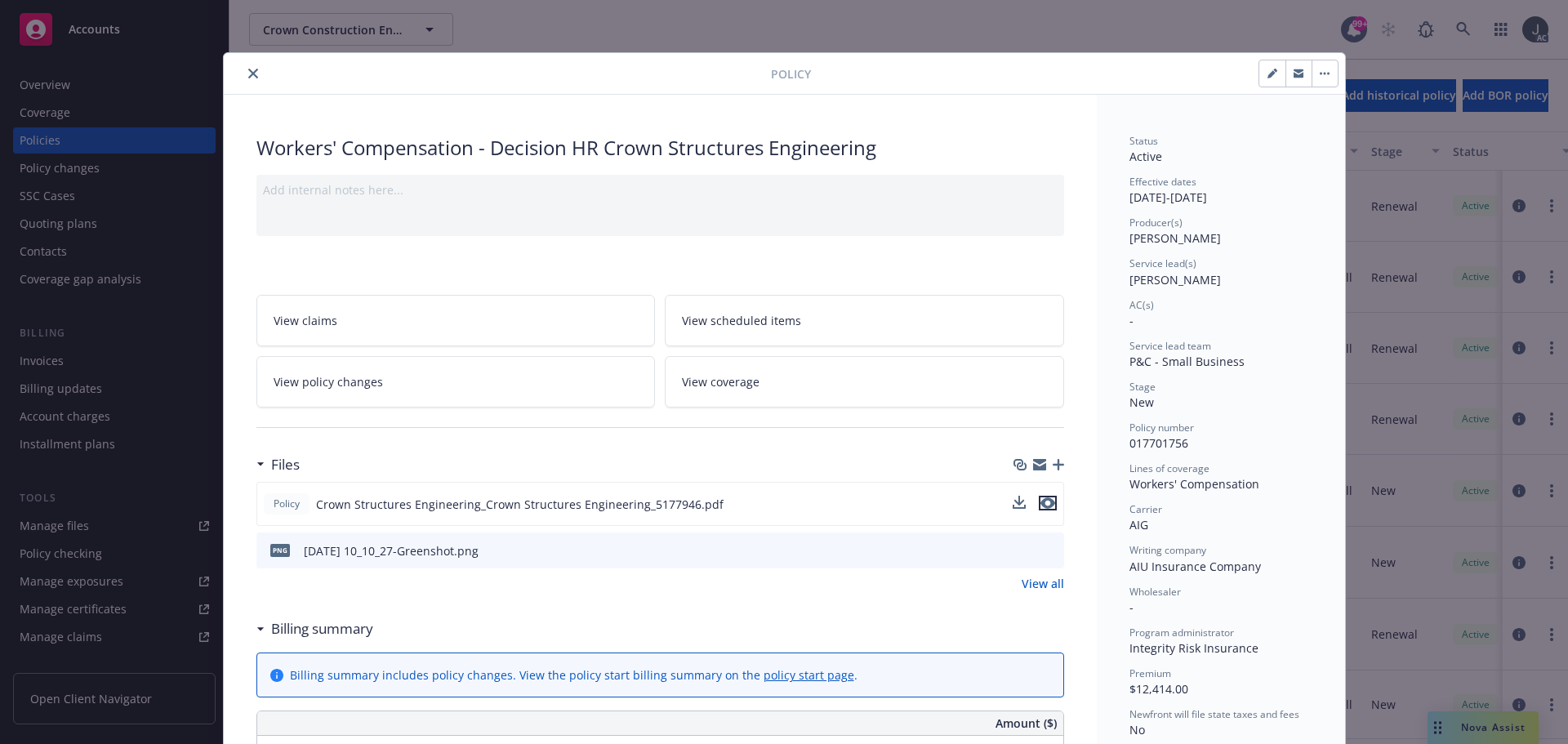
click at [1041, 504] on icon "preview file" at bounding box center [1048, 503] width 14 height 12
click at [250, 71] on icon "close" at bounding box center [253, 73] width 10 height 10
click at [77, 86] on div "Policy Workers' Compensation - Decision HR Crown Structures Engineering Add int…" at bounding box center [784, 372] width 1568 height 744
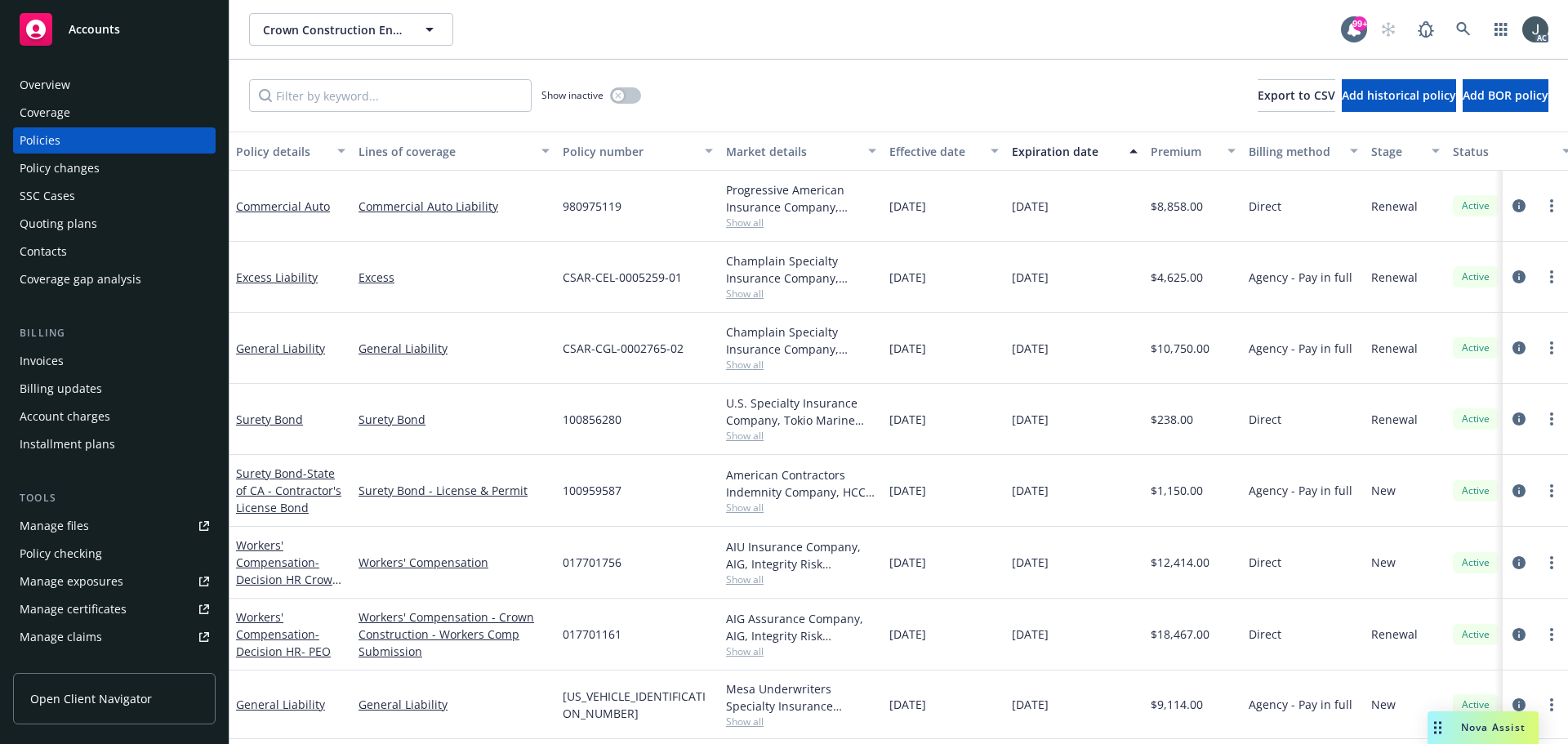
click at [26, 90] on div "Overview" at bounding box center [44, 85] width 51 height 26
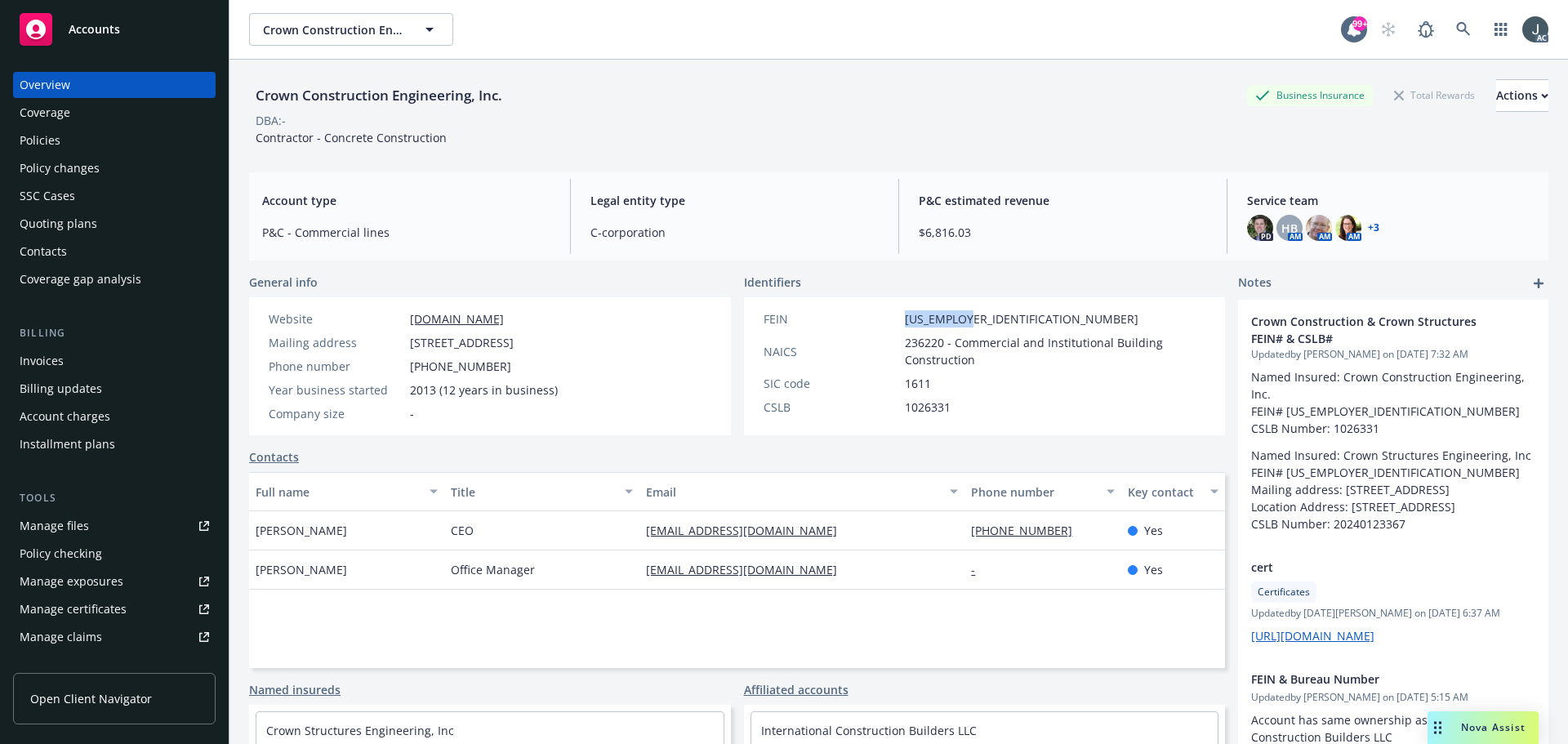
drag, startPoint x: 897, startPoint y: 318, endPoint x: 971, endPoint y: 323, distance: 74.2
click at [970, 323] on div "FEIN 82-2295538" at bounding box center [985, 319] width 456 height 17
click at [57, 128] on div "Policies" at bounding box center [40, 140] width 40 height 26
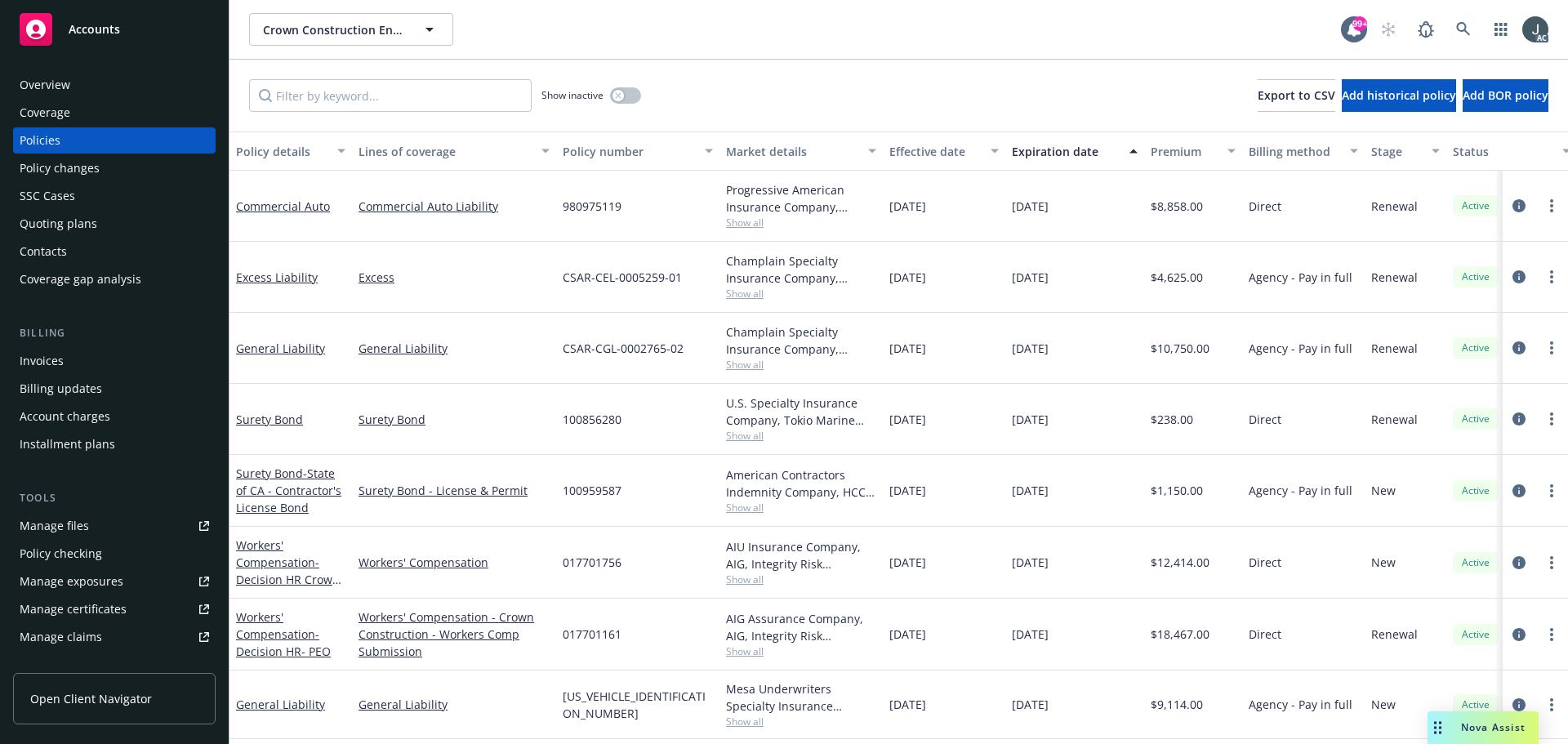
click at [732, 362] on span "Show all" at bounding box center [801, 364] width 150 height 13
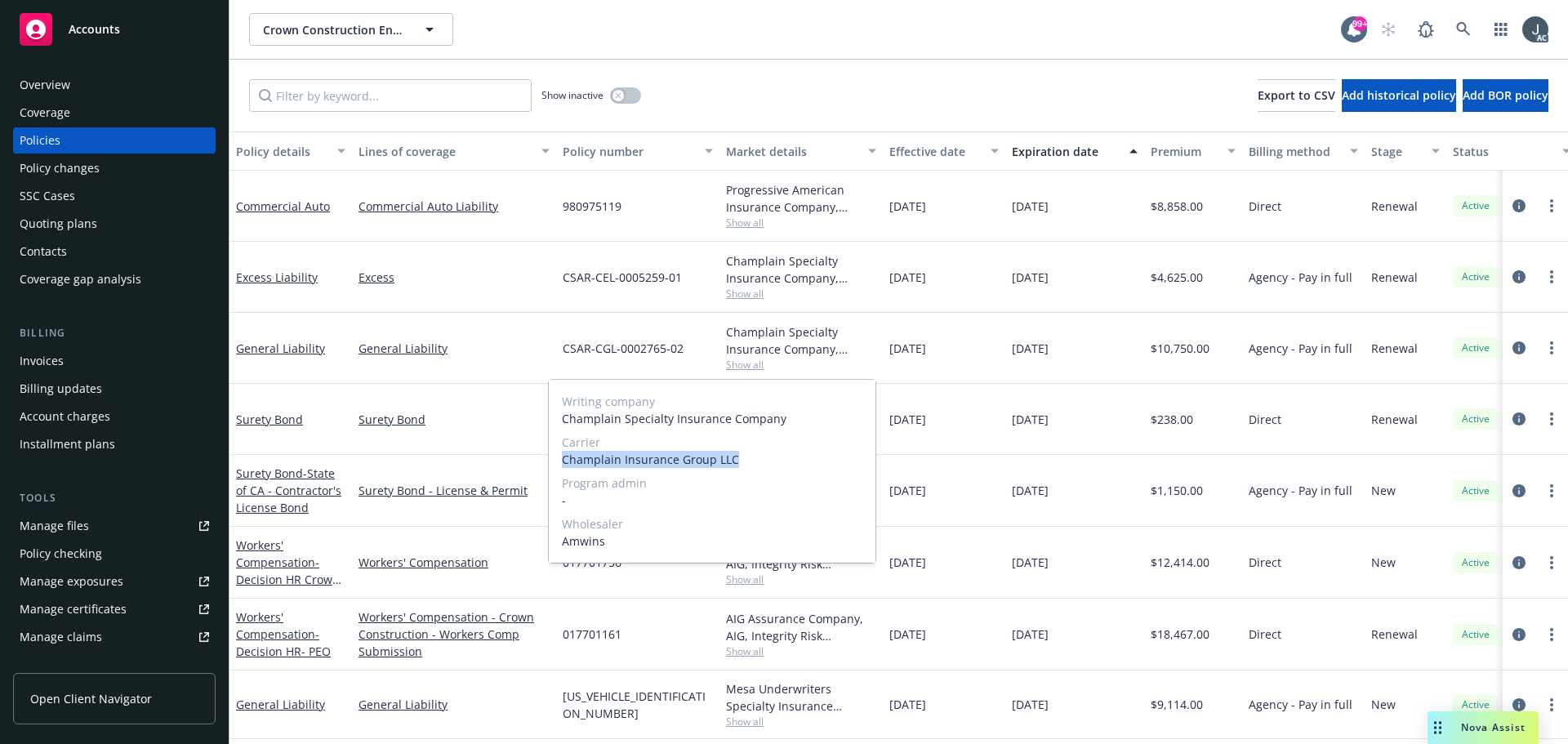
drag, startPoint x: 564, startPoint y: 461, endPoint x: 780, endPoint y: 463, distance: 216.0
click at [780, 463] on span "Champlain Insurance Group LLC" at bounding box center [712, 460] width 301 height 17
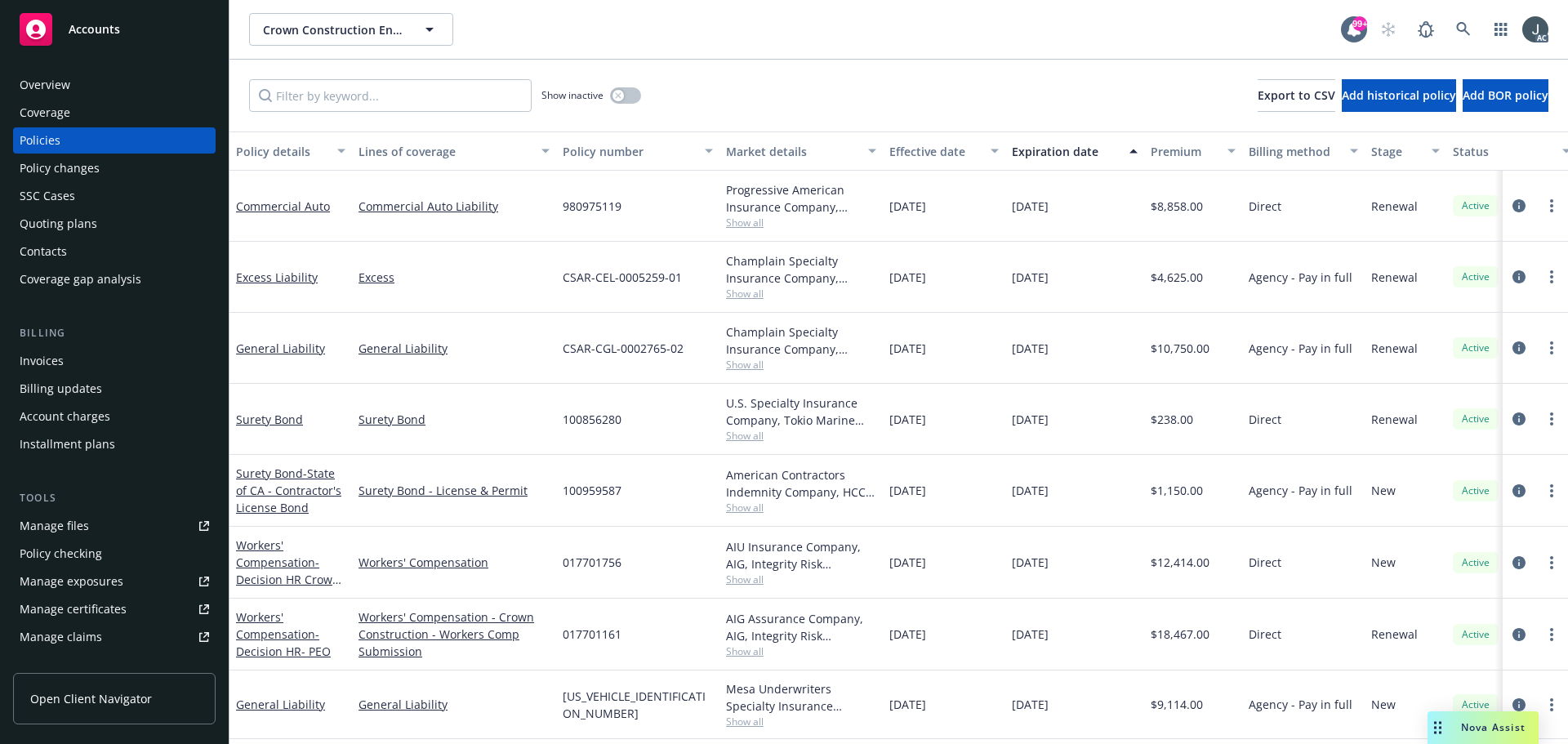
click at [1214, 474] on div "$1,150.00" at bounding box center [1193, 491] width 98 height 72
click at [45, 78] on div "Overview" at bounding box center [44, 85] width 51 height 26
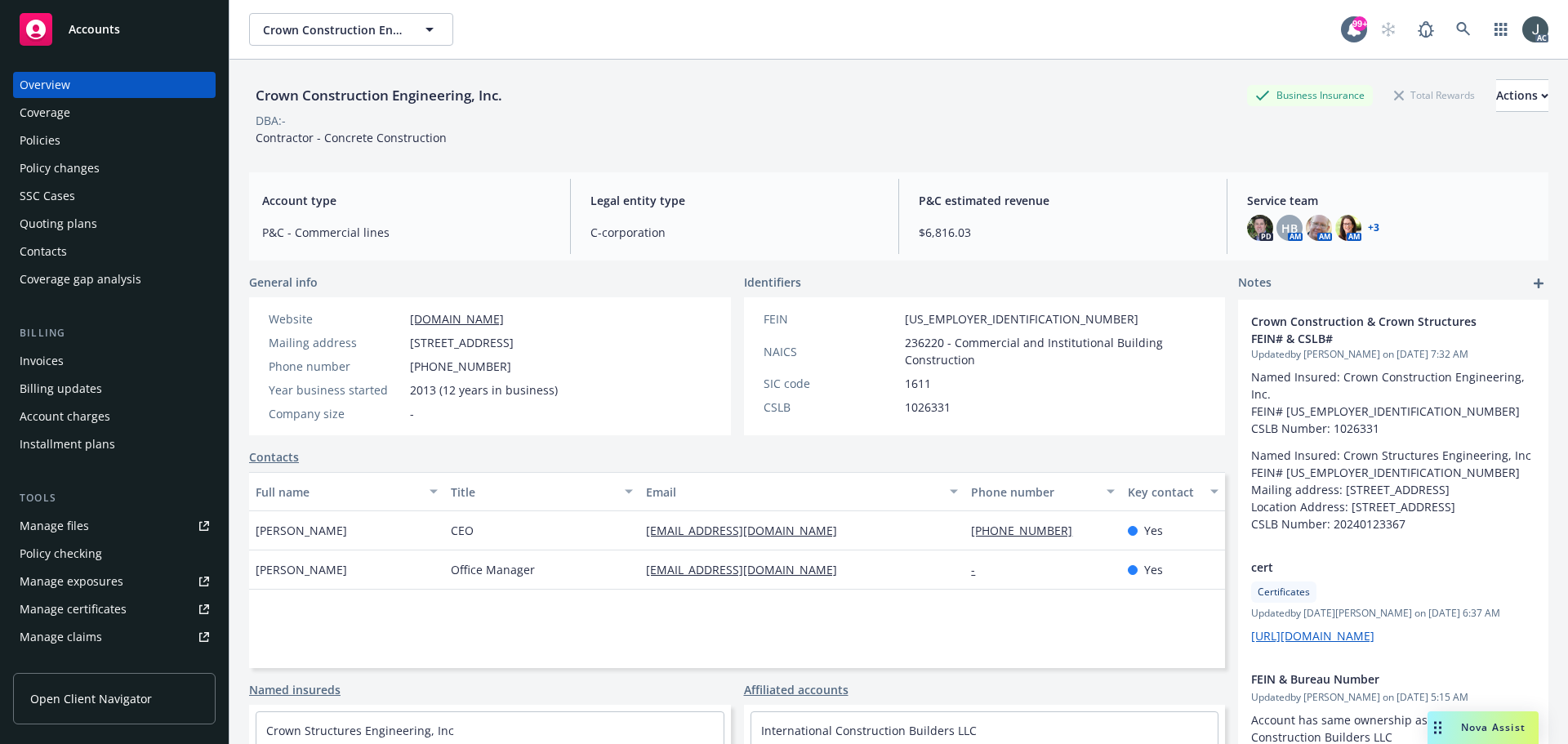
drag, startPoint x: 372, startPoint y: 548, endPoint x: 257, endPoint y: 548, distance: 115.0
click at [257, 548] on div "Gabriel Najera" at bounding box center [347, 531] width 196 height 40
click at [462, 539] on span "CEO" at bounding box center [463, 531] width 23 height 17
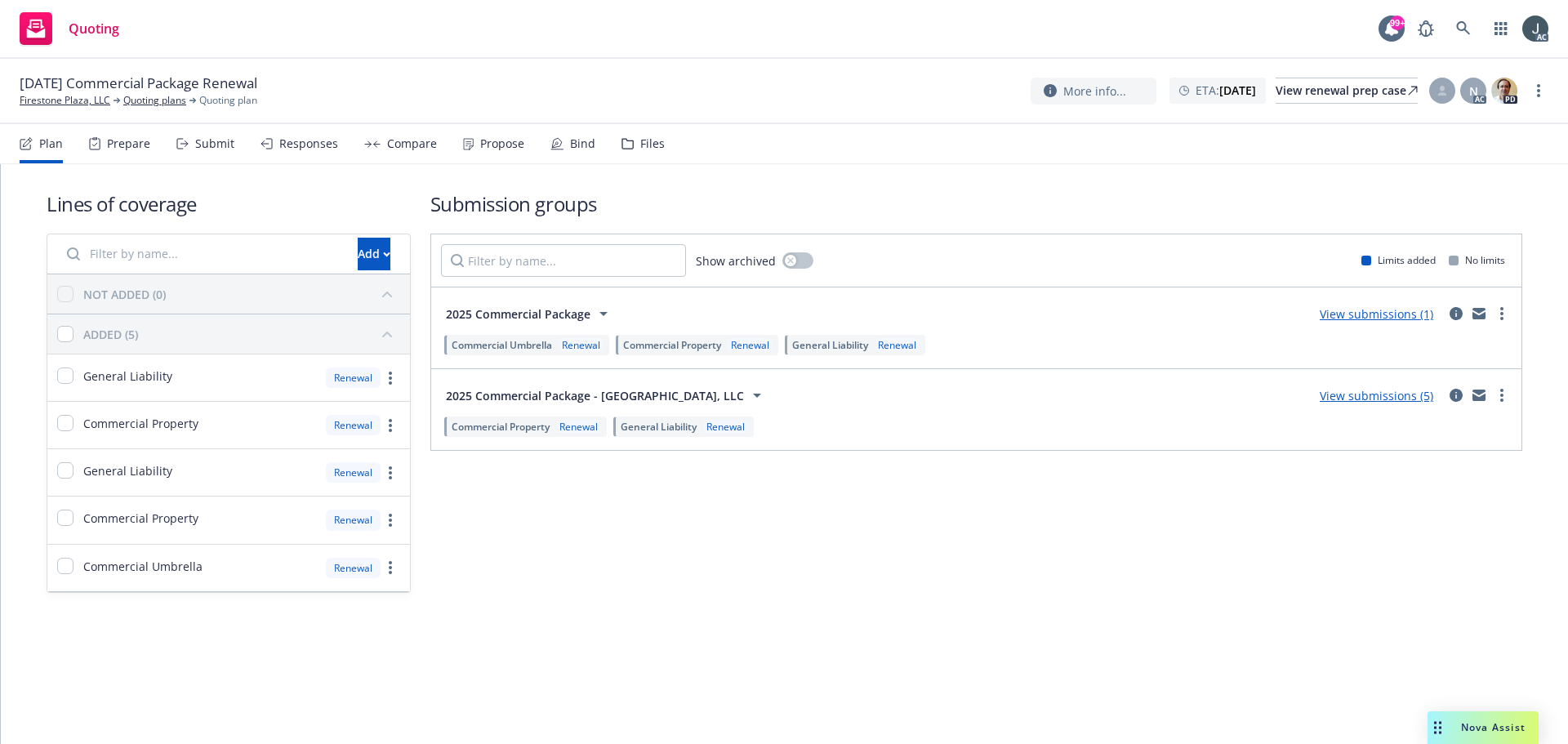
click at [545, 643] on div "Lines of coverage Add NOT ADDED (0) ADDED (5) General Liability Renewal Commerc…" at bounding box center [784, 414] width 1567 height 501
click at [124, 146] on div "Prepare" at bounding box center [128, 144] width 43 height 13
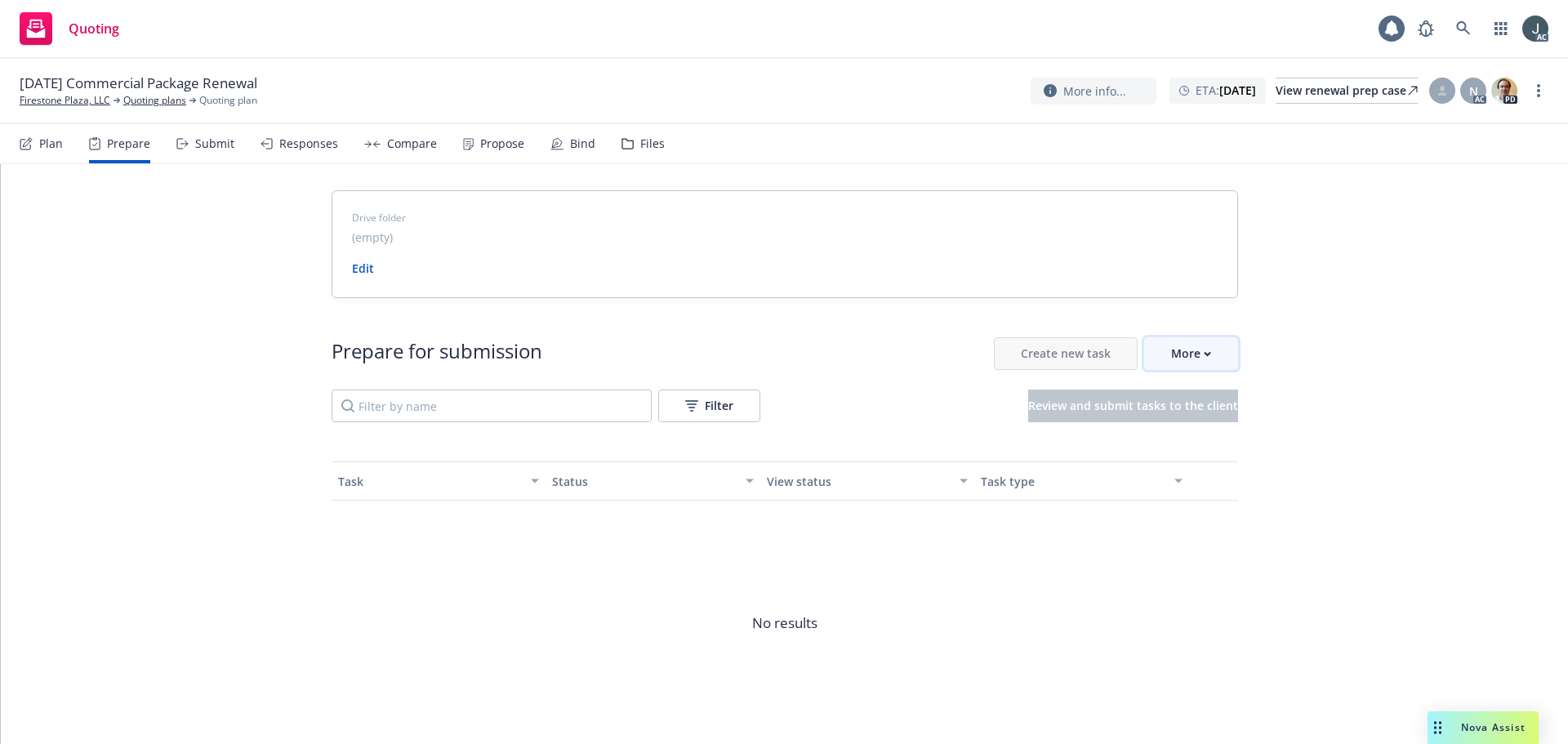
click at [1191, 365] on div "More" at bounding box center [1191, 354] width 40 height 31
click at [55, 100] on link "Firestone Plaza, LLC" at bounding box center [65, 100] width 91 height 14
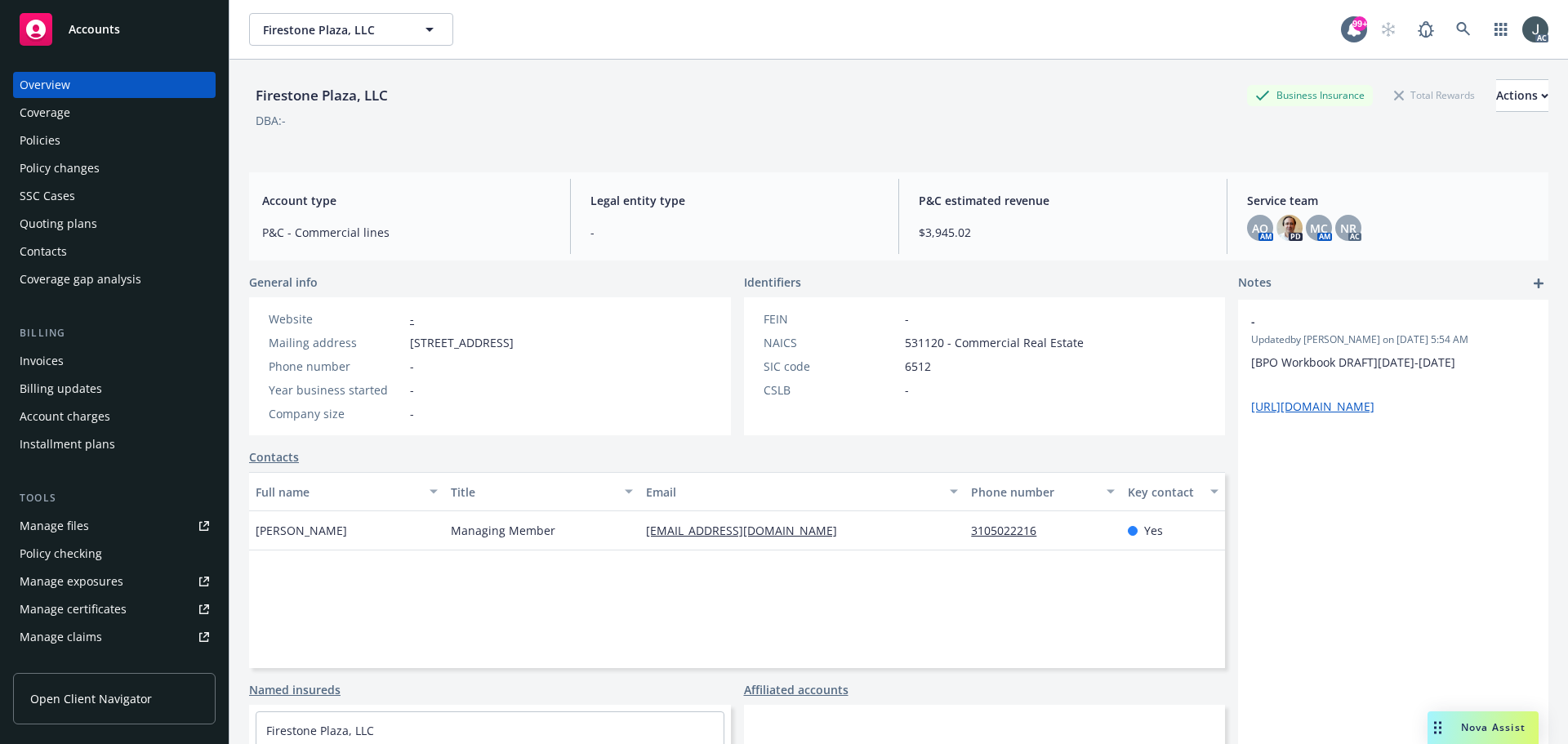
click at [260, 93] on div "Firestone Plaza, LLC" at bounding box center [322, 95] width 146 height 21
copy div "Firestone"
click at [83, 136] on div "Policies" at bounding box center [114, 140] width 190 height 26
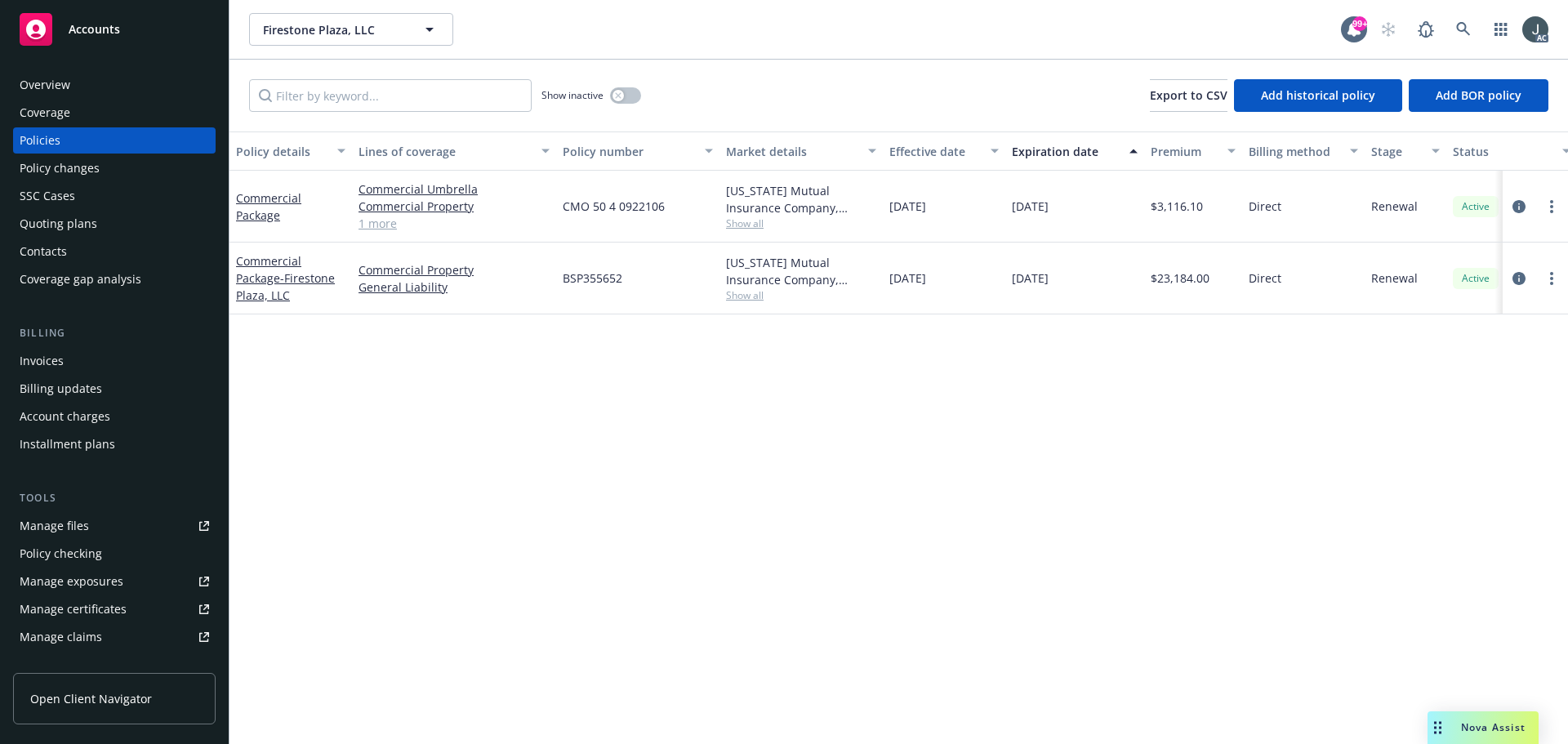
click at [385, 217] on link "1 more" at bounding box center [454, 224] width 191 height 17
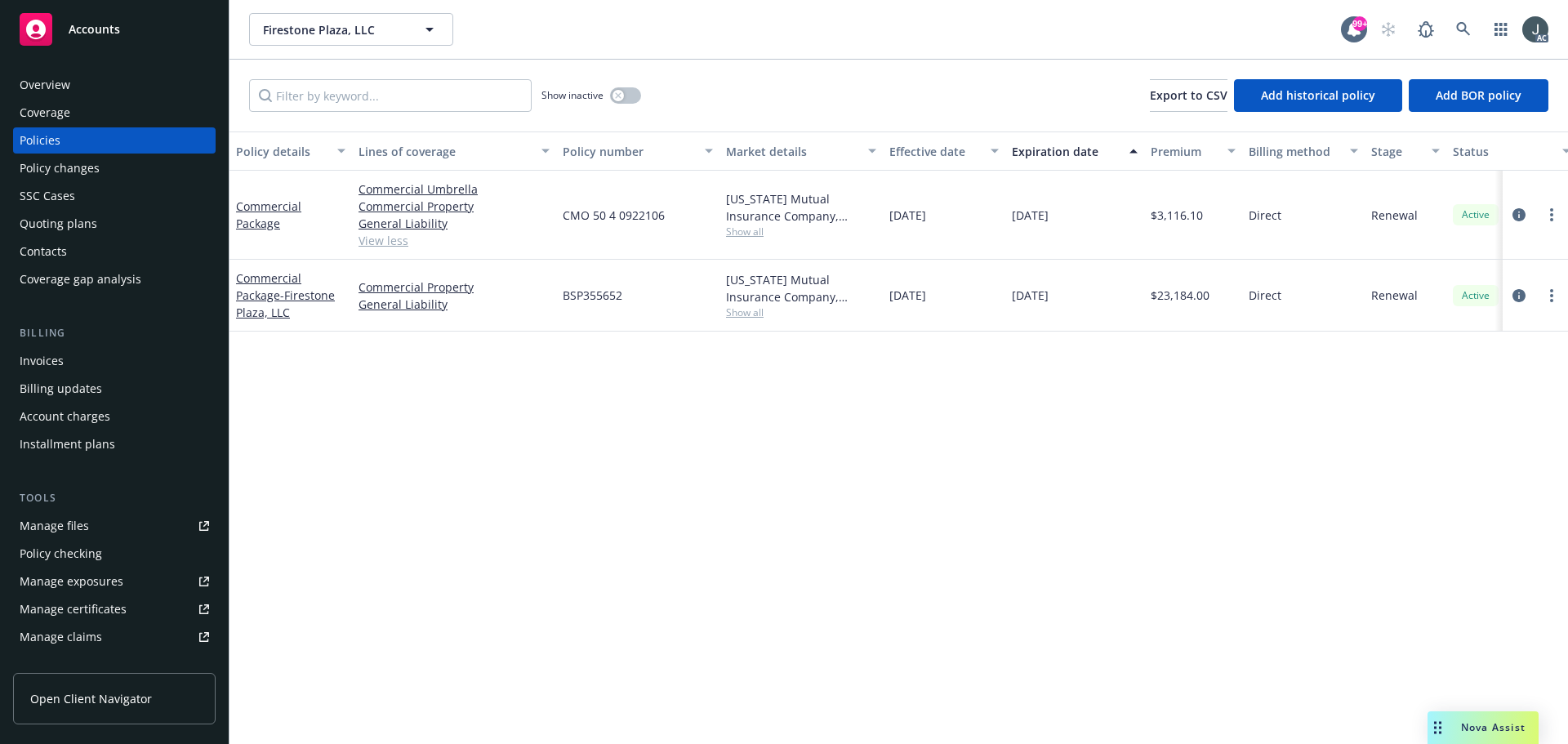
click at [398, 238] on link "View less" at bounding box center [454, 241] width 191 height 17
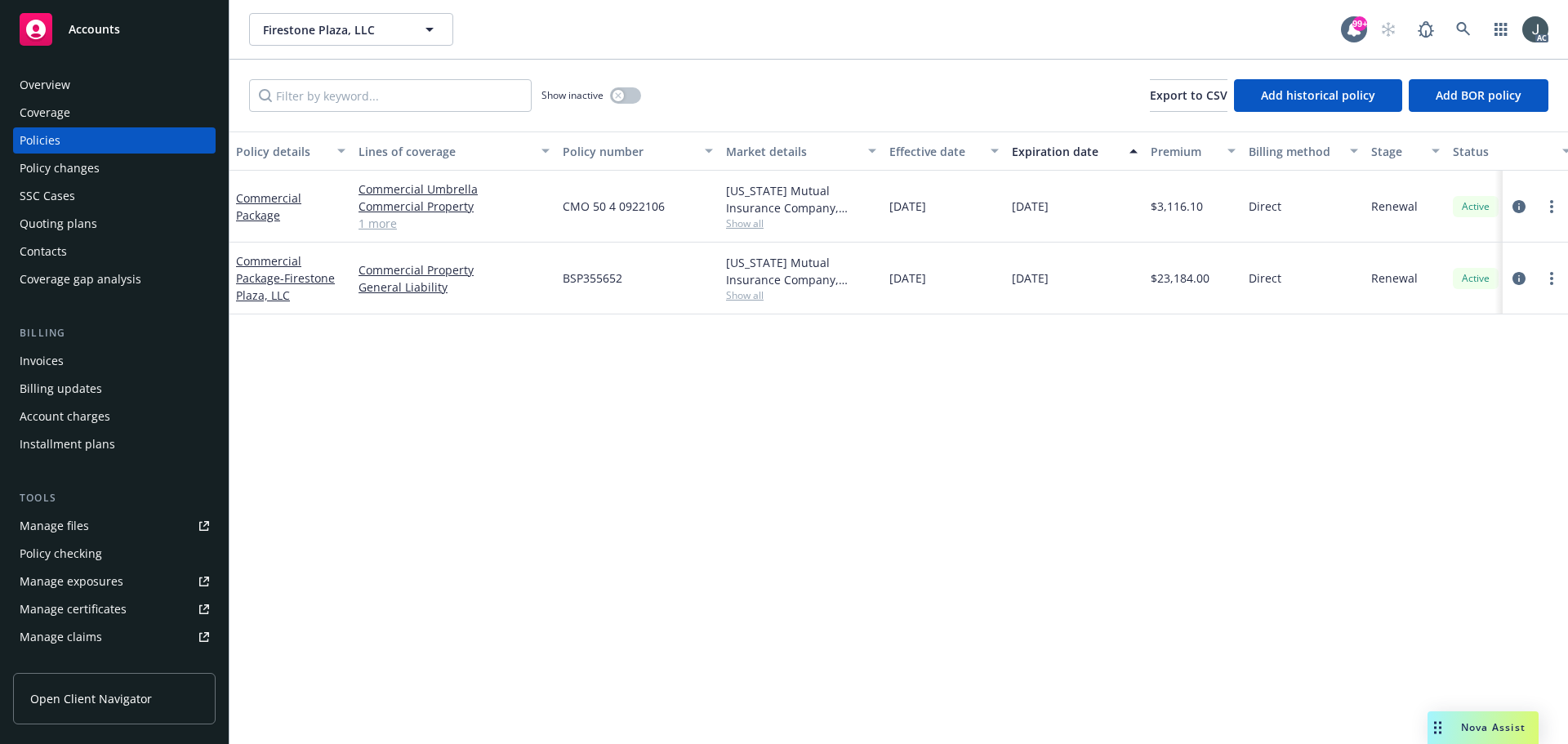
click at [389, 224] on link "1 more" at bounding box center [454, 224] width 191 height 17
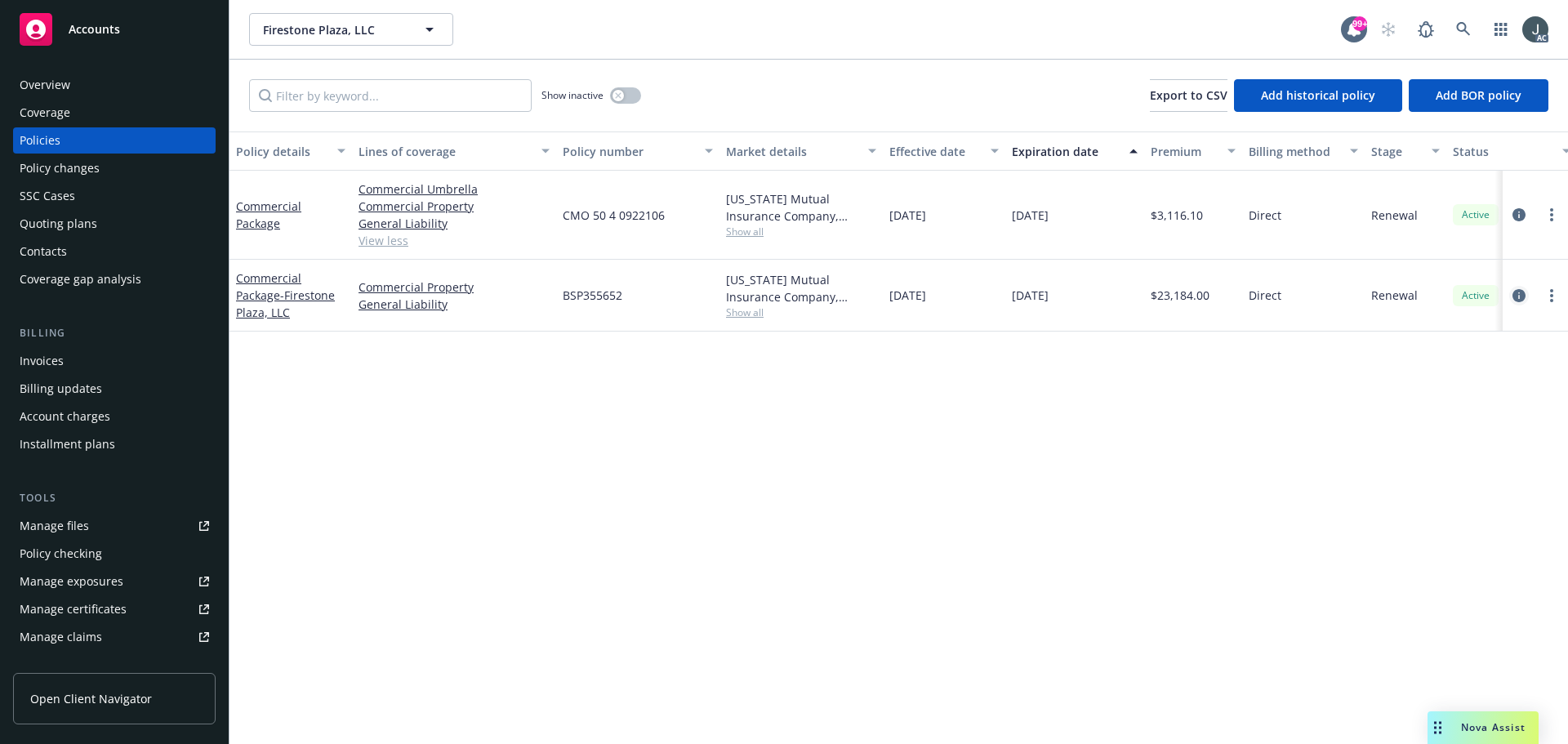
click at [1519, 297] on icon "circleInformation" at bounding box center [1520, 296] width 13 height 13
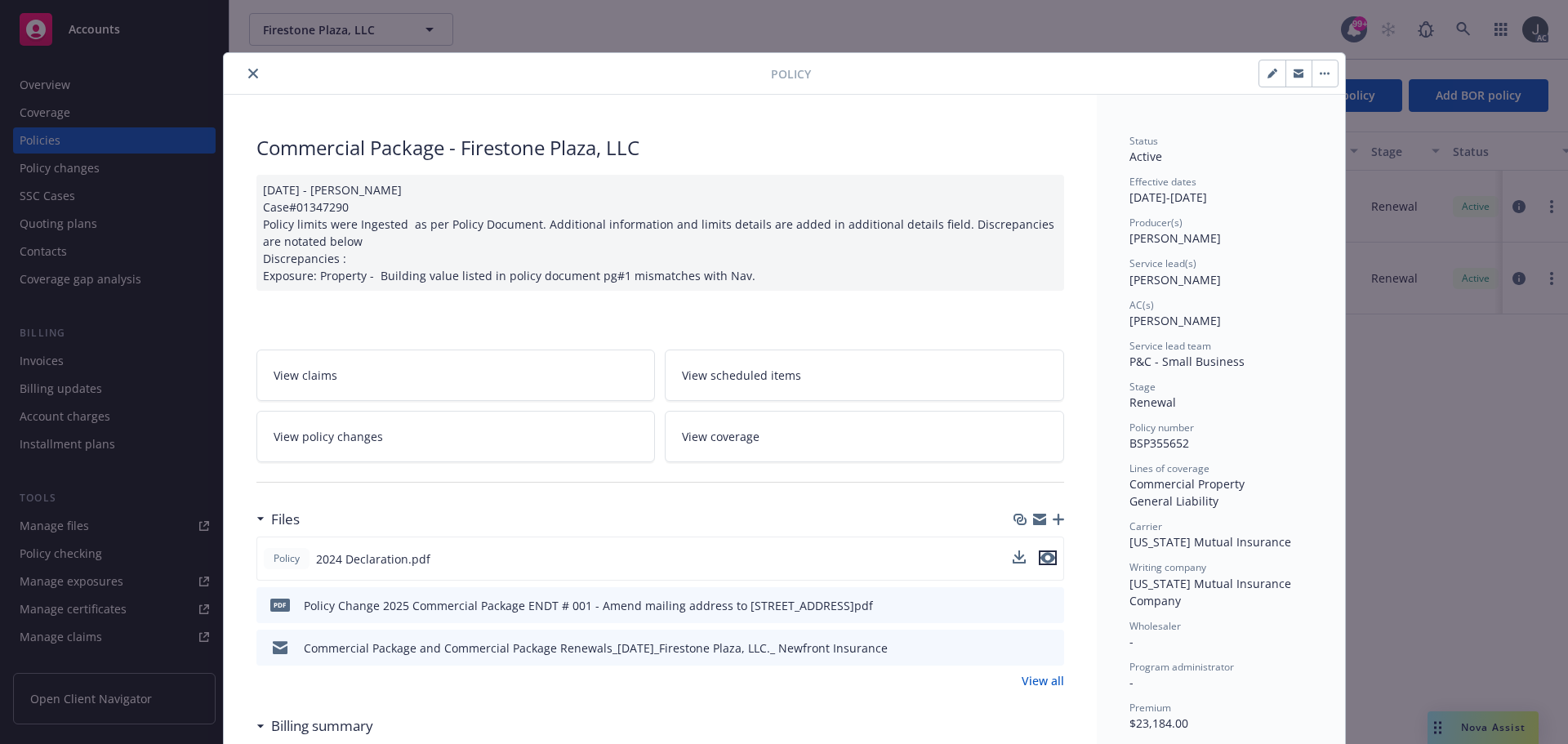
click at [1046, 556] on icon "preview file" at bounding box center [1048, 558] width 14 height 12
click at [249, 72] on icon "close" at bounding box center [253, 73] width 10 height 10
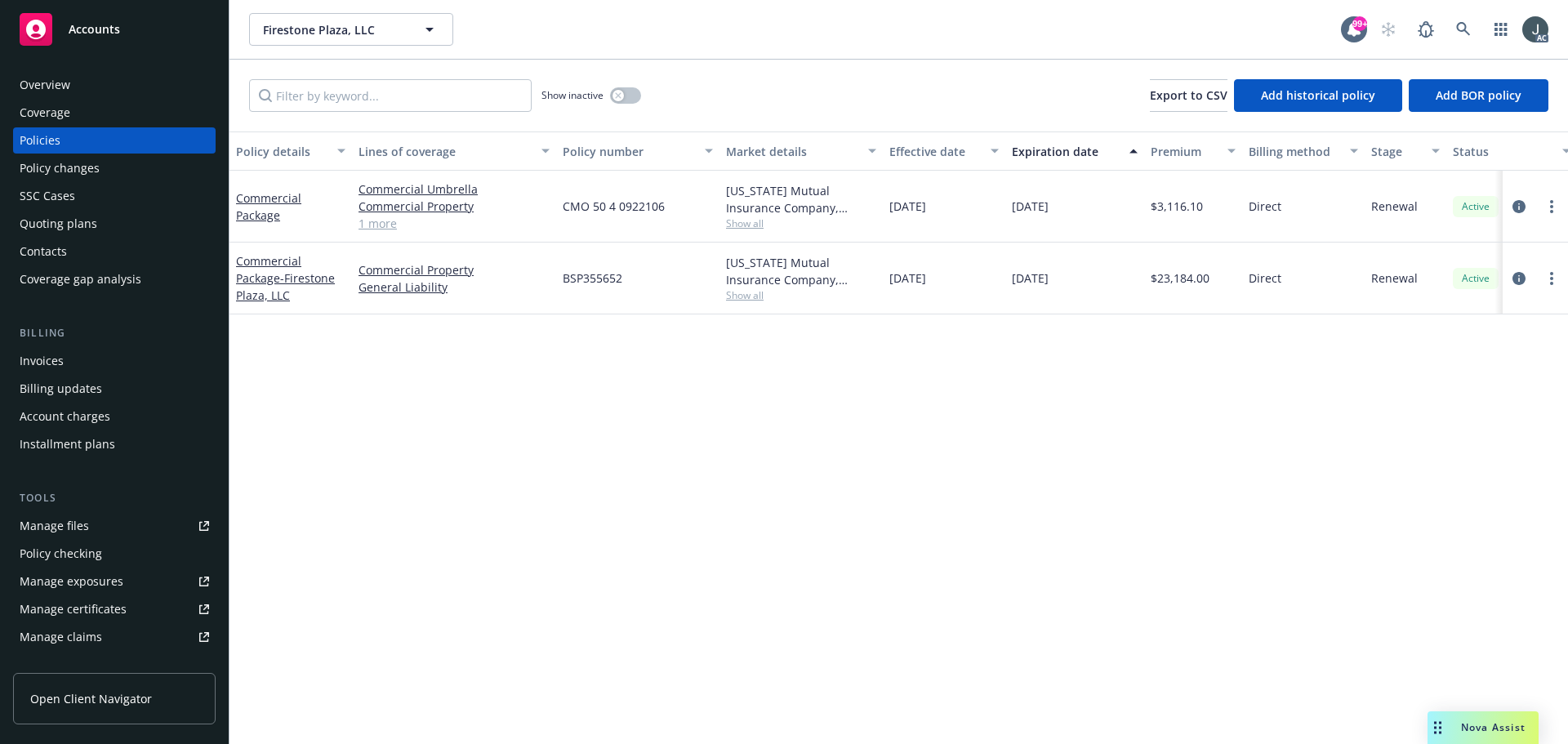
click at [1175, 281] on span "$23,184.00" at bounding box center [1180, 279] width 59 height 17
